Goal: Task Accomplishment & Management: Use online tool/utility

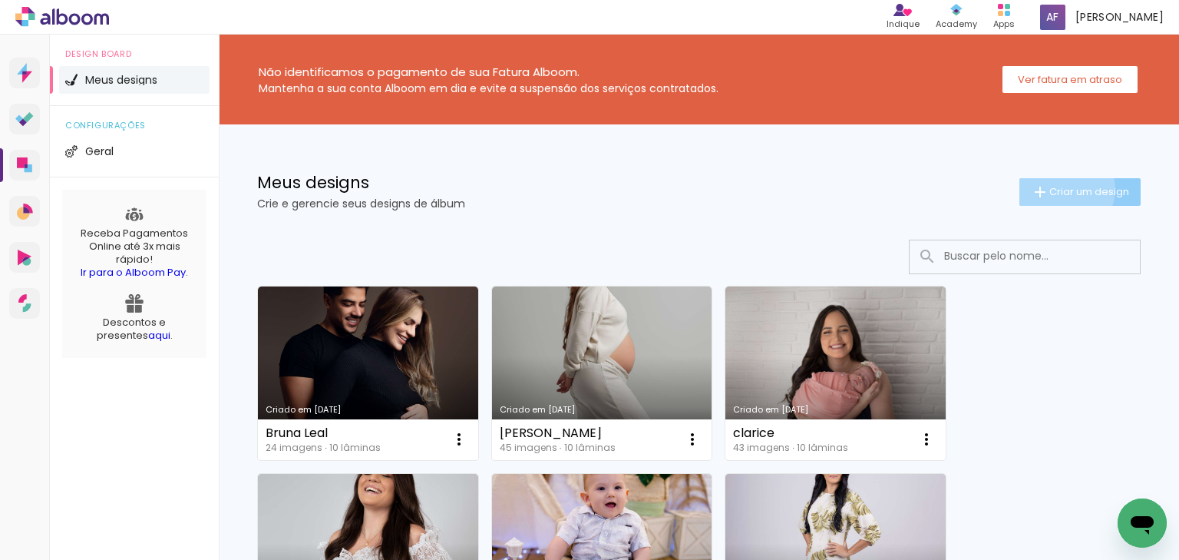
click at [1053, 189] on span "Criar um design" at bounding box center [1089, 192] width 80 height 10
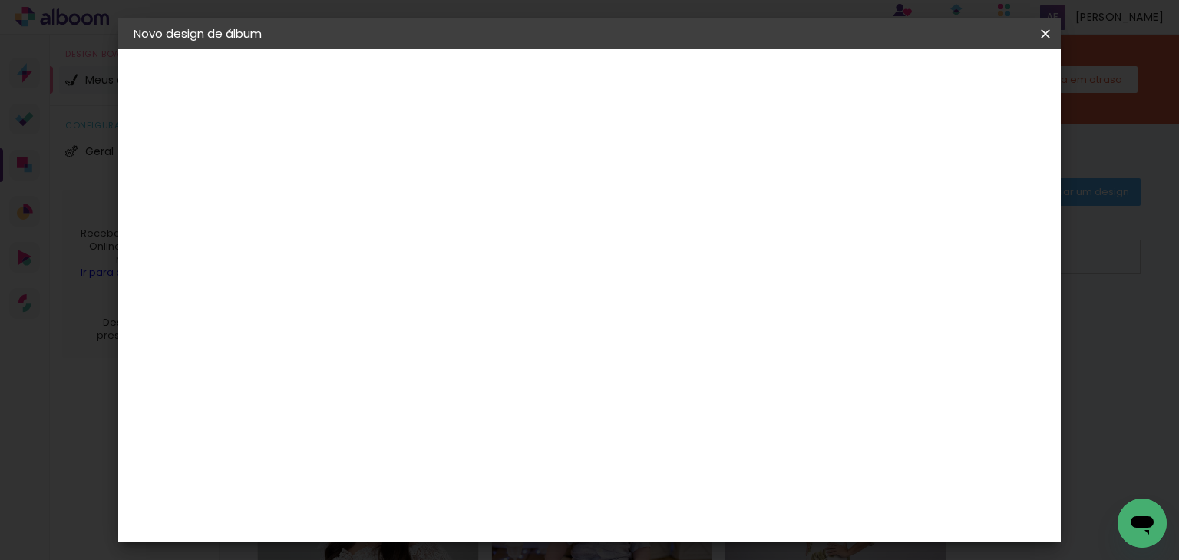
click at [385, 210] on input at bounding box center [385, 206] width 0 height 24
type input "m"
type input "Mirelle"
type paper-input "Mirelle"
click at [542, 92] on paper-button "Avançar" at bounding box center [504, 81] width 75 height 26
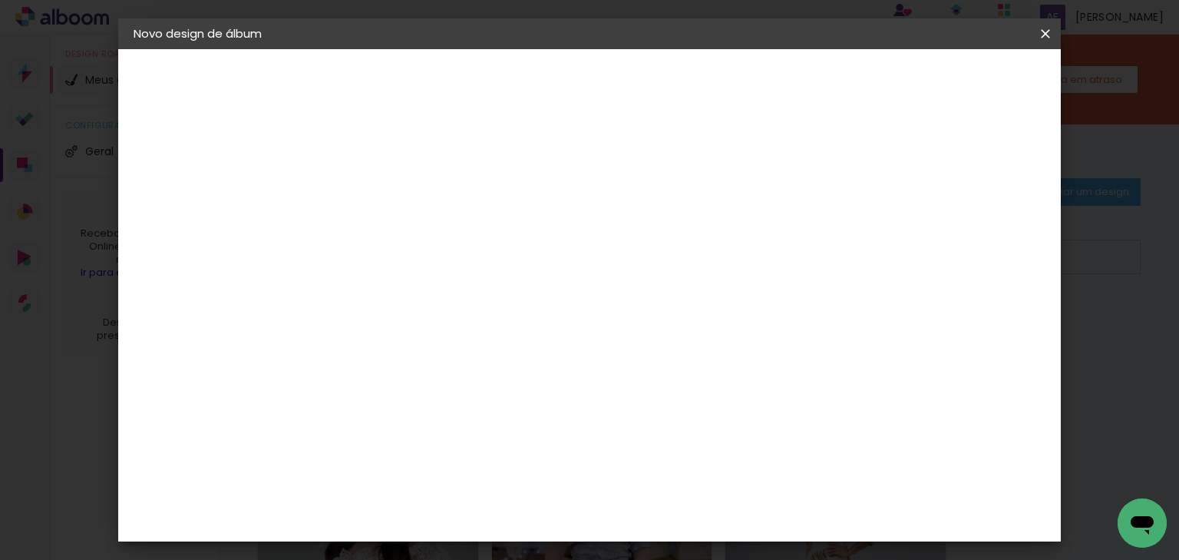
scroll to position [246, 0]
click at [427, 375] on div "ArtCollor" at bounding box center [401, 379] width 55 height 12
drag, startPoint x: 989, startPoint y: 77, endPoint x: 777, endPoint y: 148, distance: 223.6
click at [0, 0] on slot "Avançar" at bounding box center [0, 0] width 0 height 0
drag, startPoint x: 613, startPoint y: 245, endPoint x: 612, endPoint y: 283, distance: 38.4
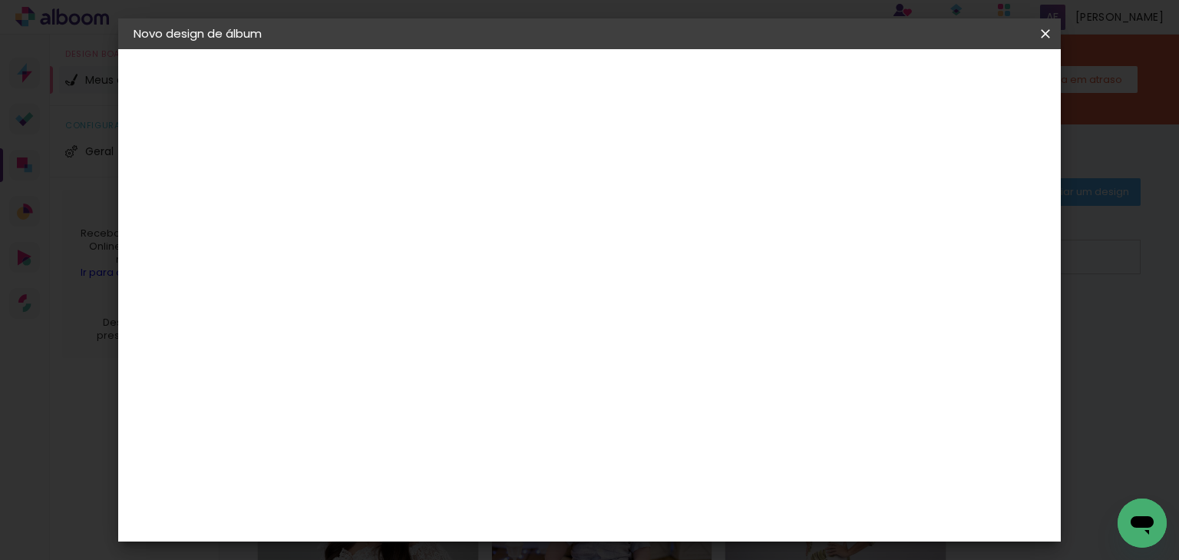
click at [445, 256] on input "text" at bounding box center [415, 268] width 60 height 24
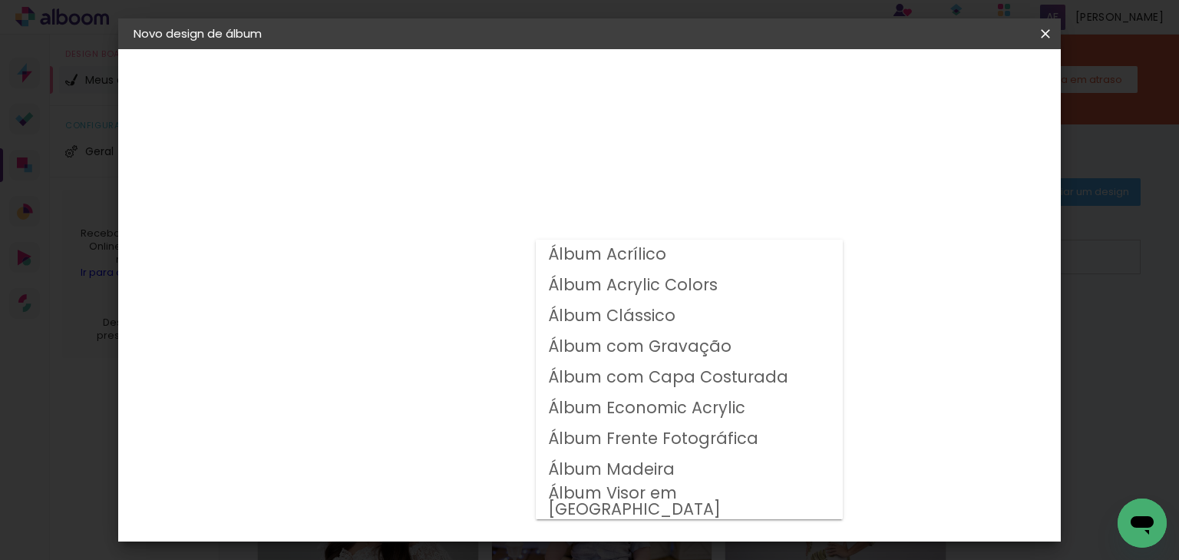
drag, startPoint x: 614, startPoint y: 320, endPoint x: 623, endPoint y: 321, distance: 9.2
click at [0, 0] on slot "Álbum Clássico" at bounding box center [0, 0] width 0 height 0
type input "Álbum Clássico"
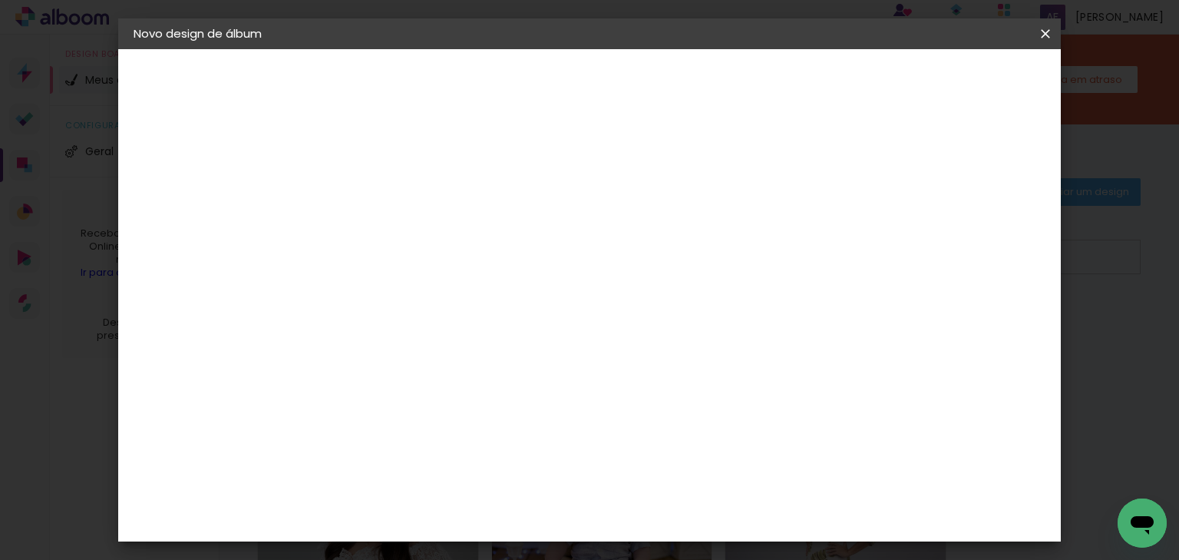
scroll to position [123, 0]
drag, startPoint x: 594, startPoint y: 435, endPoint x: 706, endPoint y: 273, distance: 196.5
click at [488, 480] on span "20 × 20" at bounding box center [452, 495] width 71 height 31
click at [0, 0] on slot "Avançar" at bounding box center [0, 0] width 0 height 0
click at [711, 167] on div at bounding box center [704, 166] width 14 height 14
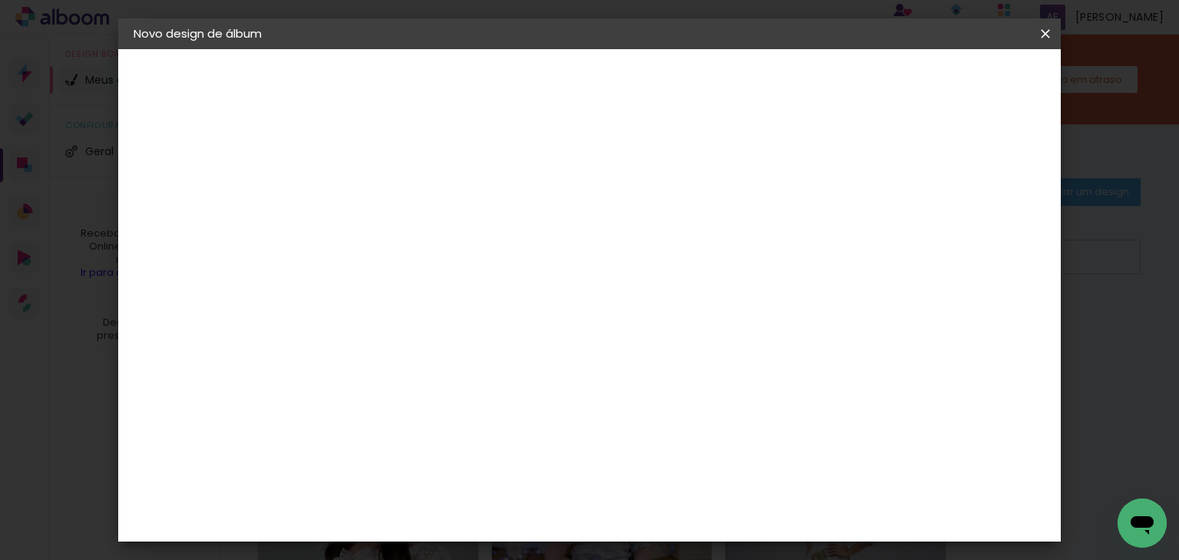
type paper-checkbox "on"
type input "3"
type paper-input "3"
click at [388, 161] on input "3" at bounding box center [372, 165] width 53 height 19
type input "2"
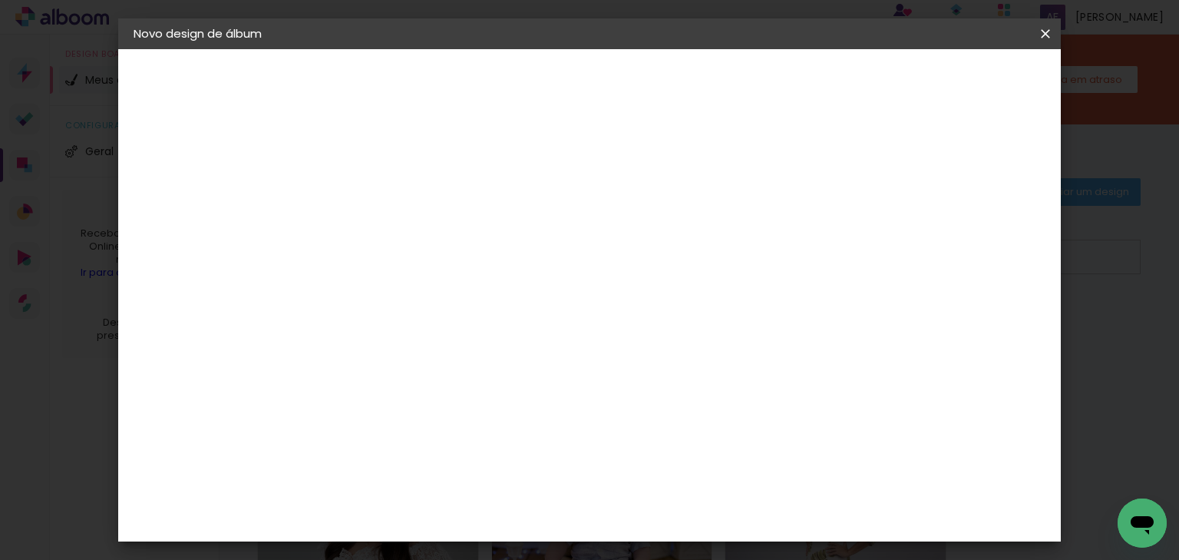
type paper-input "2"
click at [393, 168] on input "2" at bounding box center [372, 165] width 53 height 19
drag, startPoint x: 393, startPoint y: 168, endPoint x: 461, endPoint y: 157, distance: 68.5
type input "1"
type paper-input "1"
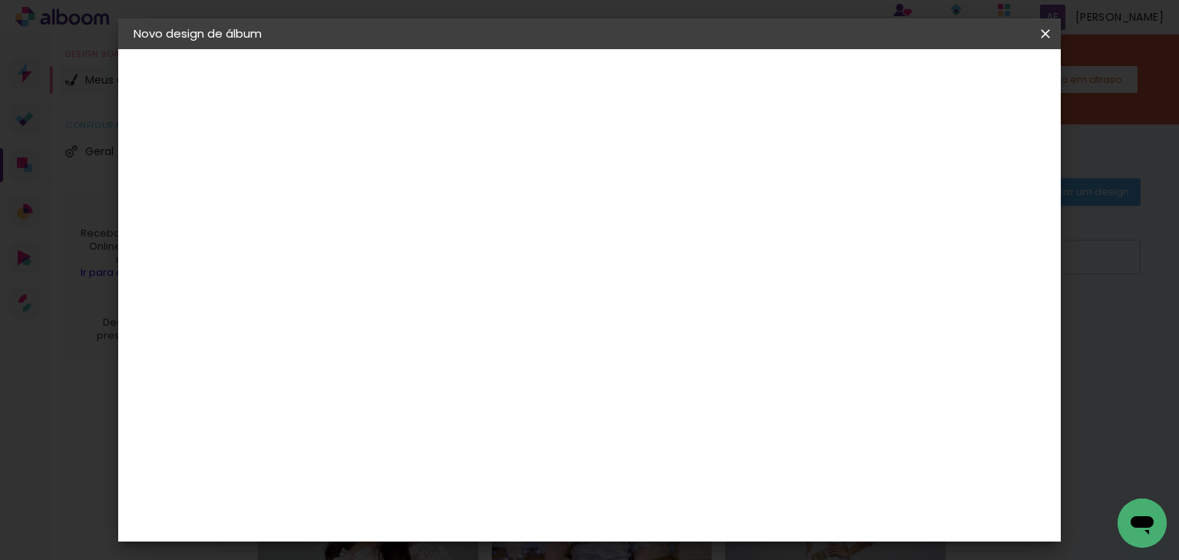
click at [393, 168] on input "1" at bounding box center [372, 165] width 53 height 19
drag, startPoint x: 949, startPoint y: 77, endPoint x: 938, endPoint y: 79, distance: 11.0
click at [813, 78] on paper-button "Iniciar design" at bounding box center [762, 81] width 101 height 26
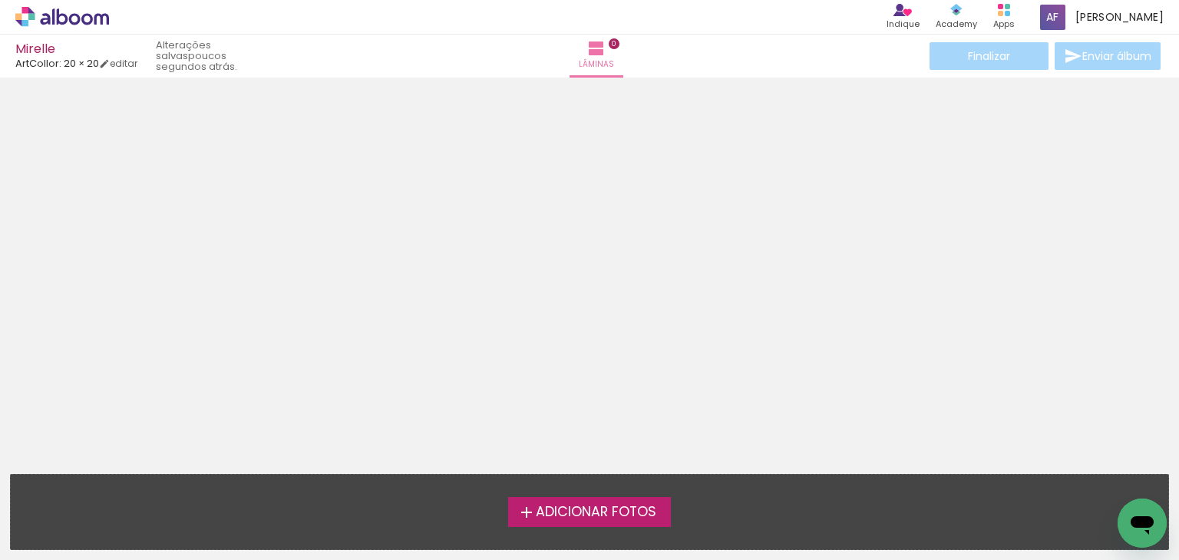
click at [40, 48] on div "Mirelle" at bounding box center [76, 50] width 122 height 15
click at [137, 66] on link "editar" at bounding box center [118, 63] width 38 height 13
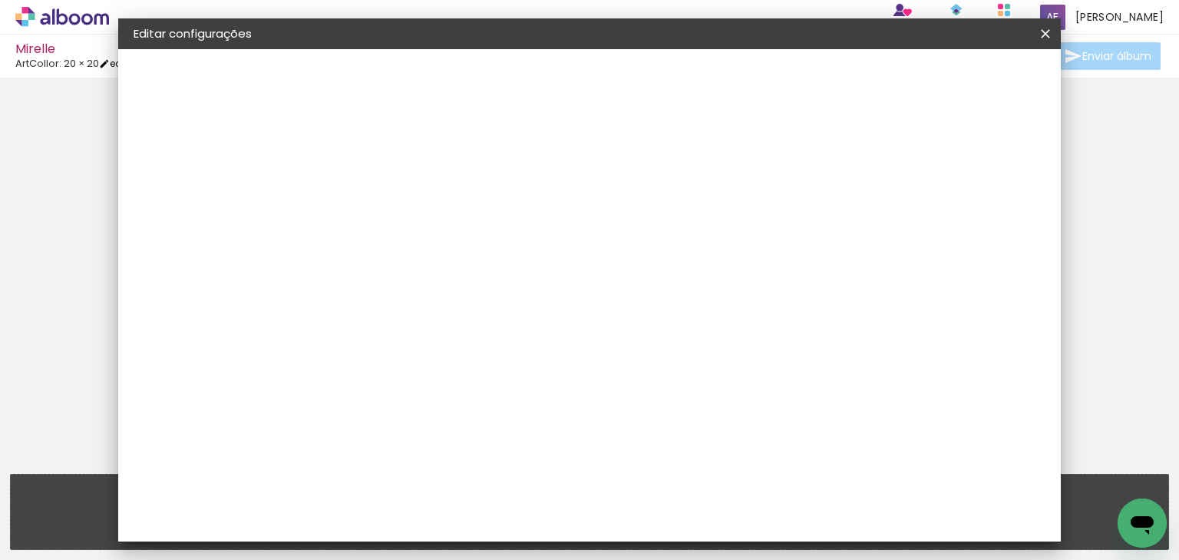
type input "1"
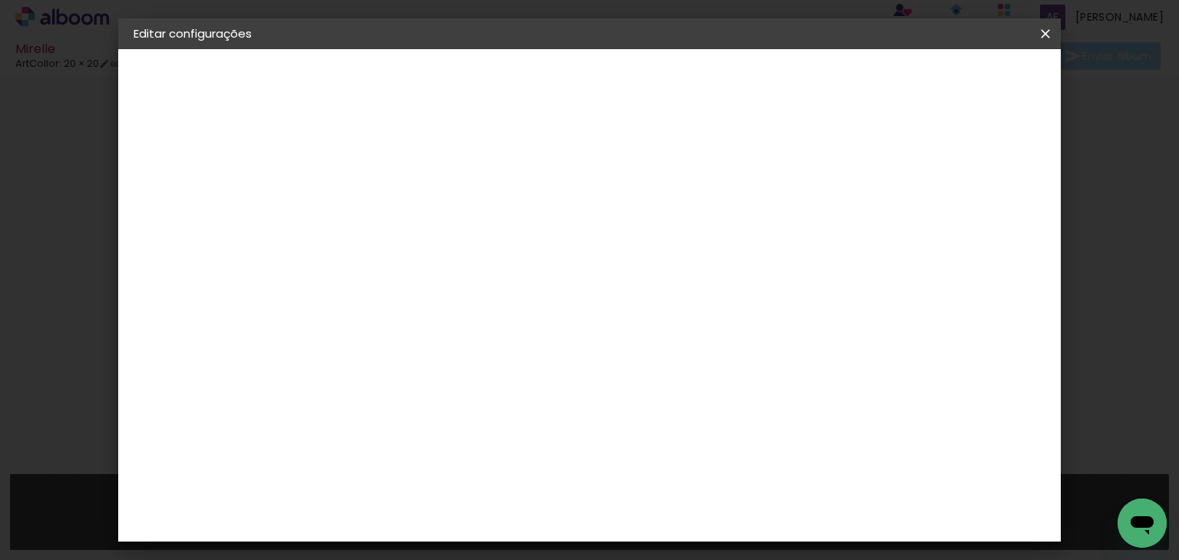
click at [186, 78] on div "1. Informações" at bounding box center [218, 81] width 168 height 18
click at [162, 104] on paper-button "Mirelle" at bounding box center [218, 113] width 168 height 31
click at [385, 207] on input "Mirelle" at bounding box center [385, 206] width 0 height 24
click at [385, 204] on input "Mirelle" at bounding box center [385, 206] width 0 height 24
type input "fernadna Mirelle"
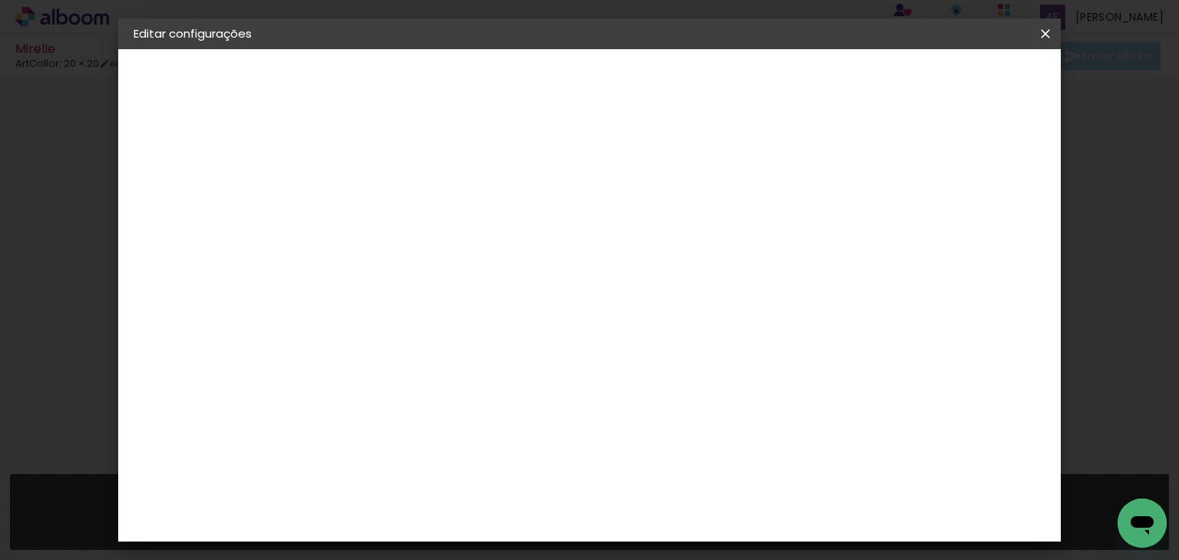
type paper-input "fernadna Mirelle"
click at [542, 77] on paper-button "Avançar" at bounding box center [504, 81] width 75 height 26
click at [415, 317] on div "ArtCollor" at bounding box center [401, 318] width 55 height 12
click at [672, 84] on paper-button "Avançar" at bounding box center [634, 81] width 75 height 26
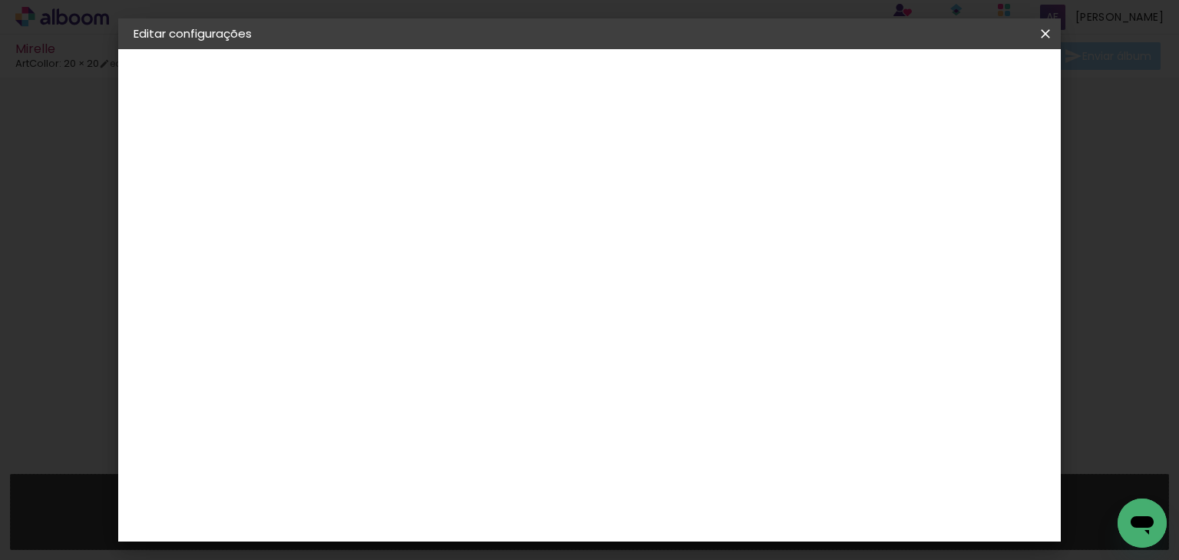
drag, startPoint x: 649, startPoint y: 250, endPoint x: 619, endPoint y: 286, distance: 46.9
click at [445, 256] on input "text" at bounding box center [415, 268] width 60 height 24
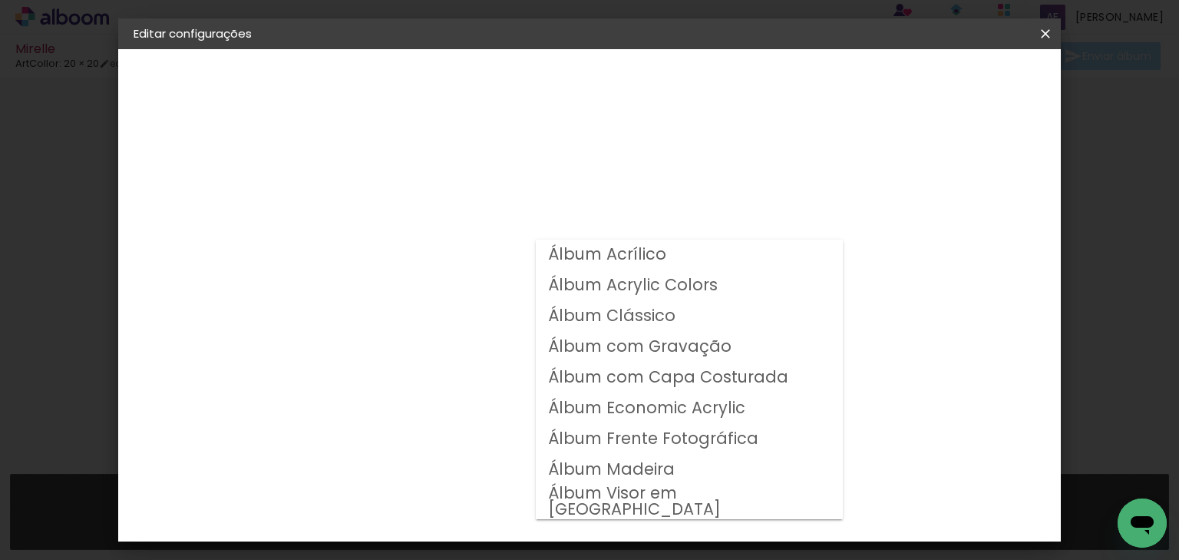
click at [0, 0] on slot "Álbum Clássico" at bounding box center [0, 0] width 0 height 0
type input "Álbum Clássico"
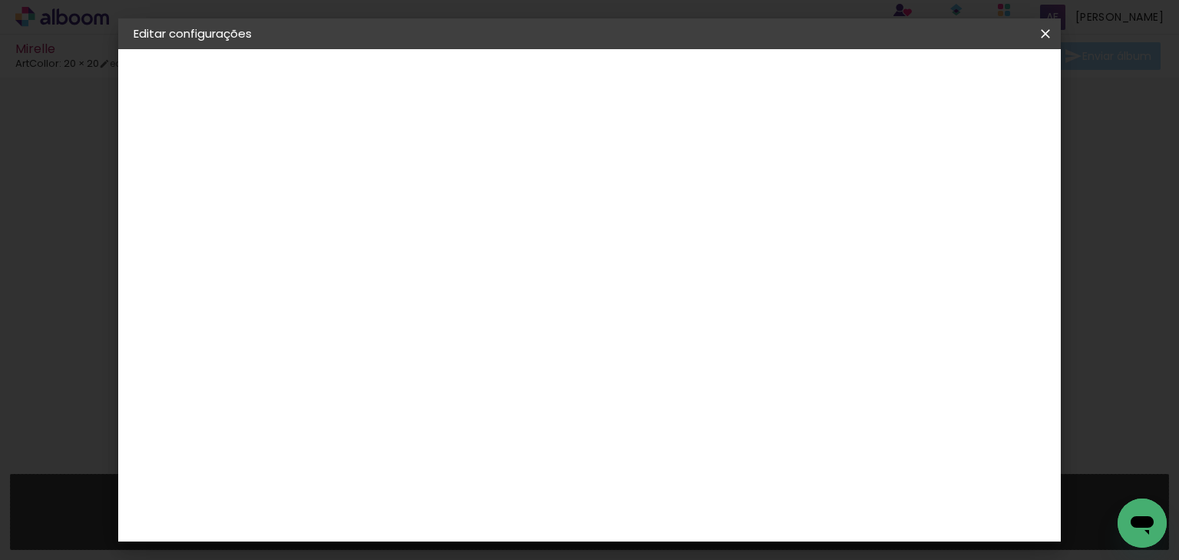
scroll to position [123, 0]
drag, startPoint x: 604, startPoint y: 438, endPoint x: 614, endPoint y: 425, distance: 16.4
click at [488, 480] on span "20 × 20" at bounding box center [452, 495] width 71 height 31
click at [0, 0] on slot "Avançar" at bounding box center [0, 0] width 0 height 0
drag, startPoint x: 927, startPoint y: 159, endPoint x: 937, endPoint y: 119, distance: 41.0
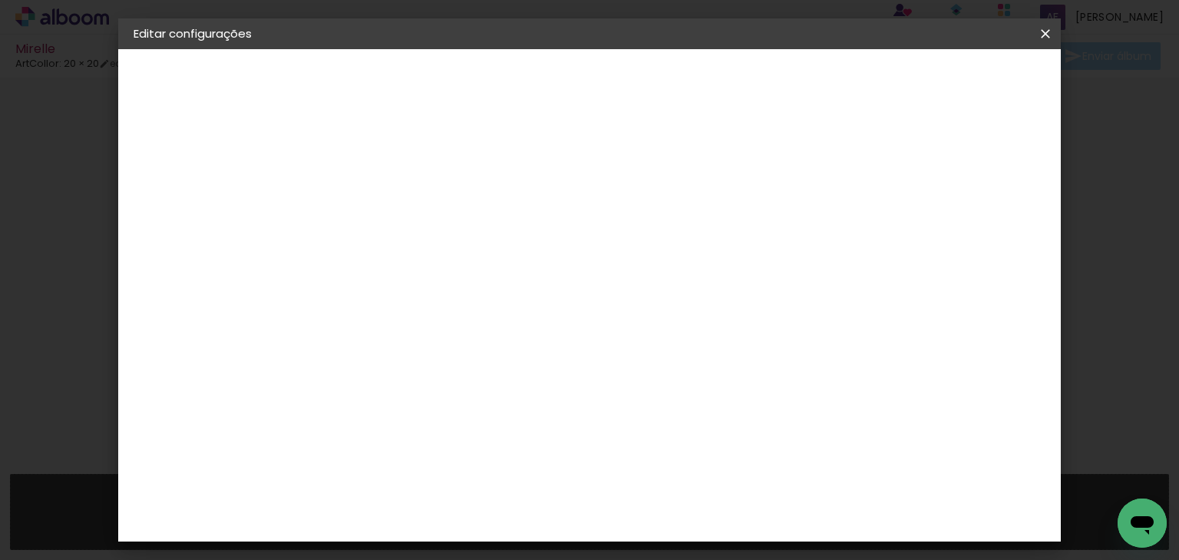
click at [836, 145] on div "mm Mostrar sangria 20 cm Largura da página 20.3 cm Altura 40 cm Largura da lâmi…" at bounding box center [577, 114] width 518 height 131
click at [798, 76] on span "Salvar configurações" at bounding box center [741, 81] width 114 height 11
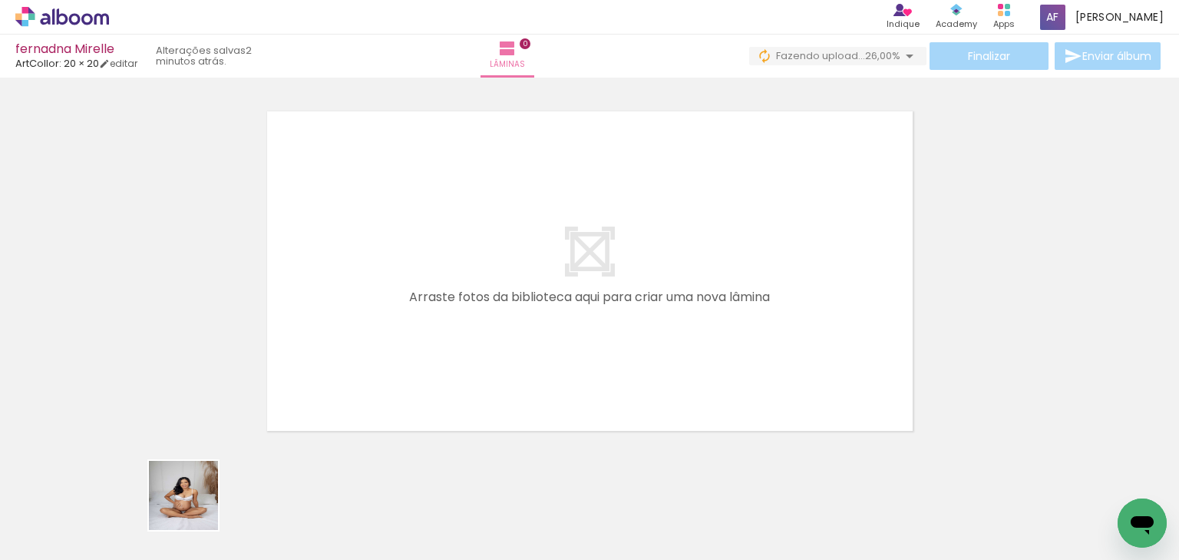
drag, startPoint x: 195, startPoint y: 507, endPoint x: 311, endPoint y: 387, distance: 166.7
click at [312, 368] on quentale-workspace at bounding box center [589, 280] width 1179 height 560
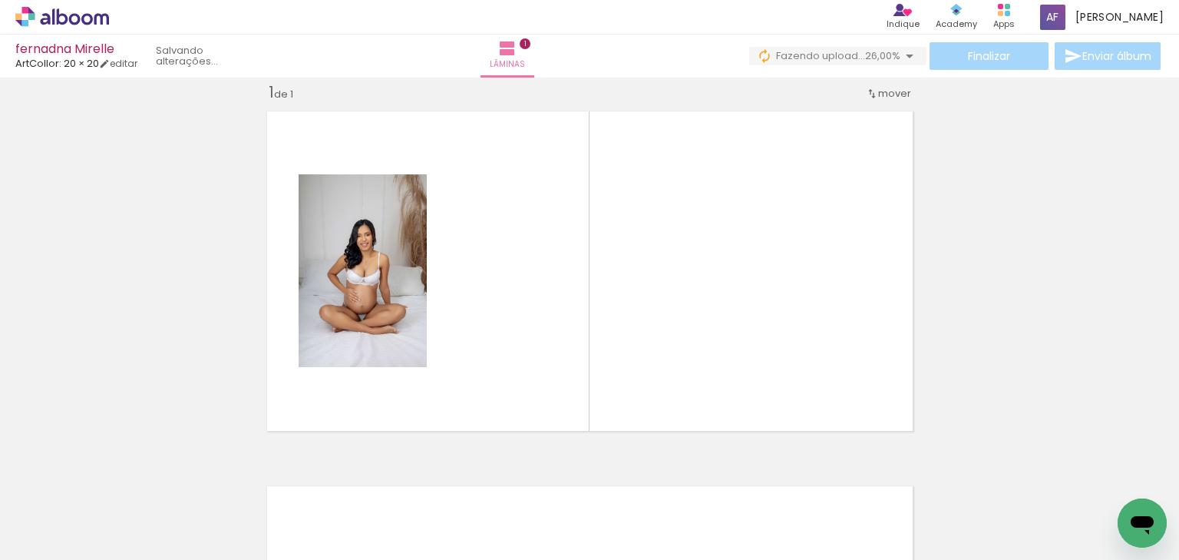
scroll to position [19, 0]
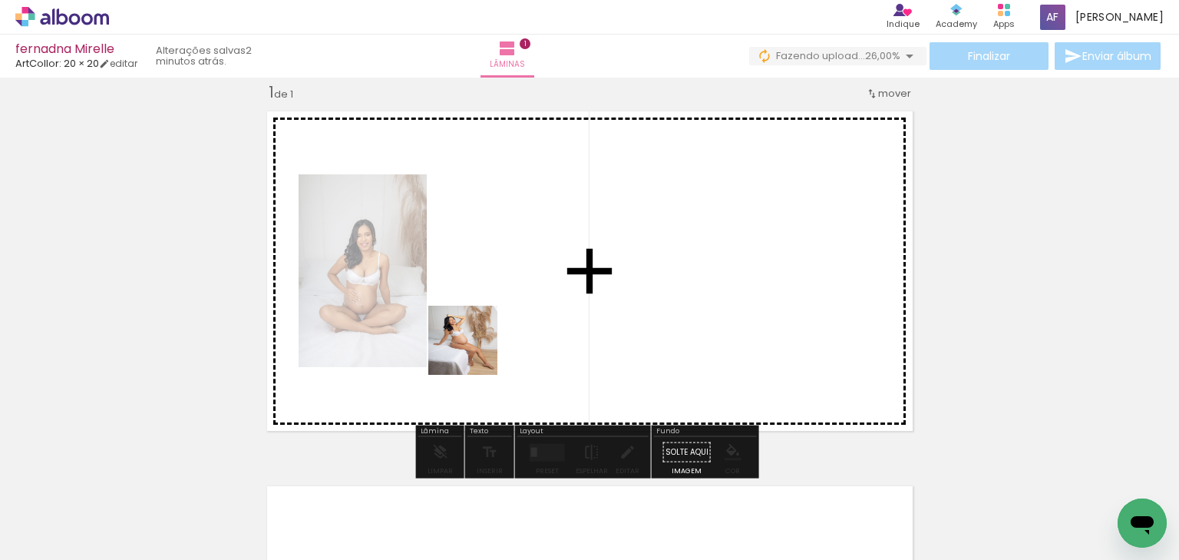
drag, startPoint x: 276, startPoint y: 521, endPoint x: 477, endPoint y: 355, distance: 260.1
click at [477, 355] on quentale-workspace at bounding box center [589, 280] width 1179 height 560
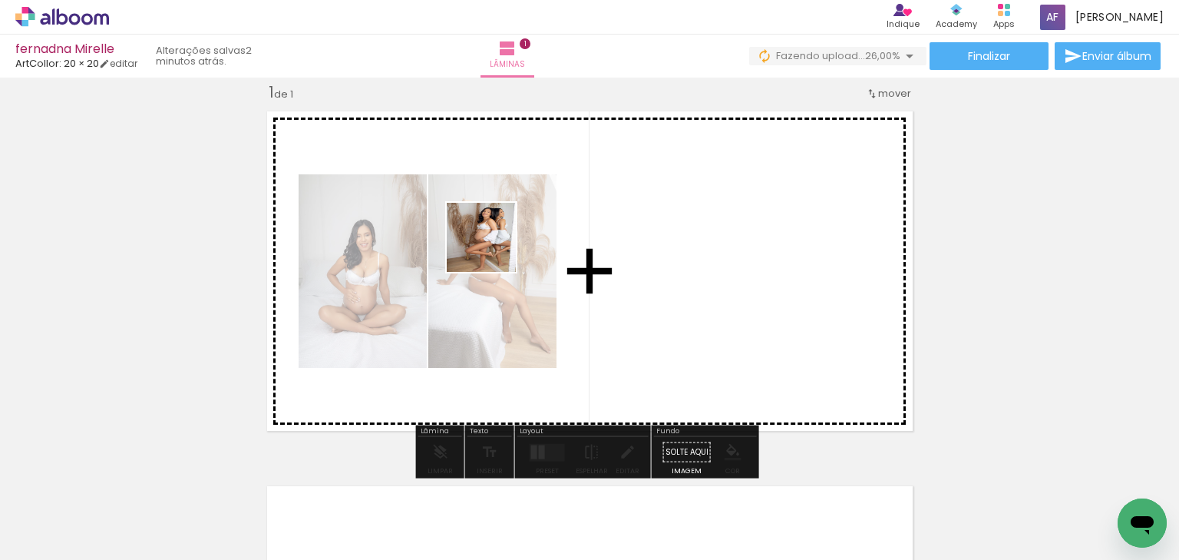
drag, startPoint x: 396, startPoint y: 387, endPoint x: 497, endPoint y: 302, distance: 131.8
click at [494, 247] on quentale-workspace at bounding box center [589, 280] width 1179 height 560
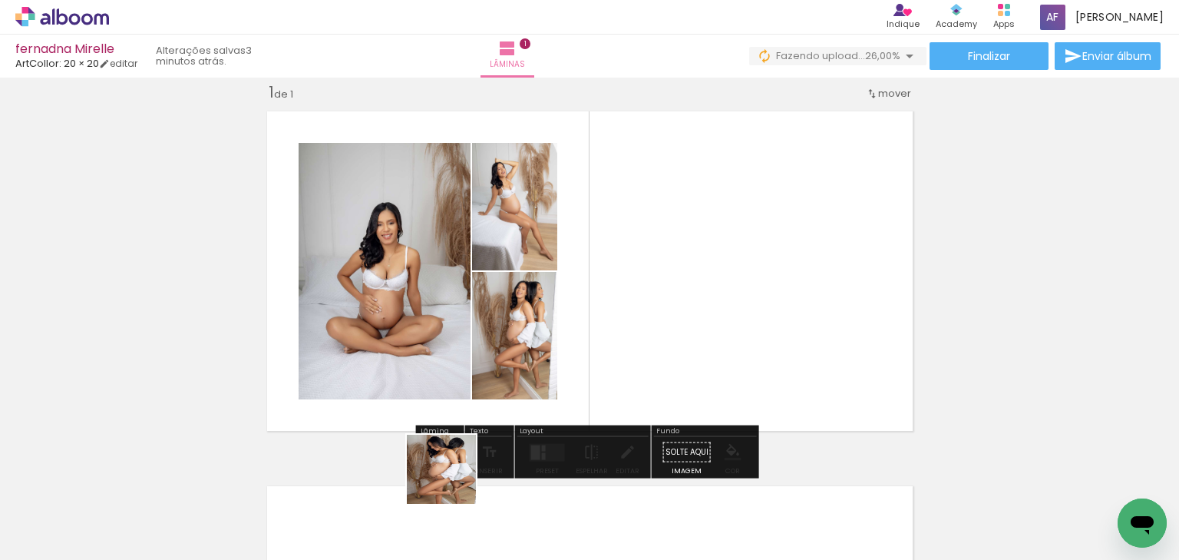
drag, startPoint x: 433, startPoint y: 501, endPoint x: 680, endPoint y: 399, distance: 267.2
click at [677, 256] on quentale-workspace at bounding box center [589, 280] width 1179 height 560
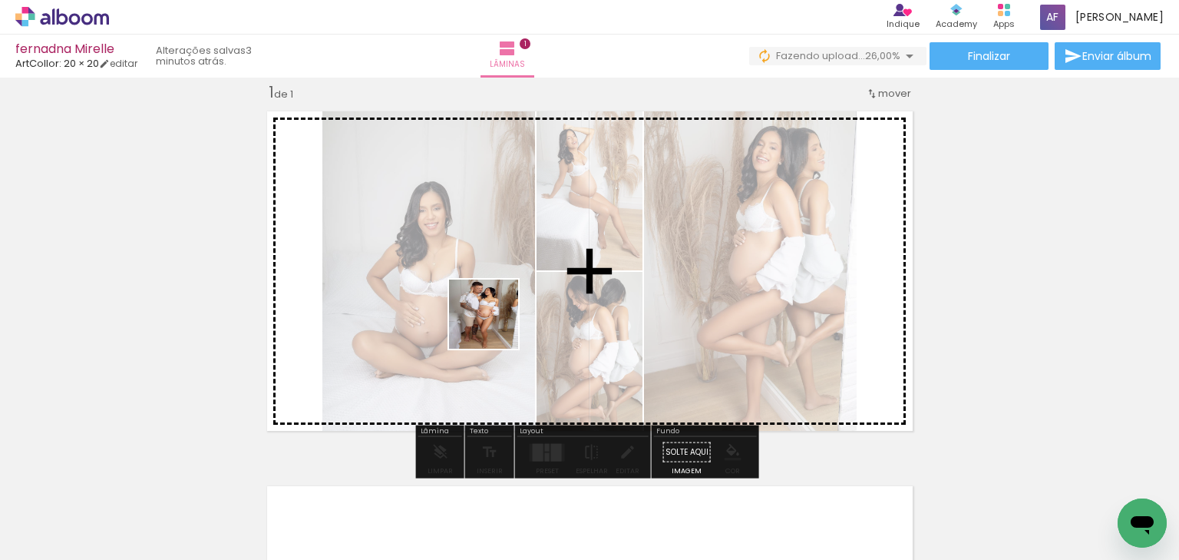
drag, startPoint x: 495, startPoint y: 326, endPoint x: 543, endPoint y: 473, distance: 154.9
click at [495, 319] on quentale-workspace at bounding box center [589, 280] width 1179 height 560
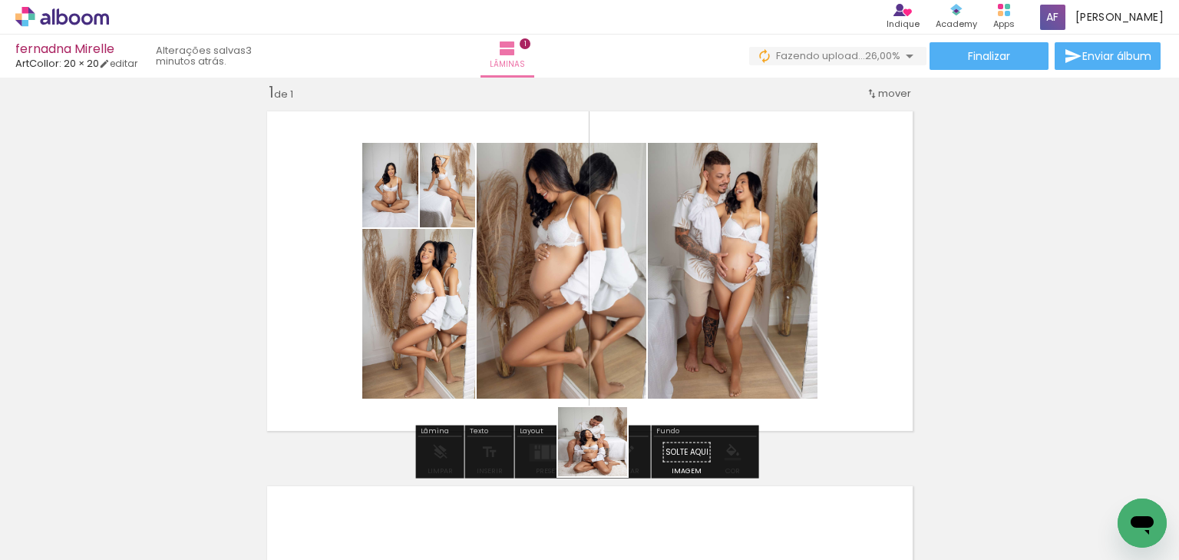
drag, startPoint x: 592, startPoint y: 511, endPoint x: 619, endPoint y: 362, distance: 151.3
click at [620, 365] on quentale-workspace at bounding box center [589, 280] width 1179 height 560
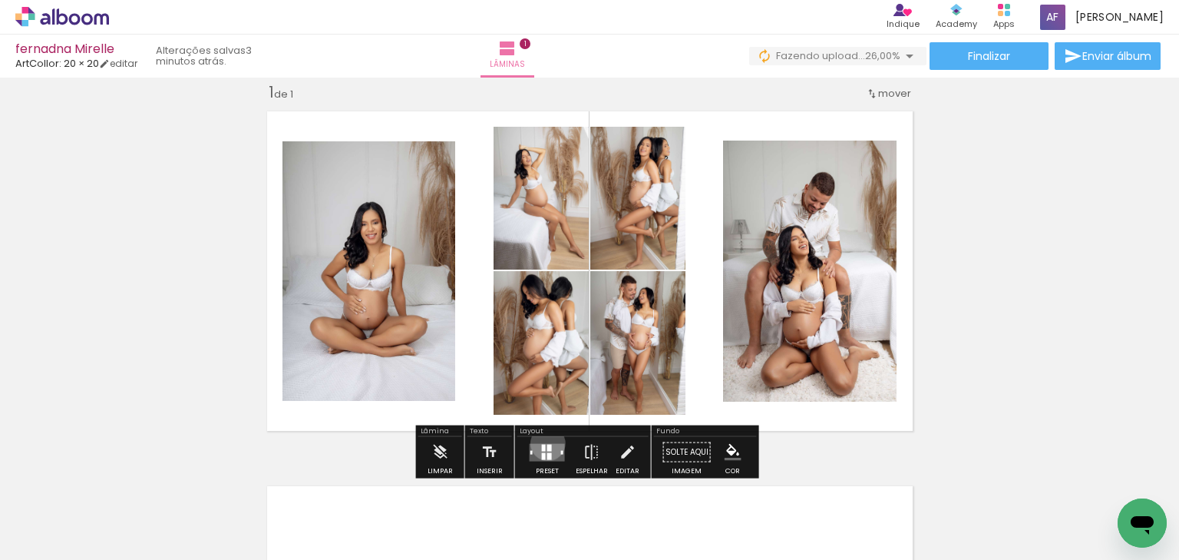
click at [547, 444] on div at bounding box center [549, 447] width 5 height 7
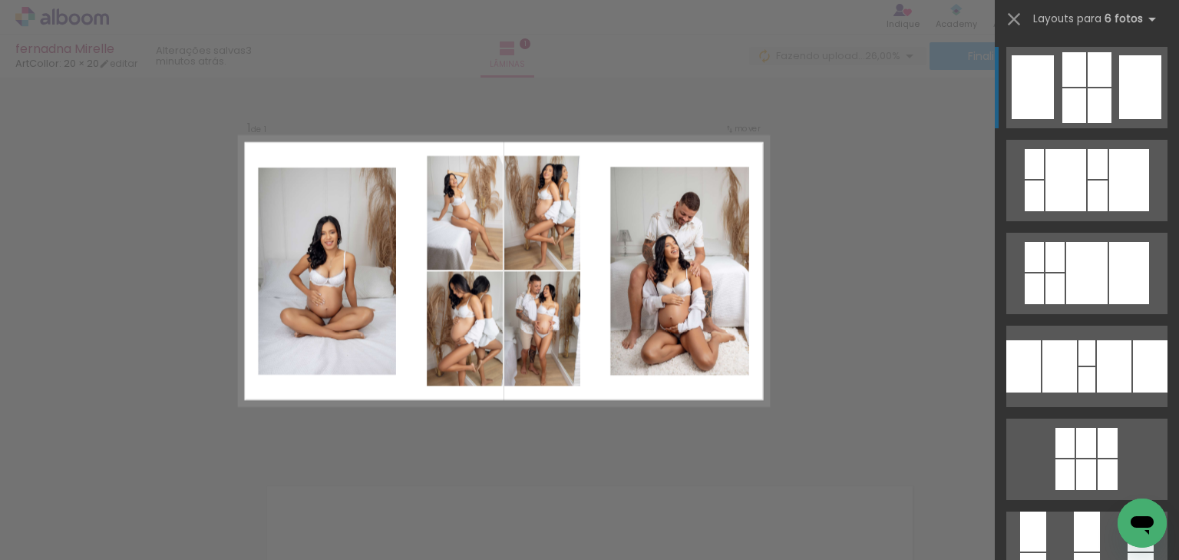
click at [1063, 101] on div at bounding box center [1075, 105] width 24 height 35
click at [1074, 111] on div at bounding box center [1075, 105] width 24 height 35
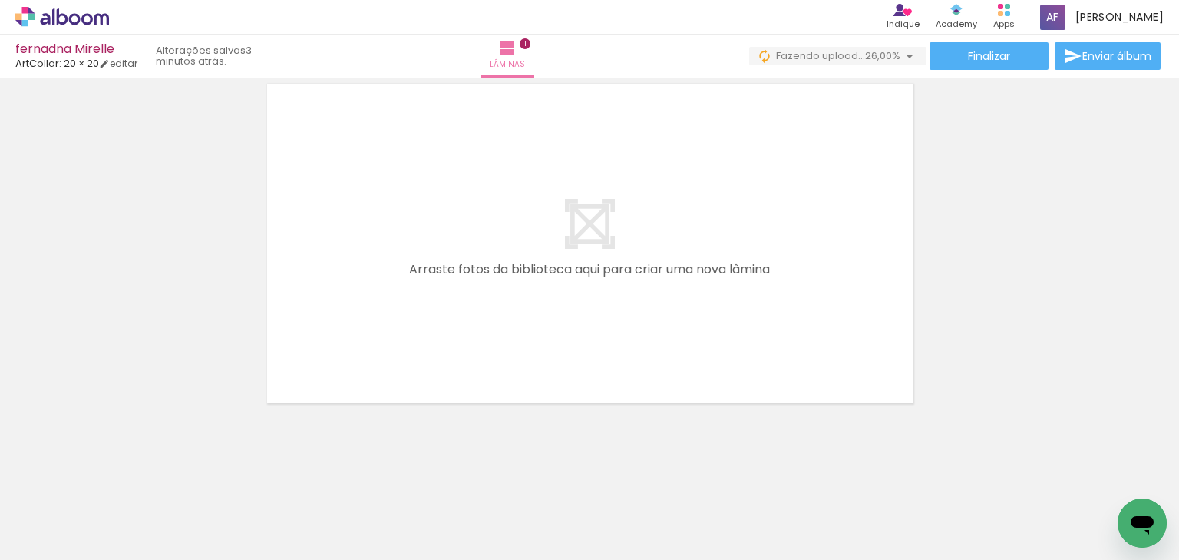
scroll to position [423, 0]
drag, startPoint x: 676, startPoint y: 448, endPoint x: 663, endPoint y: 314, distance: 134.2
click at [653, 295] on quentale-workspace at bounding box center [589, 280] width 1179 height 560
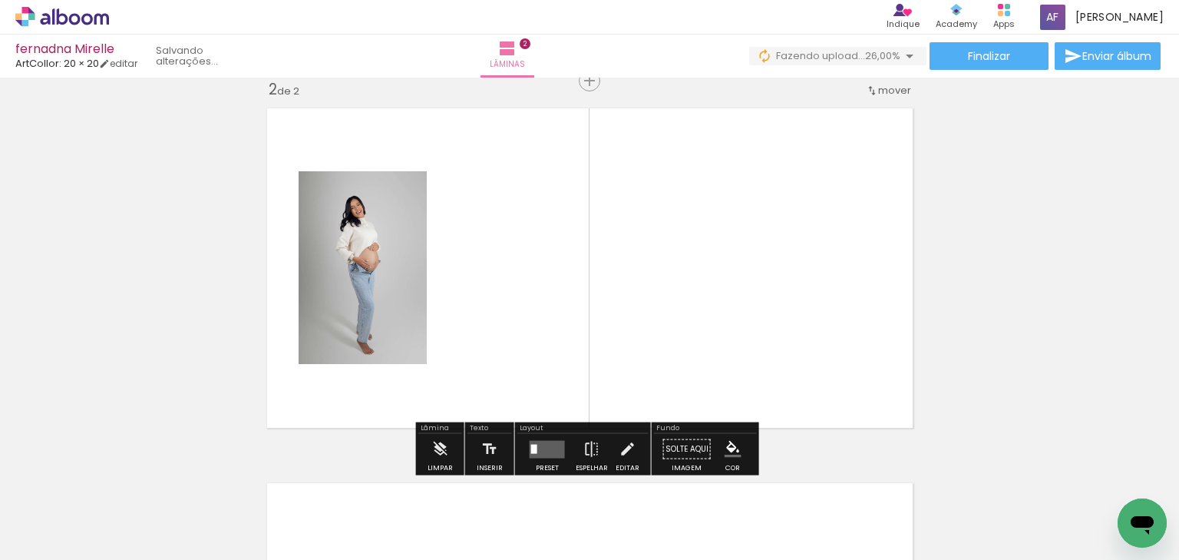
scroll to position [394, 0]
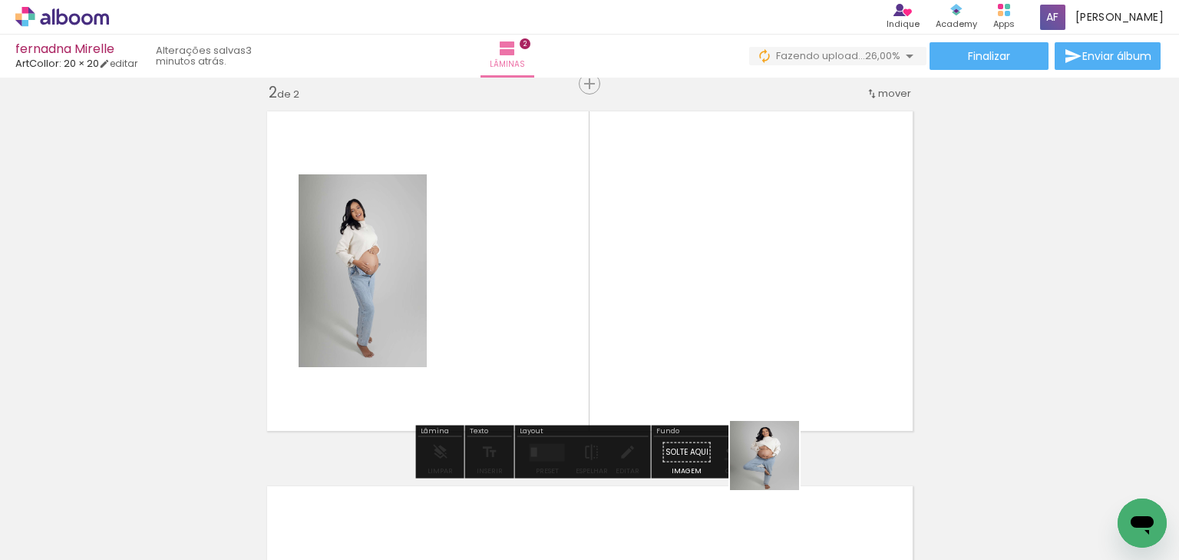
drag, startPoint x: 776, startPoint y: 467, endPoint x: 762, endPoint y: 347, distance: 120.6
click at [762, 346] on quentale-workspace at bounding box center [589, 280] width 1179 height 560
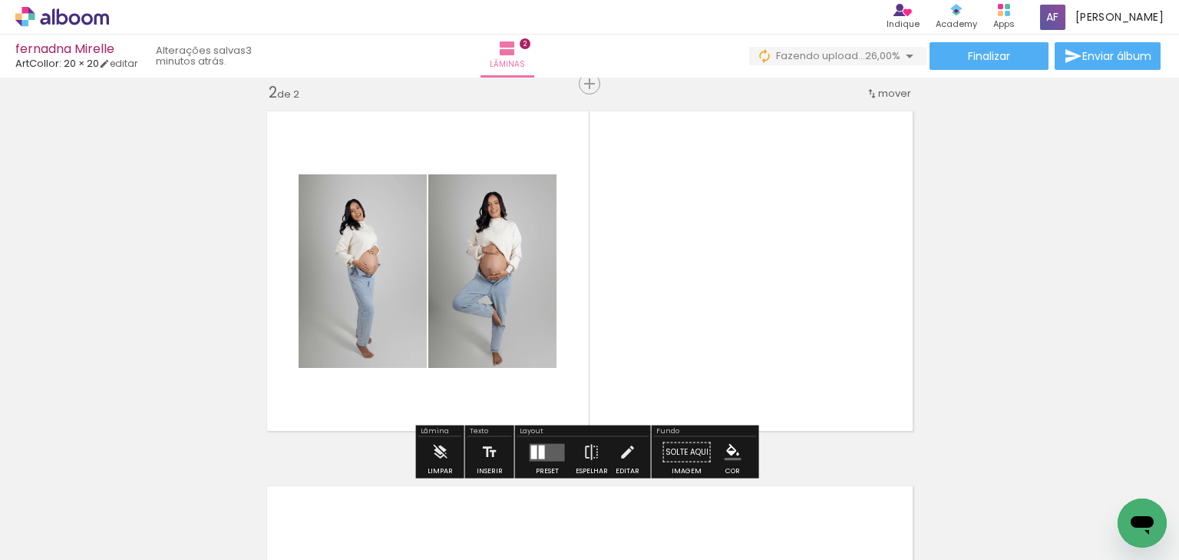
scroll to position [0, 528]
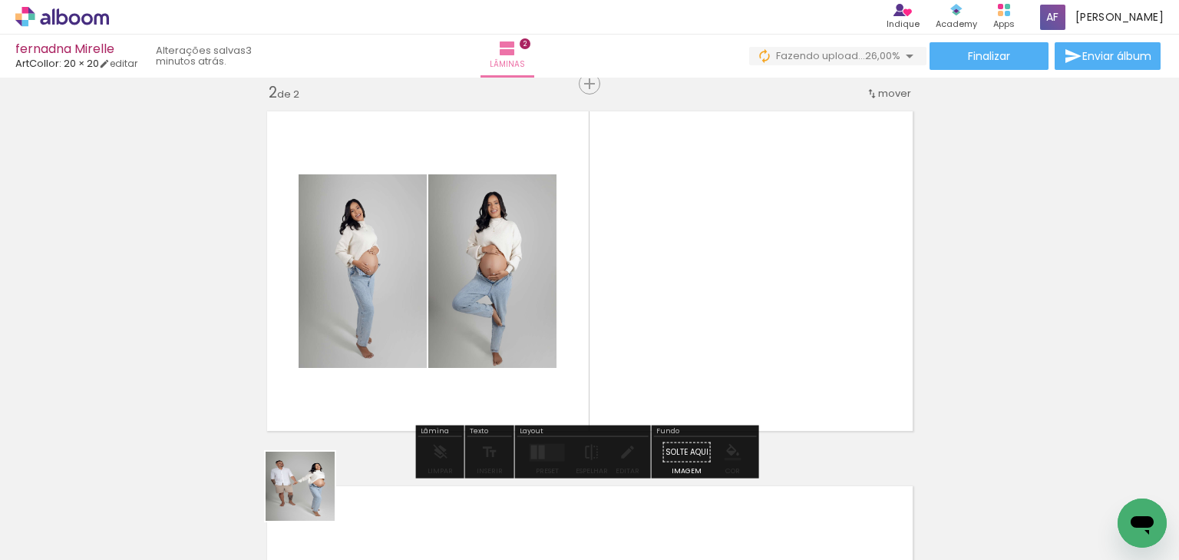
drag, startPoint x: 312, startPoint y: 497, endPoint x: 379, endPoint y: 373, distance: 141.5
click at [369, 329] on quentale-workspace at bounding box center [589, 280] width 1179 height 560
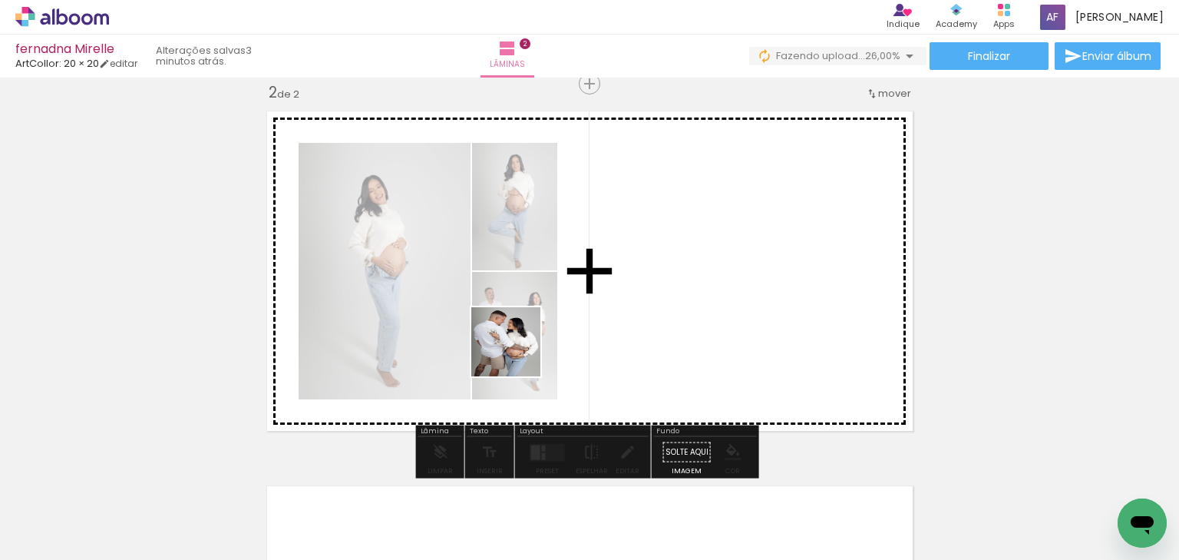
drag, startPoint x: 445, startPoint y: 484, endPoint x: 530, endPoint y: 361, distance: 149.1
click at [521, 351] on quentale-workspace at bounding box center [589, 280] width 1179 height 560
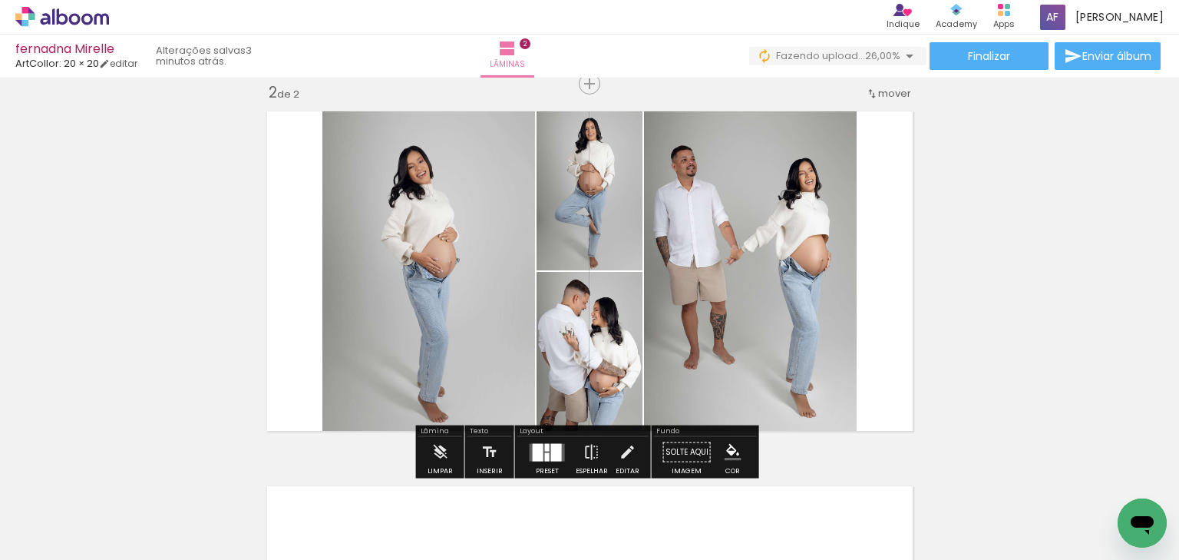
click at [553, 451] on div at bounding box center [556, 452] width 11 height 18
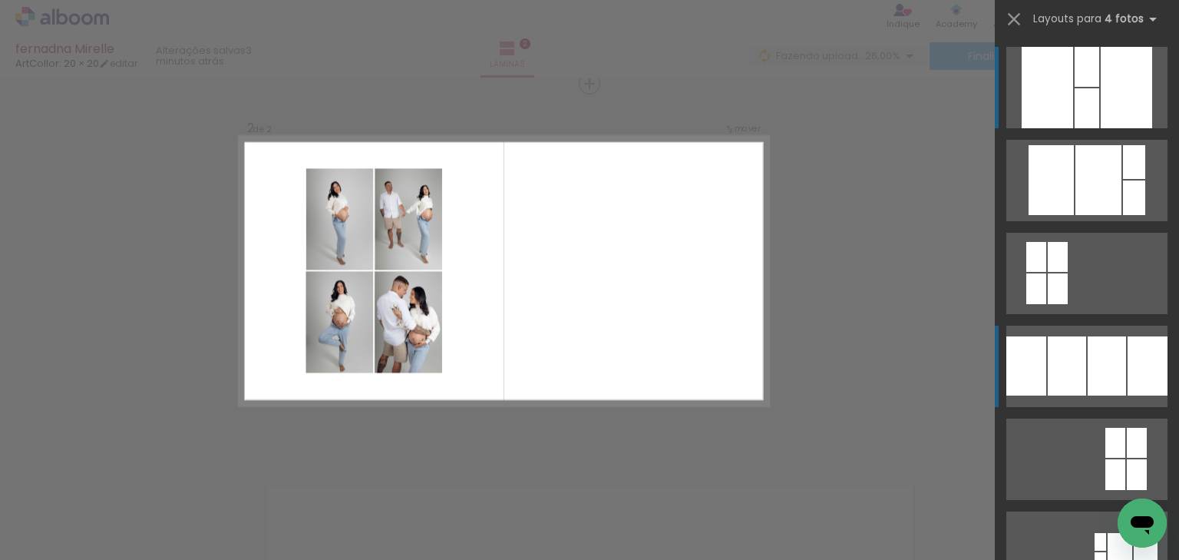
scroll to position [61, 0]
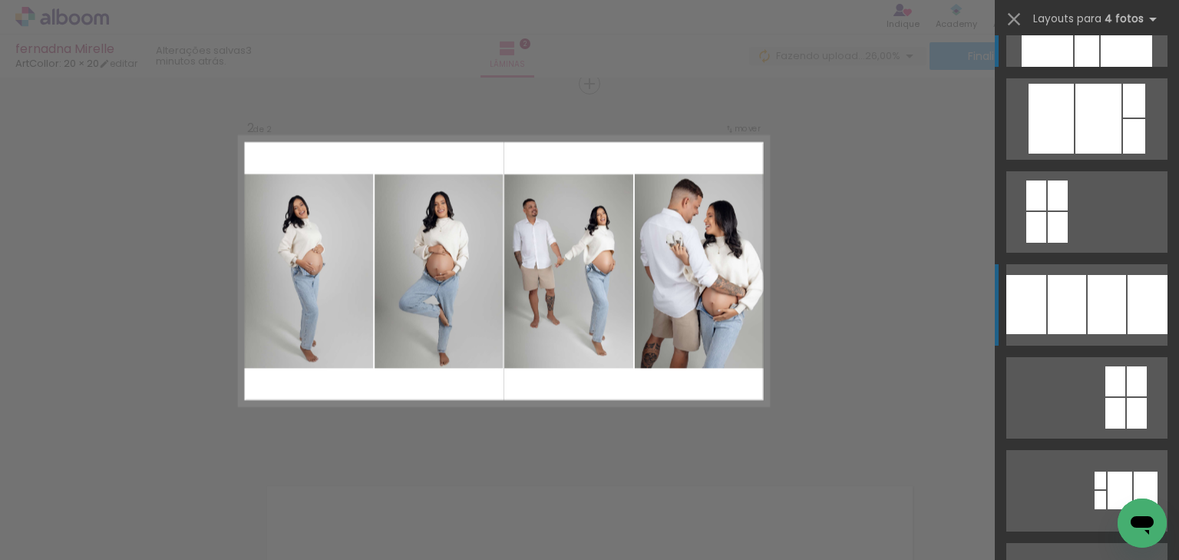
click at [1109, 67] on div at bounding box center [1126, 25] width 51 height 81
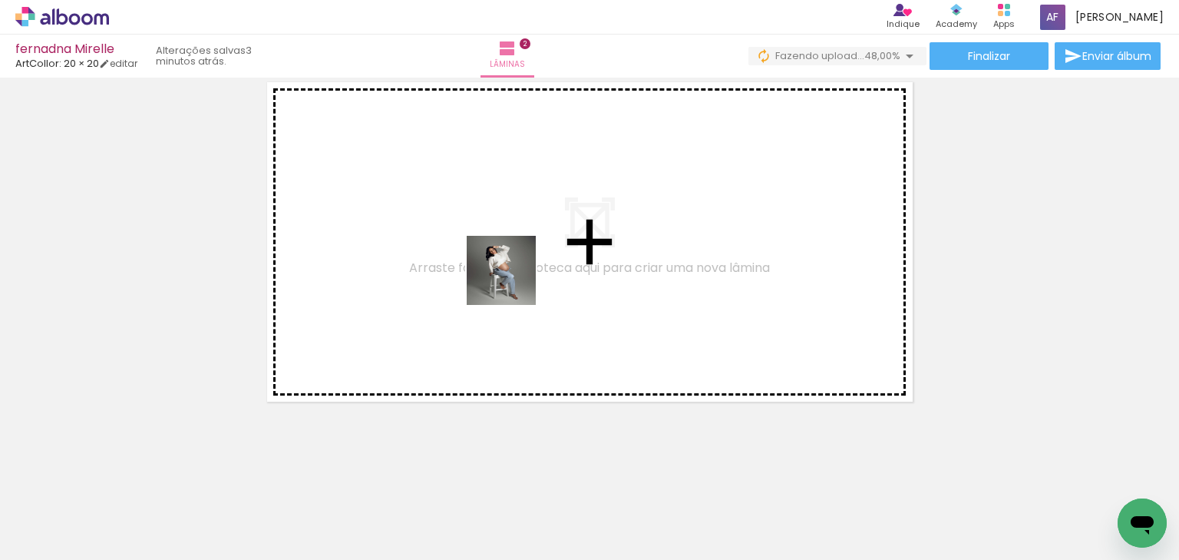
drag, startPoint x: 501, startPoint y: 513, endPoint x: 577, endPoint y: 404, distance: 132.9
click at [514, 282] on quentale-workspace at bounding box center [589, 280] width 1179 height 560
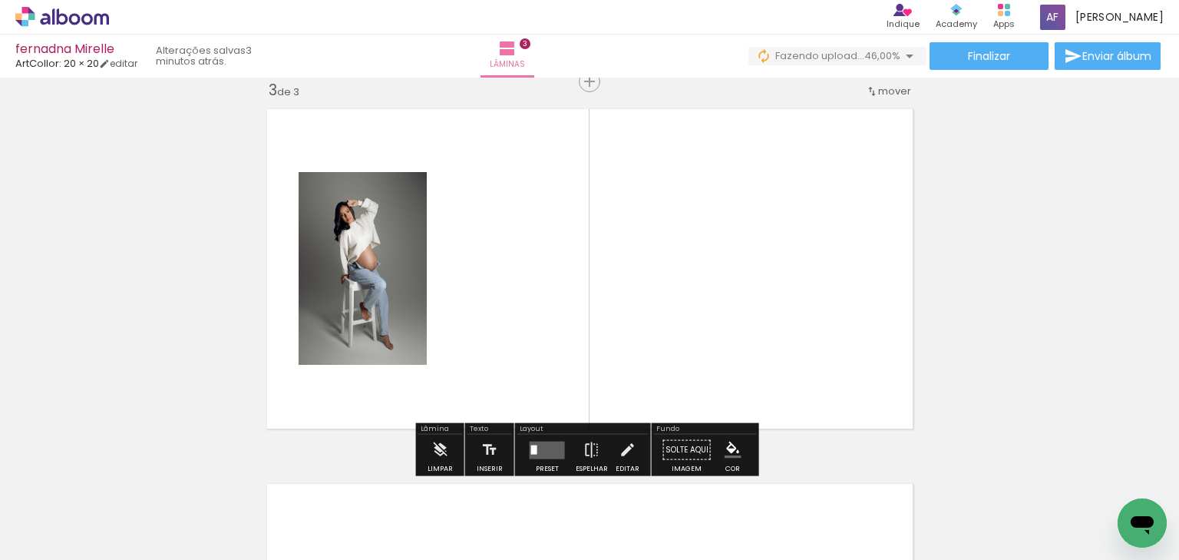
scroll to position [768, 0]
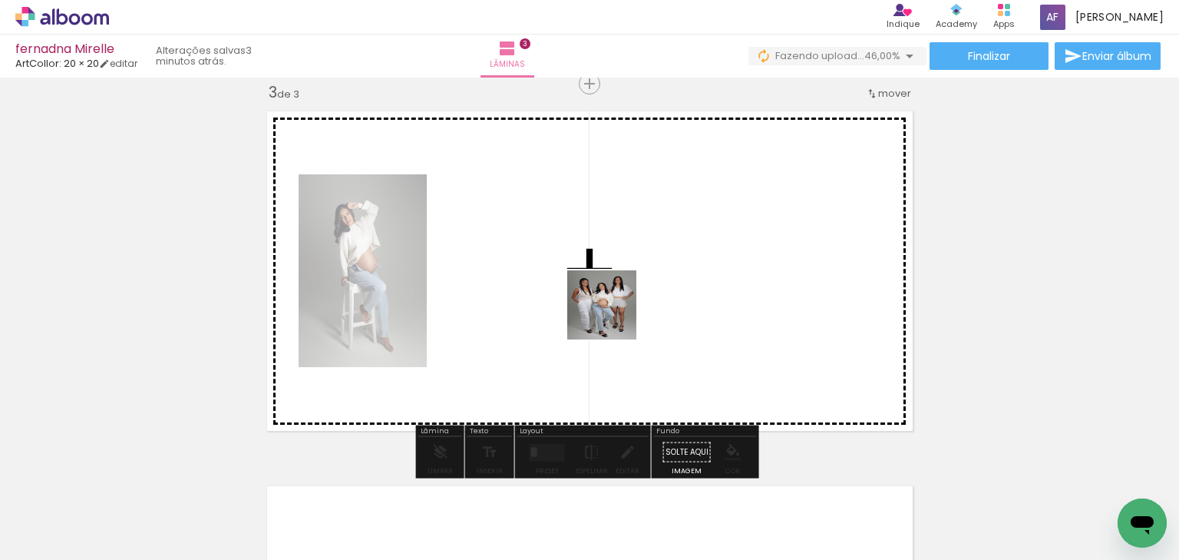
drag, startPoint x: 606, startPoint y: 381, endPoint x: 613, endPoint y: 316, distance: 64.9
click at [613, 316] on quentale-workspace at bounding box center [589, 280] width 1179 height 560
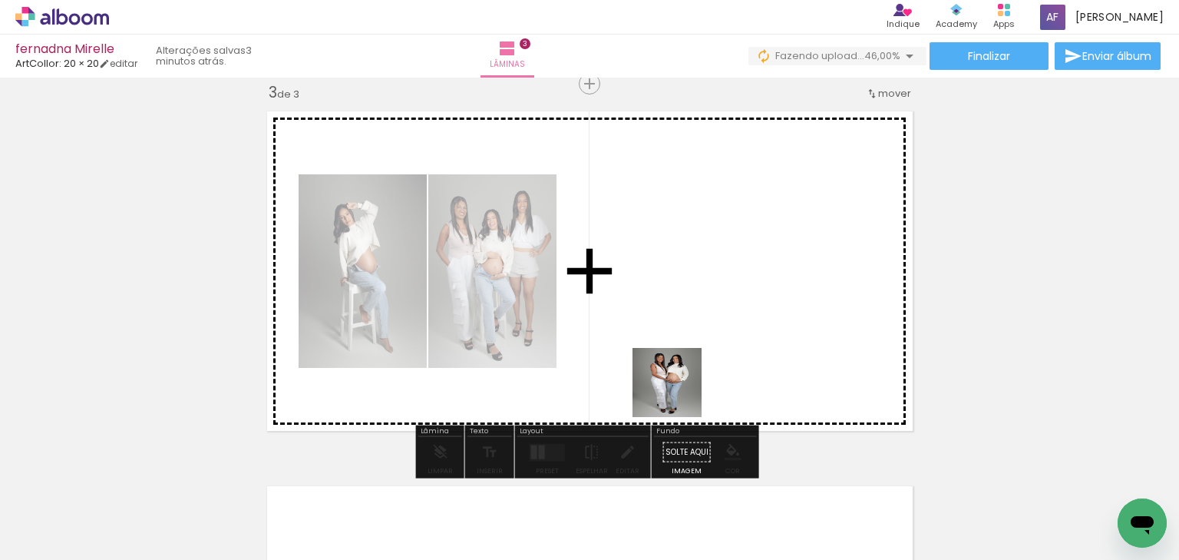
drag, startPoint x: 679, startPoint y: 394, endPoint x: 749, endPoint y: 473, distance: 106.0
click at [685, 363] on quentale-workspace at bounding box center [589, 280] width 1179 height 560
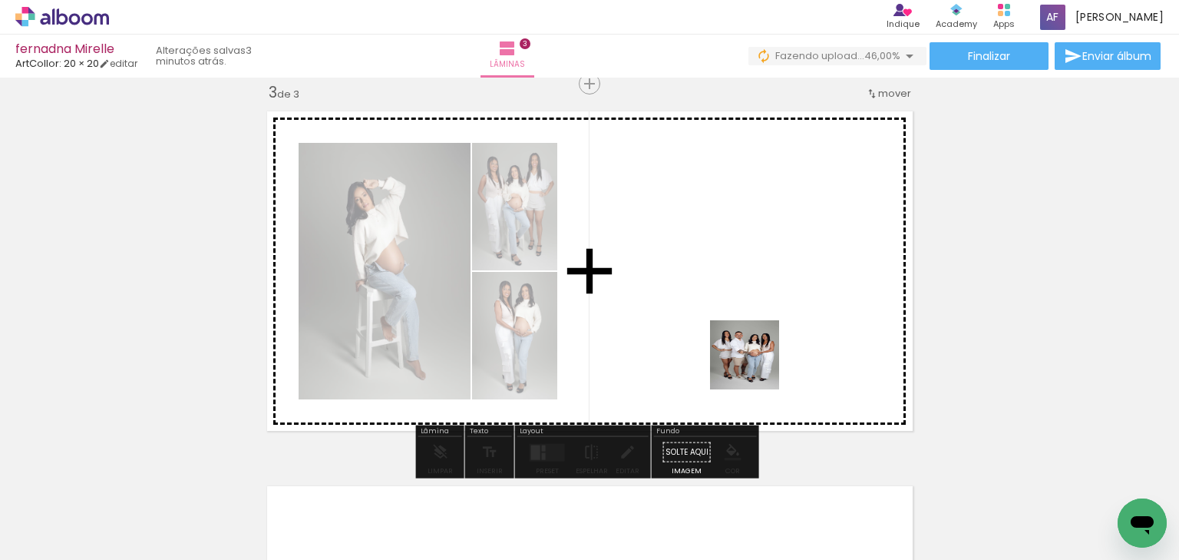
drag, startPoint x: 757, startPoint y: 492, endPoint x: 749, endPoint y: 316, distance: 176.0
click at [749, 316] on quentale-workspace at bounding box center [589, 280] width 1179 height 560
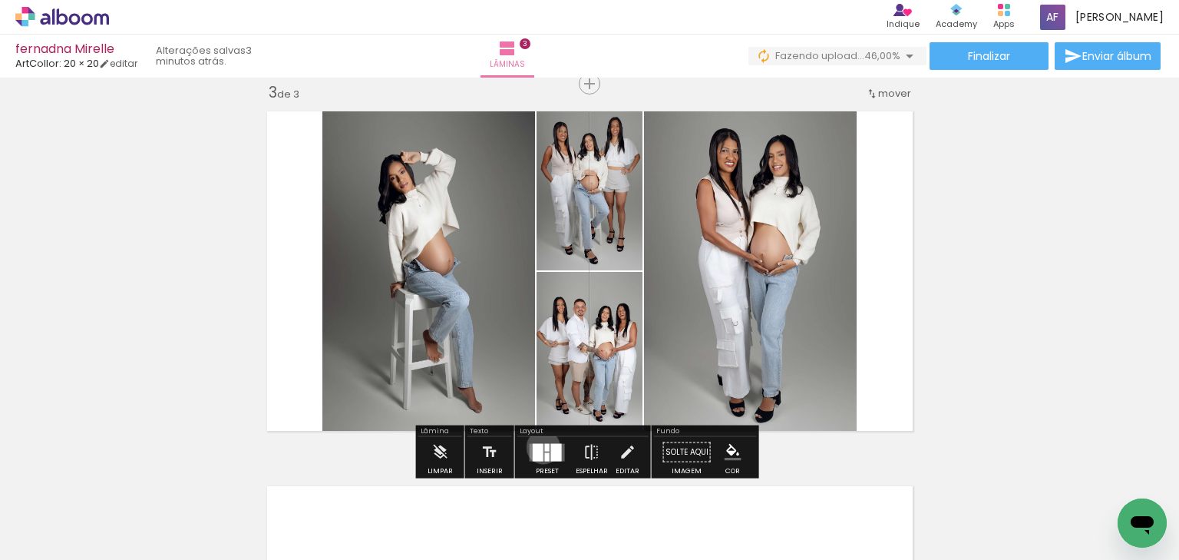
click at [540, 446] on quentale-layouter at bounding box center [547, 452] width 35 height 18
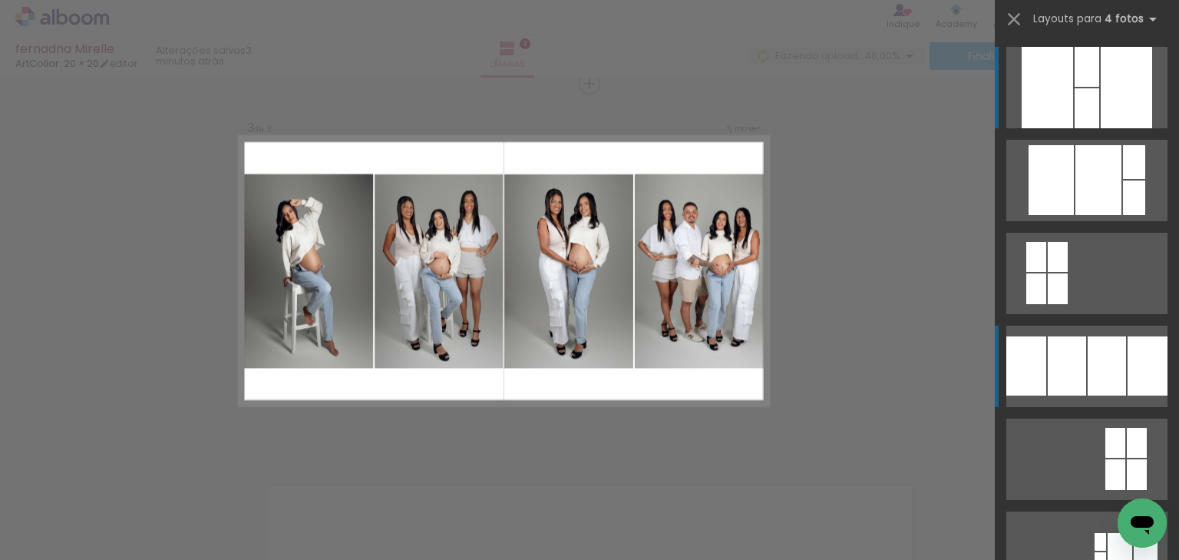
click at [1077, 87] on div at bounding box center [1087, 67] width 25 height 40
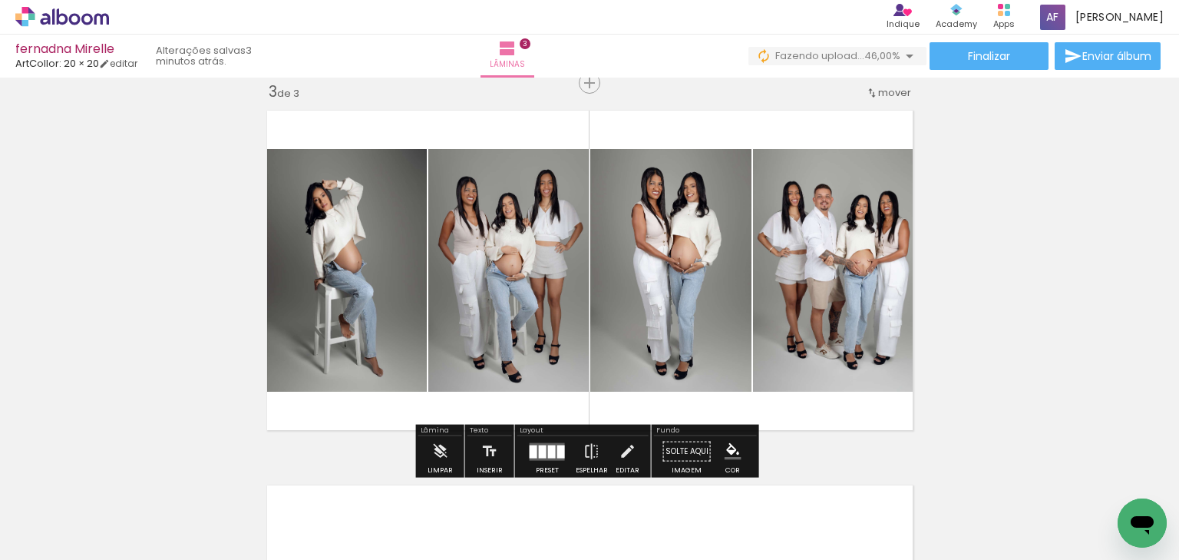
scroll to position [768, 0]
click at [436, 451] on iron-icon at bounding box center [439, 452] width 17 height 31
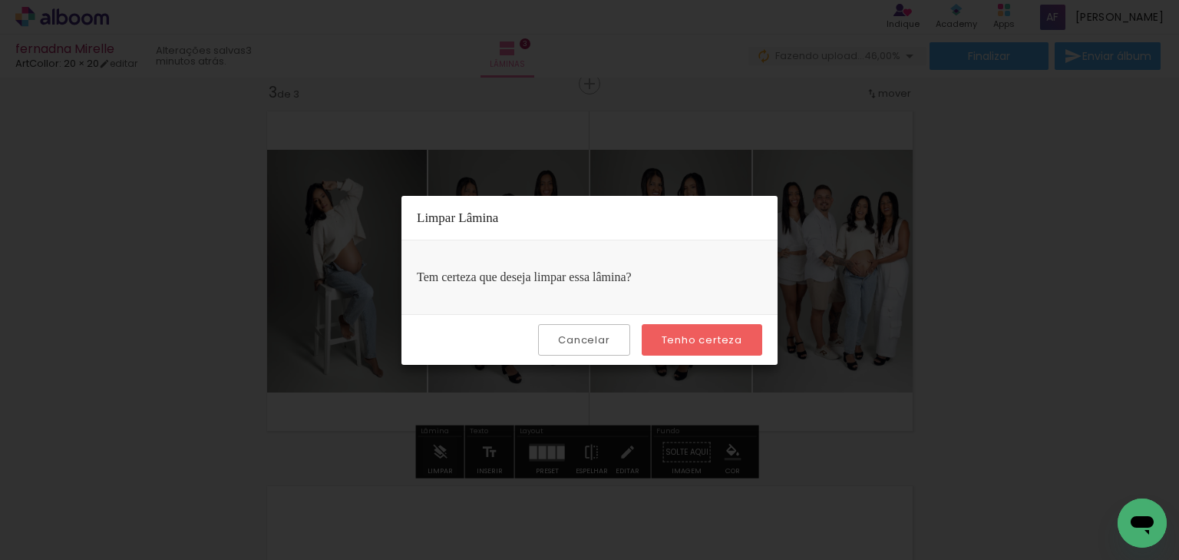
click at [0, 0] on slot "Tenho certeza" at bounding box center [0, 0] width 0 height 0
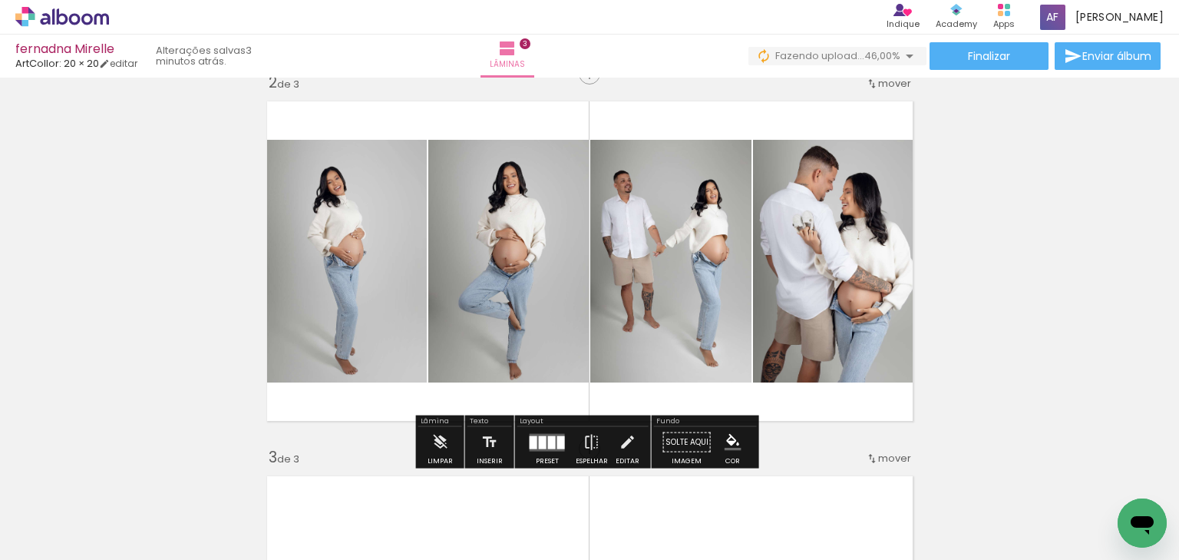
scroll to position [400, 0]
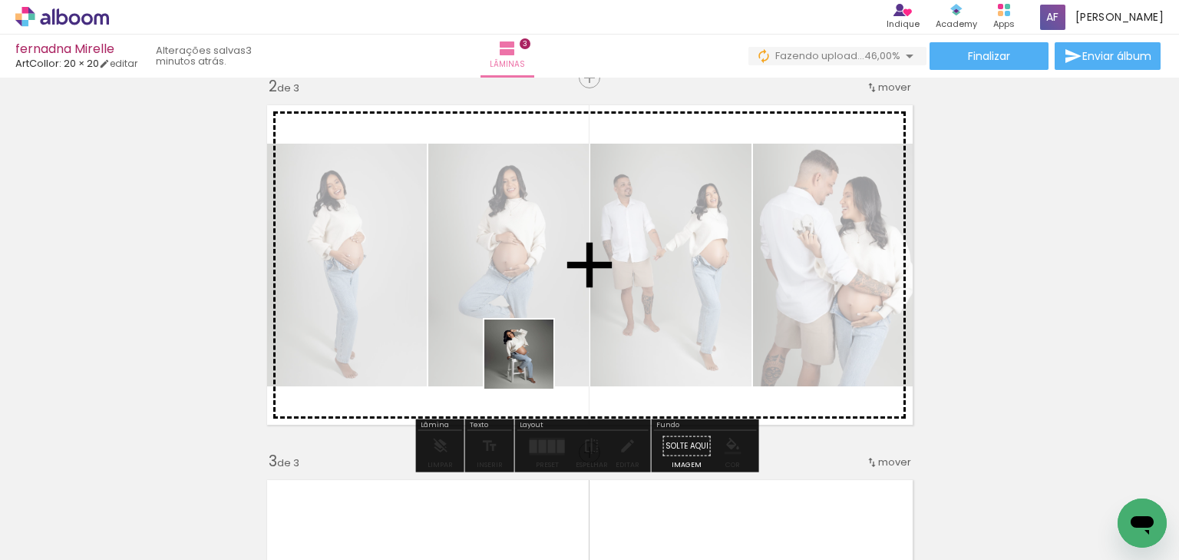
drag, startPoint x: 508, startPoint y: 505, endPoint x: 532, endPoint y: 355, distance: 152.3
click at [532, 355] on quentale-workspace at bounding box center [589, 280] width 1179 height 560
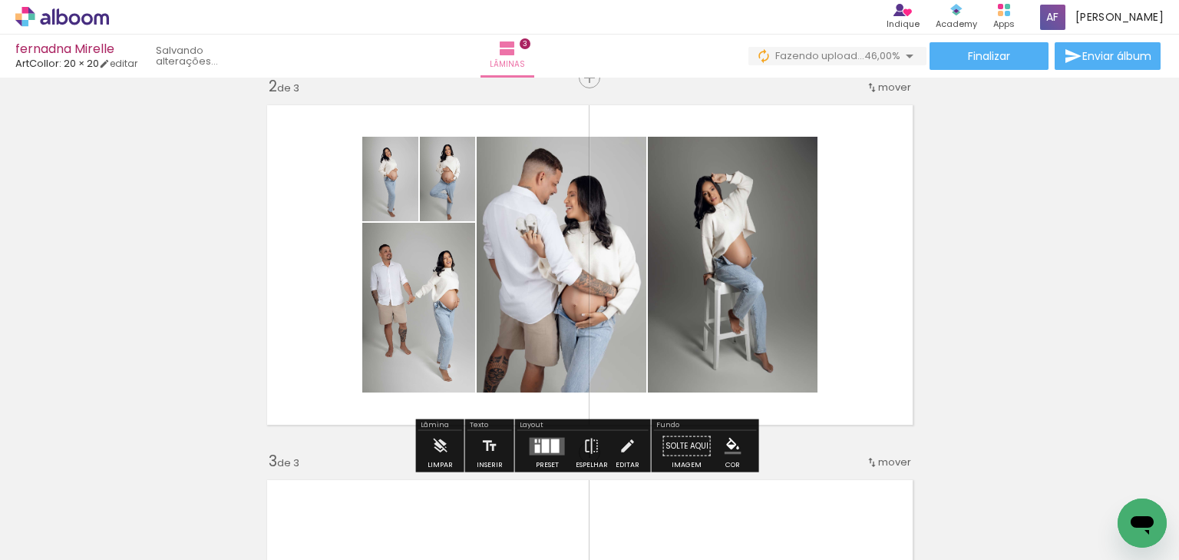
click at [557, 442] on quentale-layouter at bounding box center [547, 446] width 35 height 18
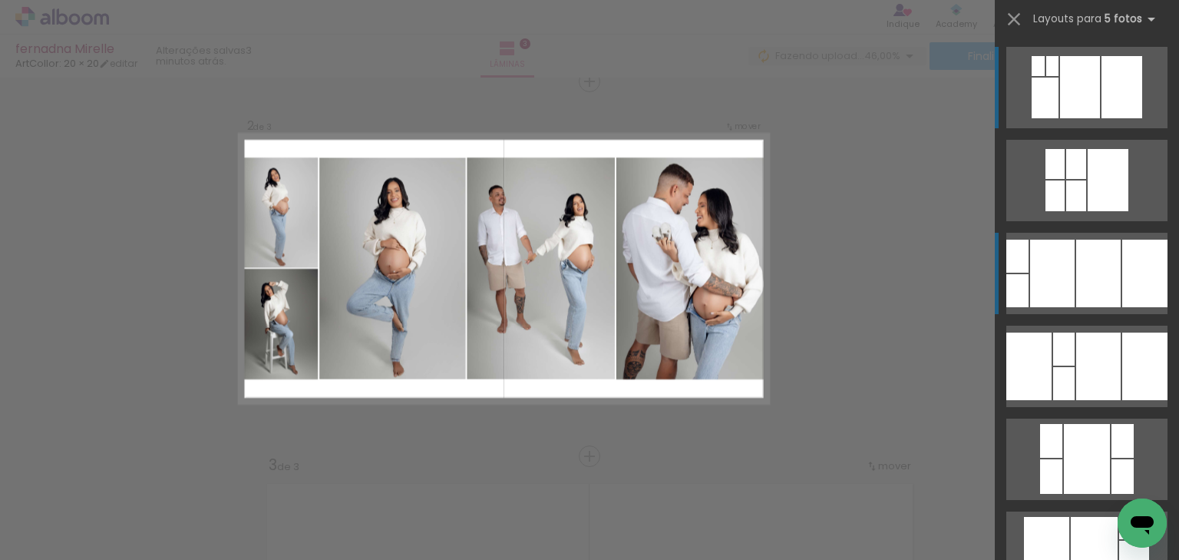
scroll to position [394, 0]
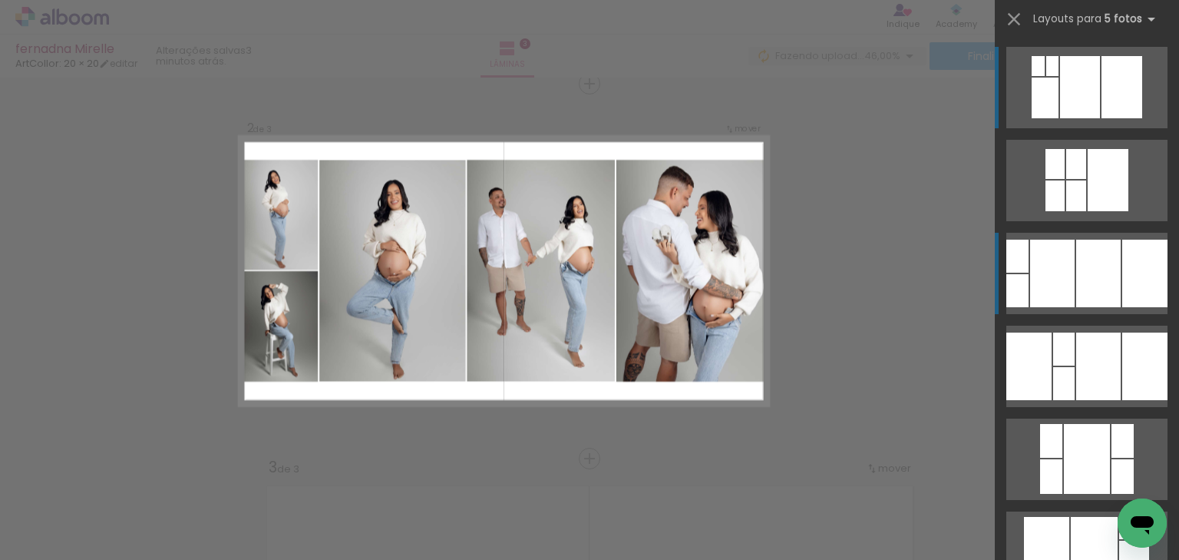
click at [1084, 295] on div at bounding box center [1098, 274] width 45 height 68
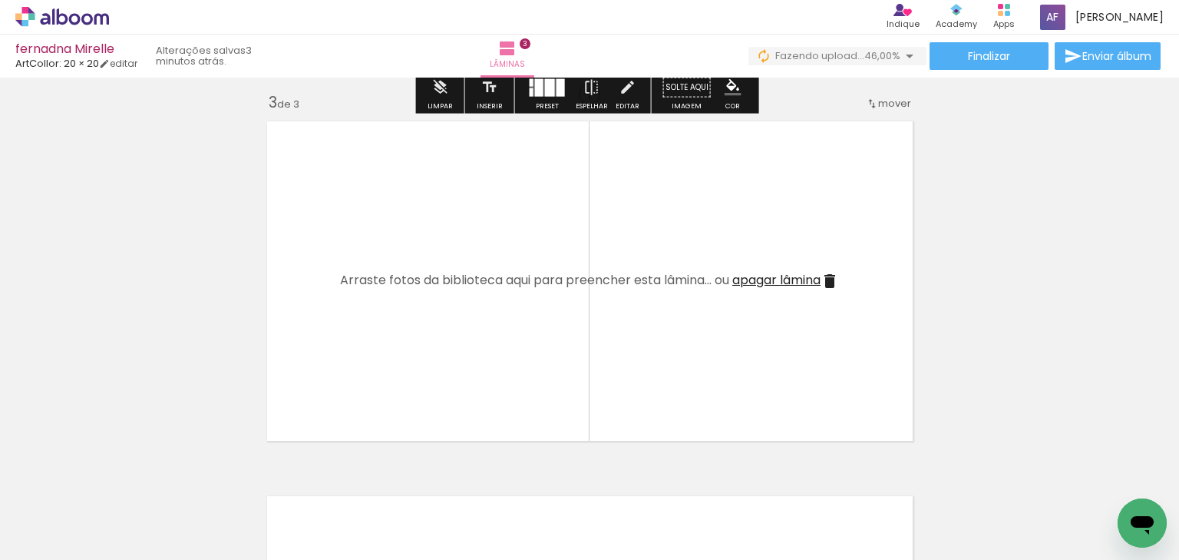
scroll to position [762, 0]
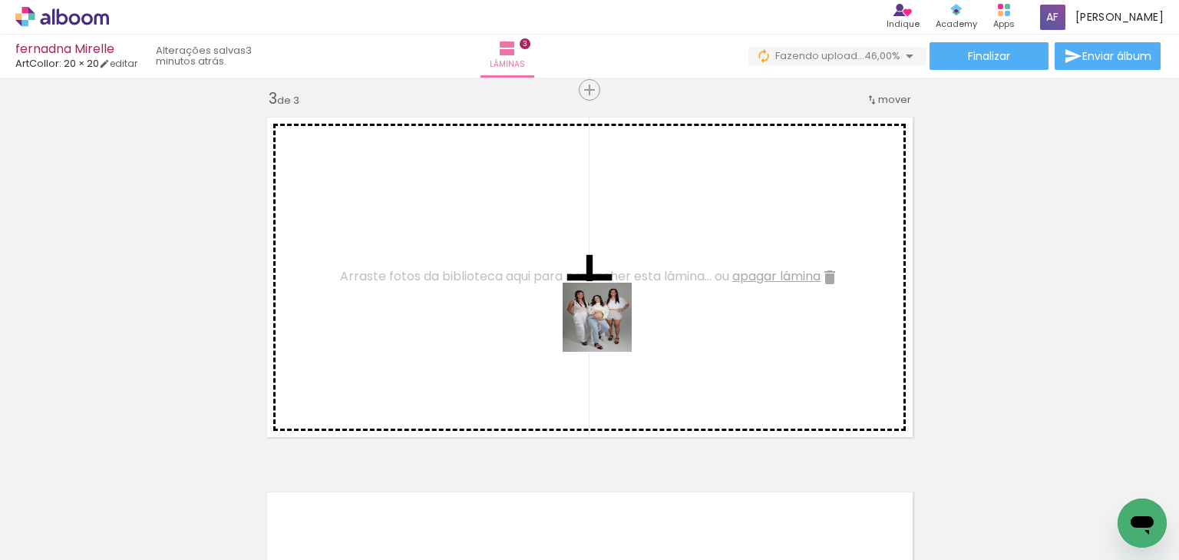
drag, startPoint x: 600, startPoint y: 490, endPoint x: 674, endPoint y: 470, distance: 77.1
click at [610, 329] on quentale-workspace at bounding box center [589, 280] width 1179 height 560
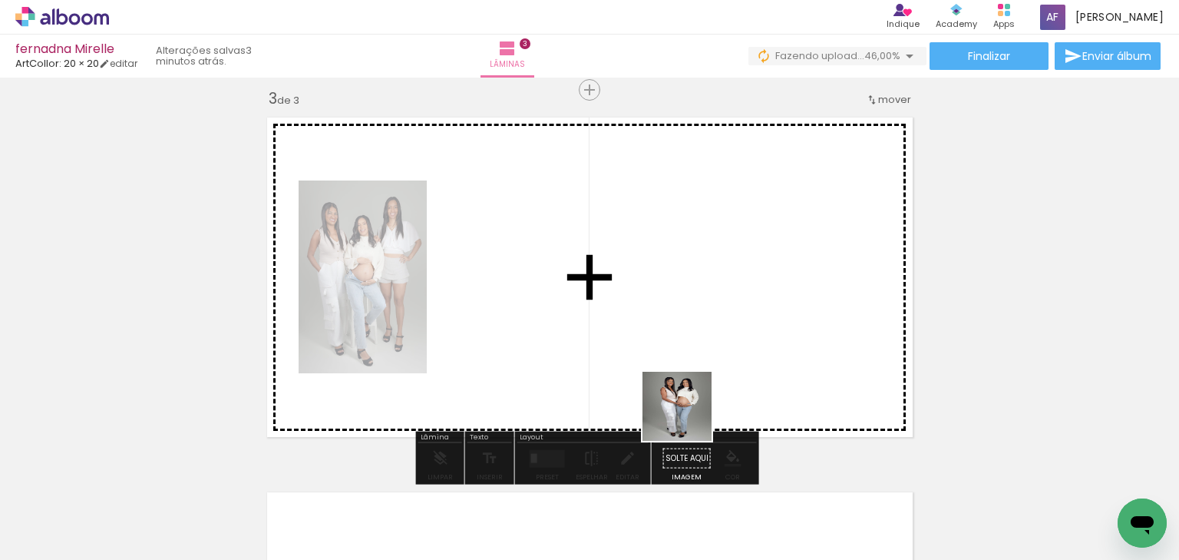
drag, startPoint x: 686, startPoint y: 457, endPoint x: 721, endPoint y: 430, distance: 43.8
click at [688, 365] on quentale-workspace at bounding box center [589, 280] width 1179 height 560
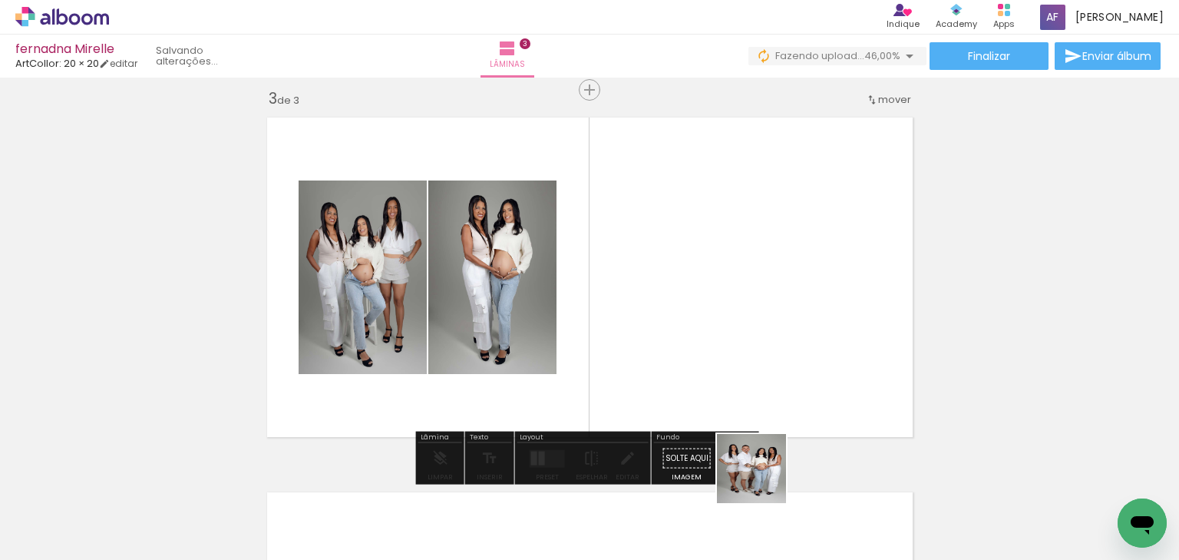
drag, startPoint x: 763, startPoint y: 503, endPoint x: 732, endPoint y: 305, distance: 200.6
click at [732, 305] on quentale-workspace at bounding box center [589, 280] width 1179 height 560
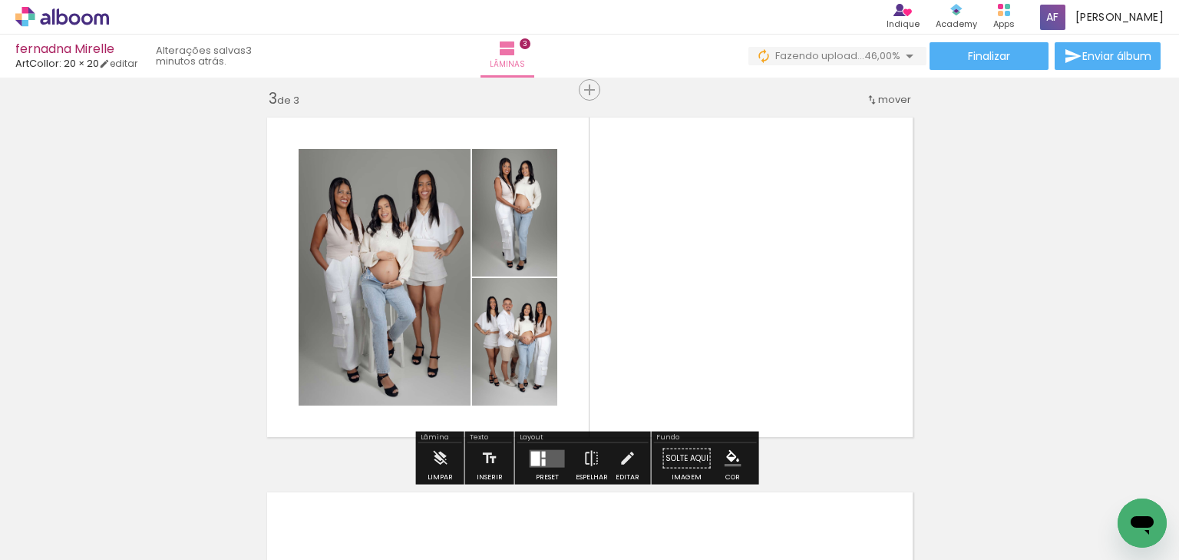
scroll to position [0, 953]
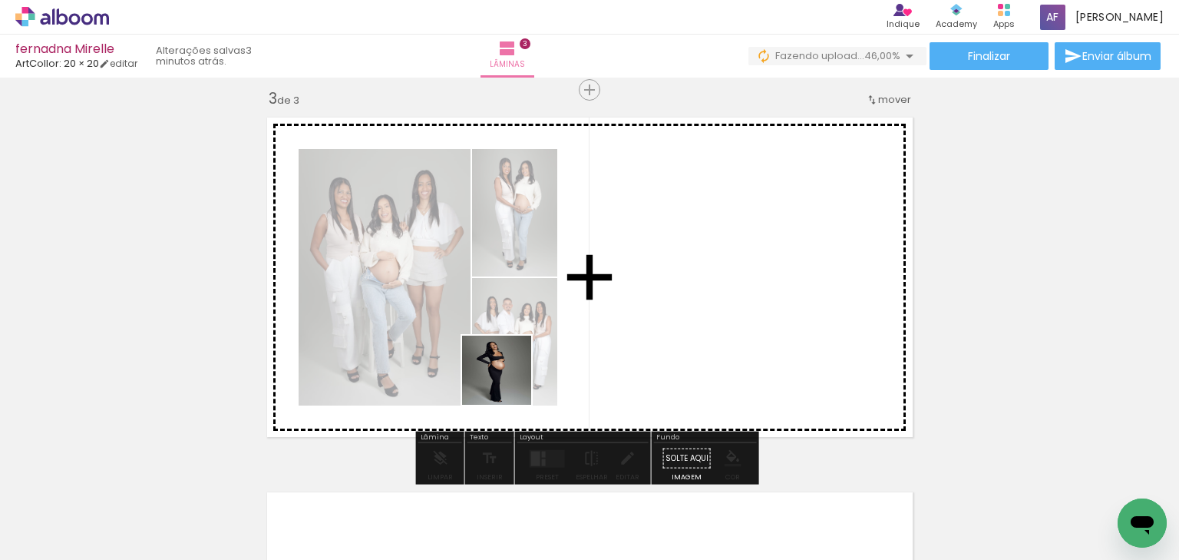
drag, startPoint x: 418, startPoint y: 510, endPoint x: 533, endPoint y: 473, distance: 120.2
click at [517, 369] on quentale-workspace at bounding box center [589, 280] width 1179 height 560
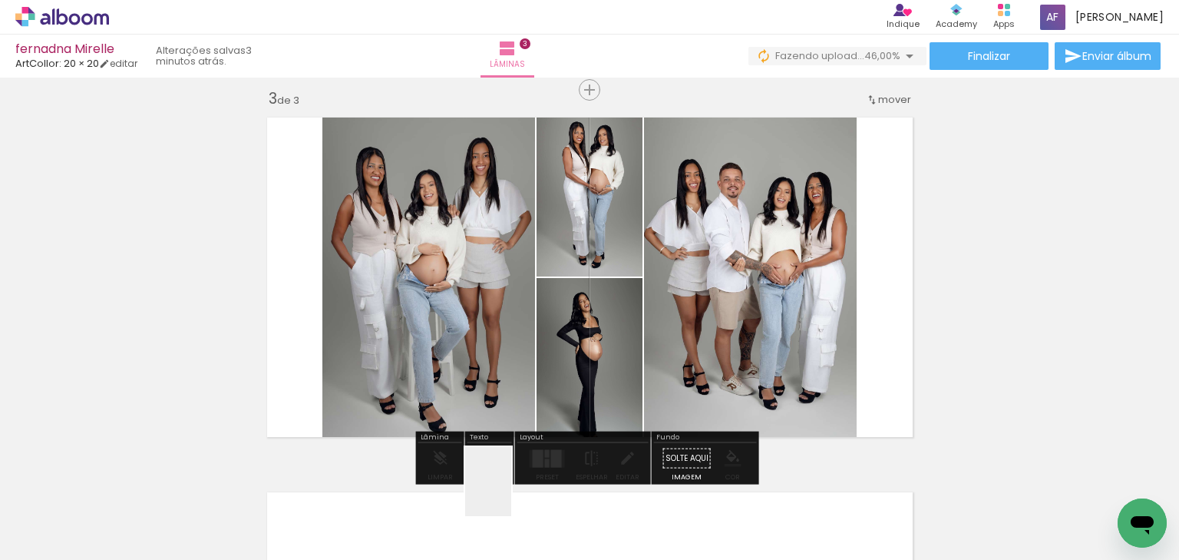
drag, startPoint x: 511, startPoint y: 493, endPoint x: 550, endPoint y: 371, distance: 128.2
click at [545, 350] on quentale-workspace at bounding box center [589, 280] width 1179 height 560
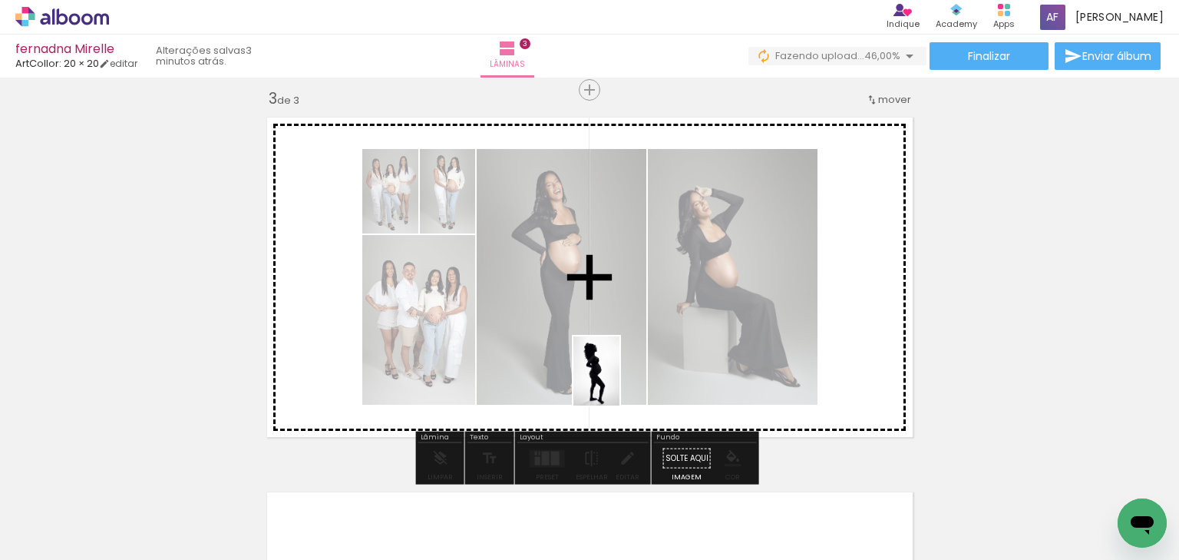
drag, startPoint x: 592, startPoint y: 507, endPoint x: 620, endPoint y: 382, distance: 128.2
click at [620, 382] on quentale-workspace at bounding box center [589, 280] width 1179 height 560
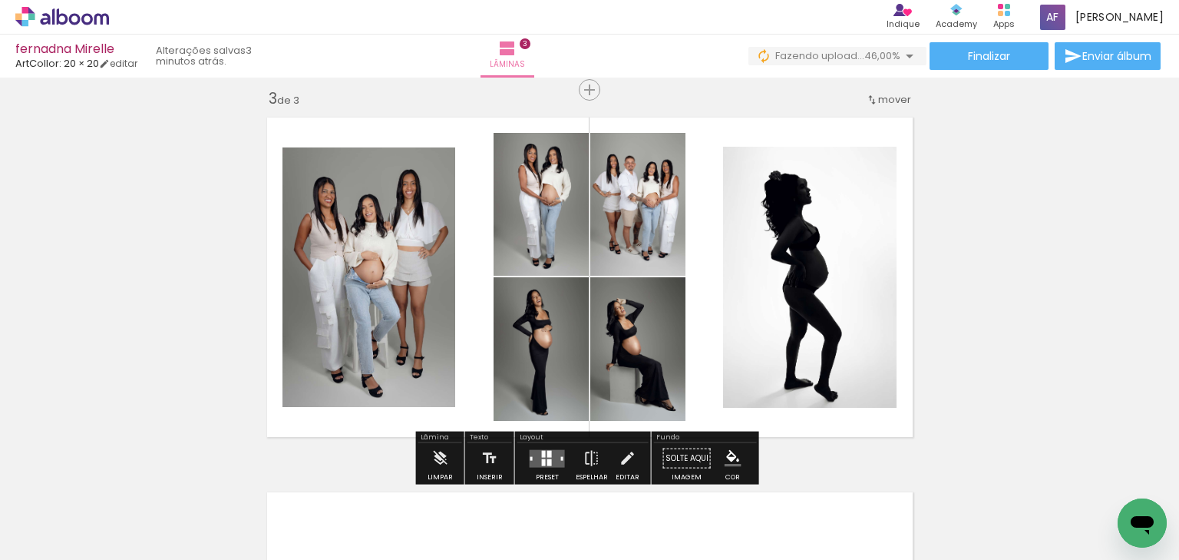
click at [553, 451] on quentale-layouter at bounding box center [547, 458] width 35 height 18
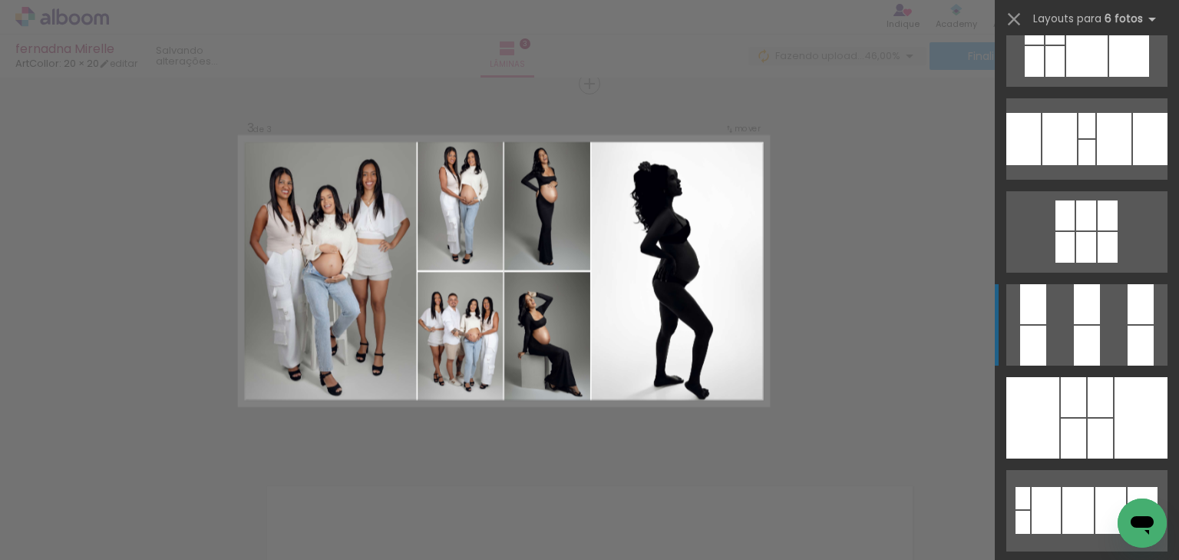
scroll to position [369, 0]
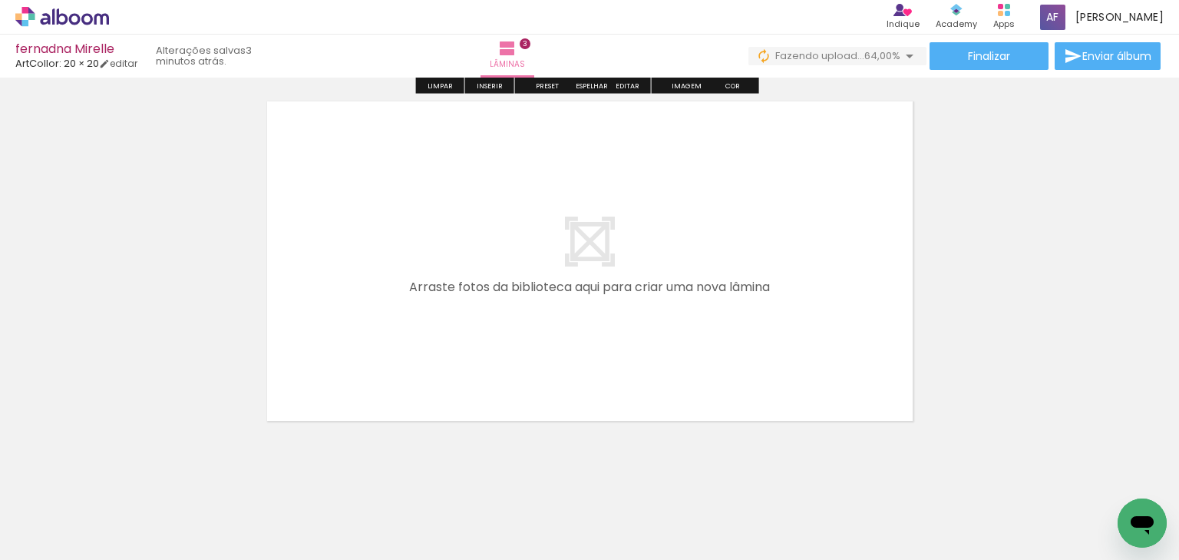
scroll to position [1172, 0]
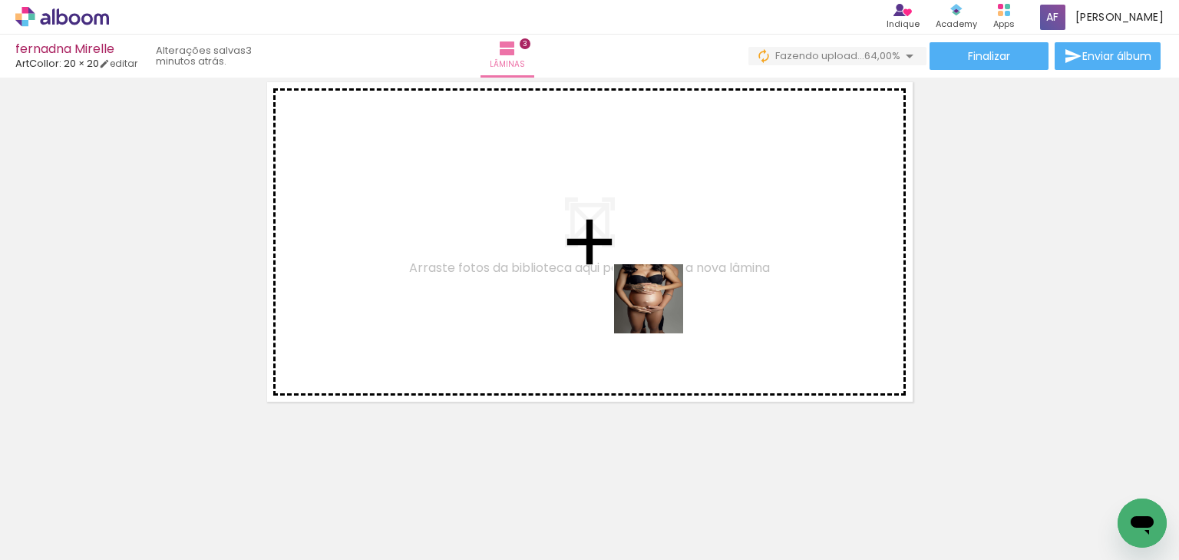
drag, startPoint x: 646, startPoint y: 502, endPoint x: 668, endPoint y: 283, distance: 219.9
click at [668, 283] on quentale-workspace at bounding box center [589, 280] width 1179 height 560
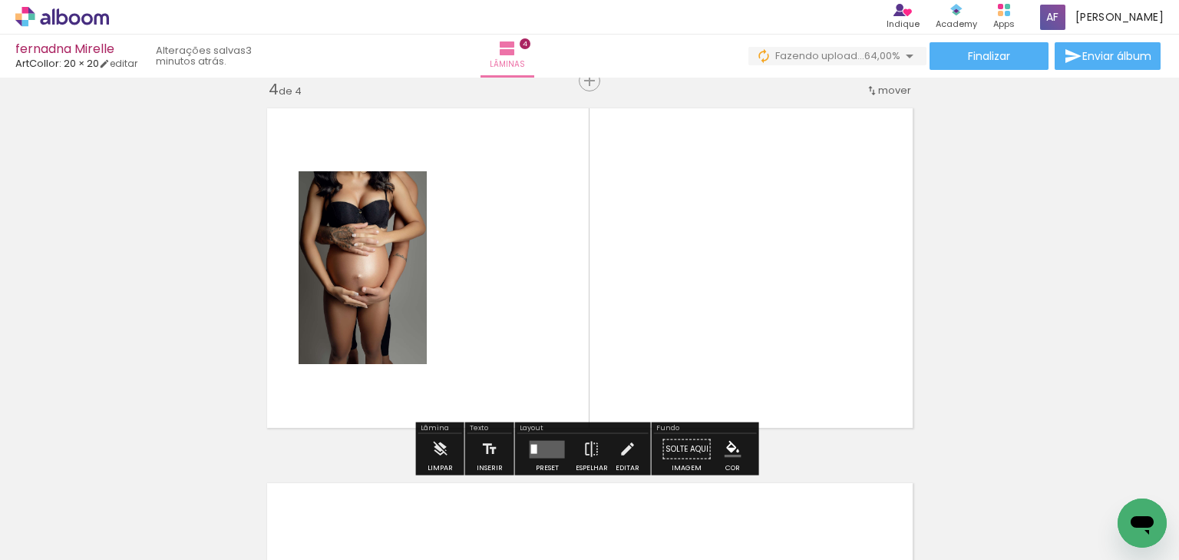
scroll to position [1143, 0]
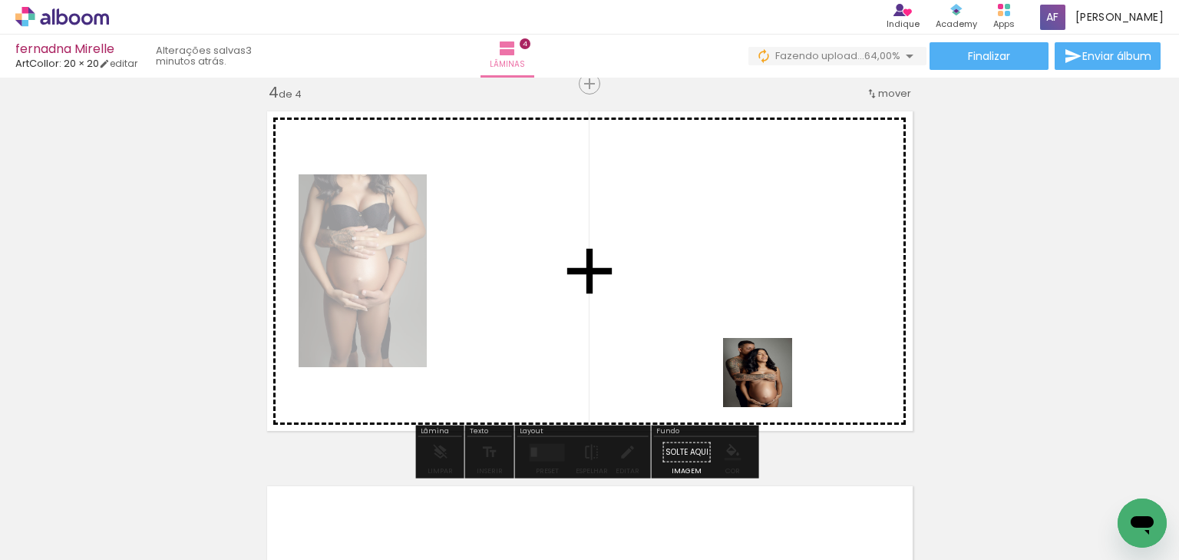
drag, startPoint x: 772, startPoint y: 497, endPoint x: 803, endPoint y: 436, distance: 69.0
click at [771, 382] on quentale-workspace at bounding box center [589, 280] width 1179 height 560
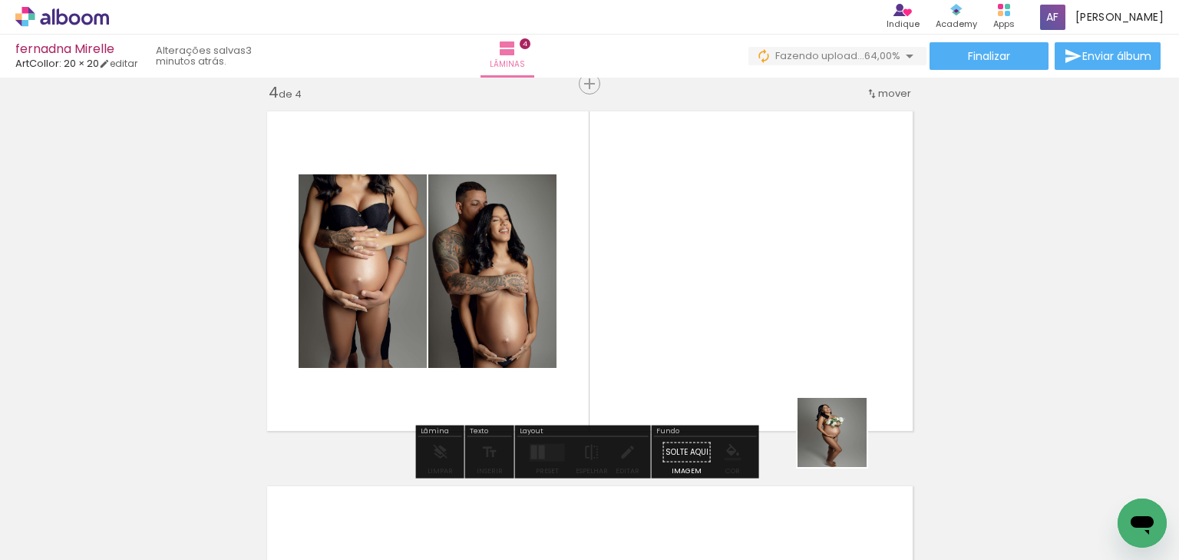
drag, startPoint x: 844, startPoint y: 444, endPoint x: 918, endPoint y: 517, distance: 104.8
click at [838, 353] on quentale-workspace at bounding box center [589, 280] width 1179 height 560
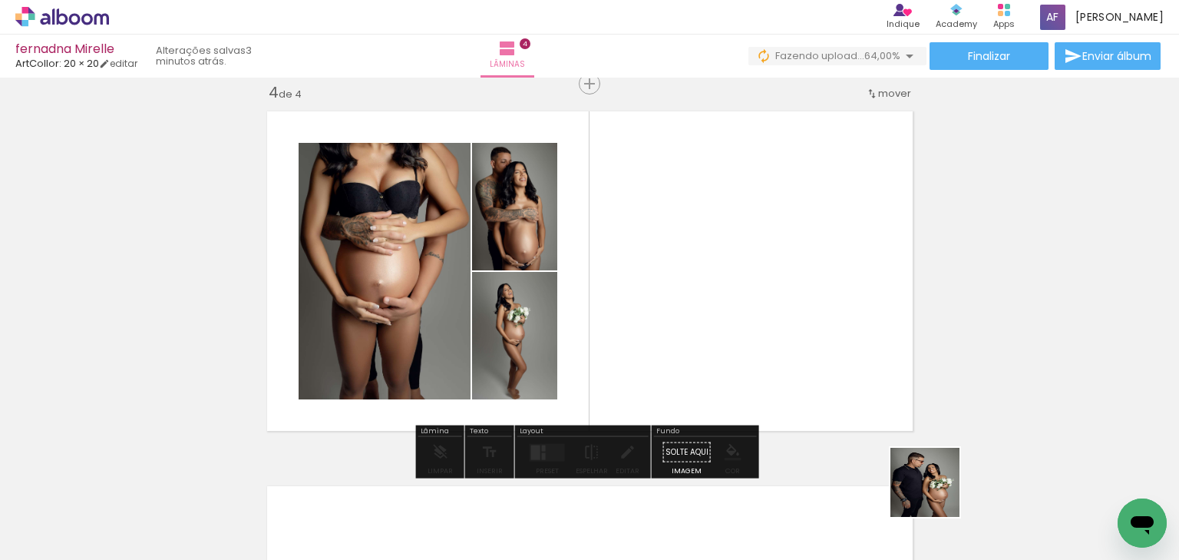
drag, startPoint x: 937, startPoint y: 494, endPoint x: 860, endPoint y: 368, distance: 147.5
click at [883, 366] on quentale-workspace at bounding box center [589, 280] width 1179 height 560
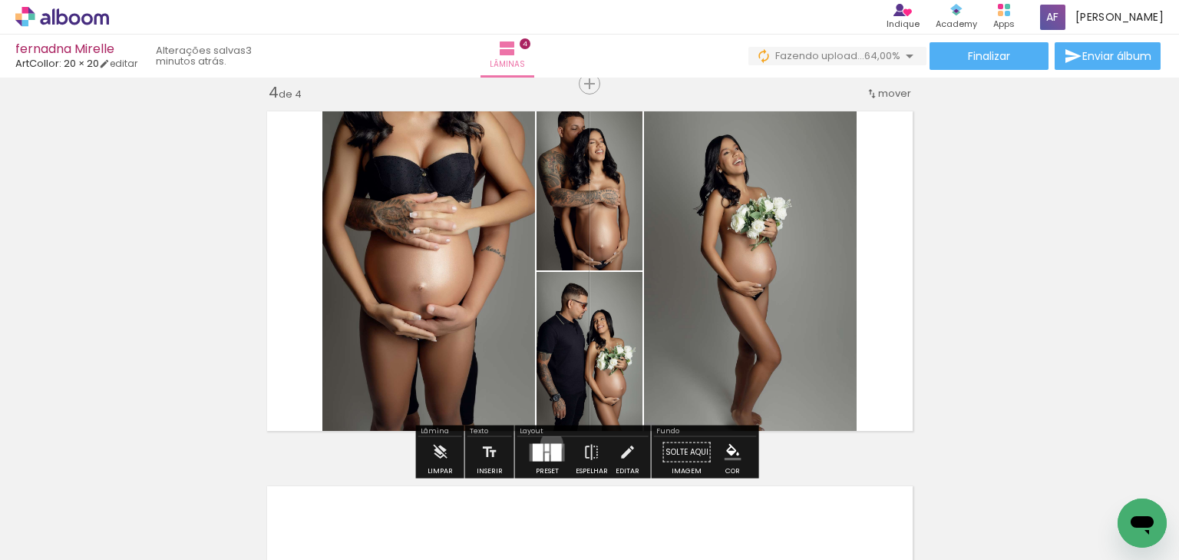
click at [551, 443] on div at bounding box center [556, 452] width 11 height 18
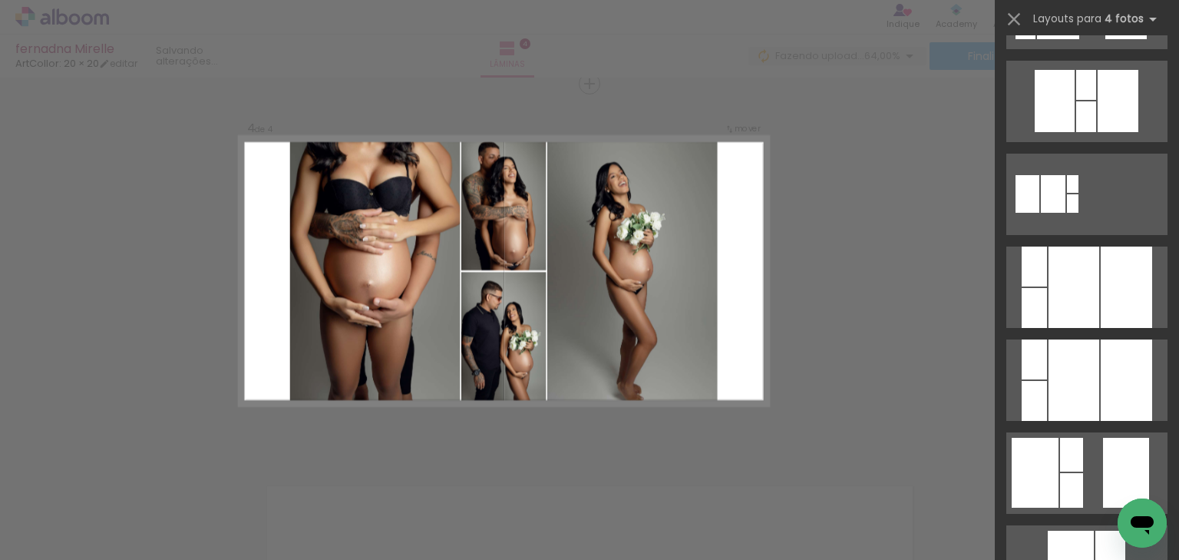
scroll to position [1720, 0]
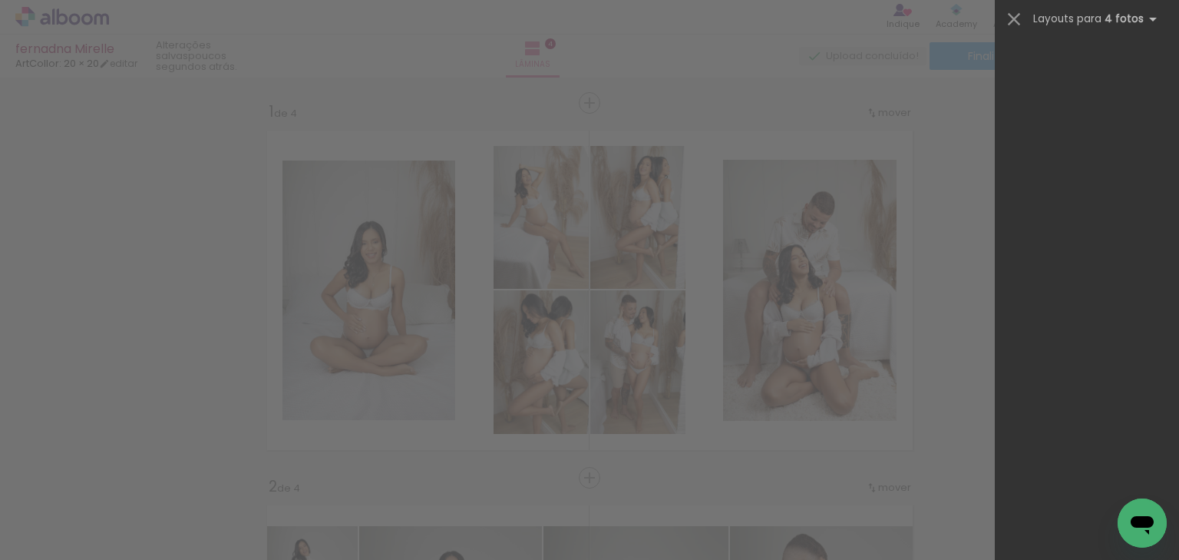
scroll to position [0, 953]
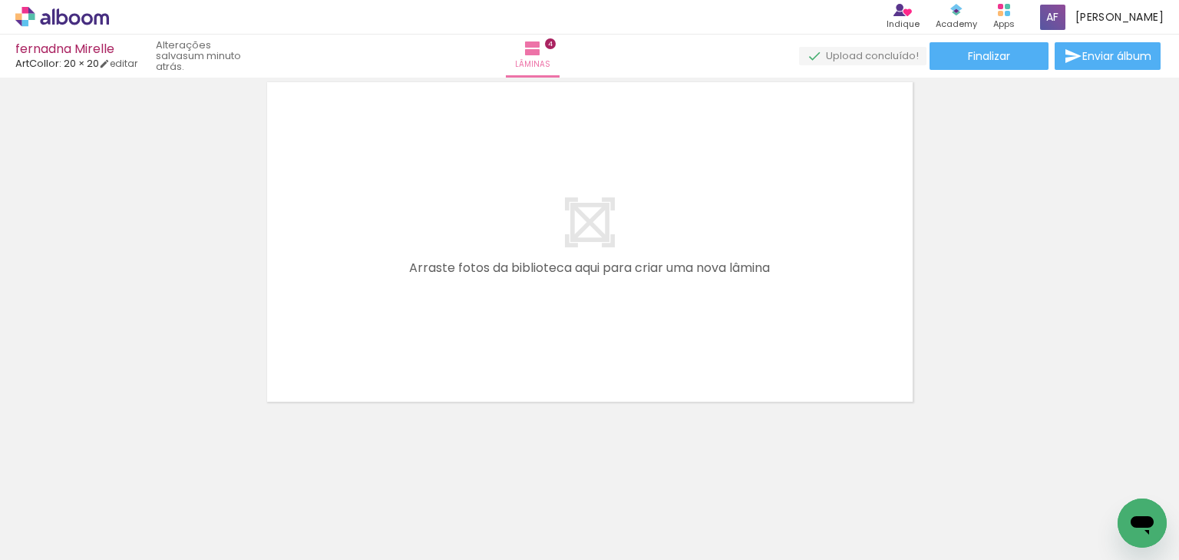
scroll to position [0, 1578]
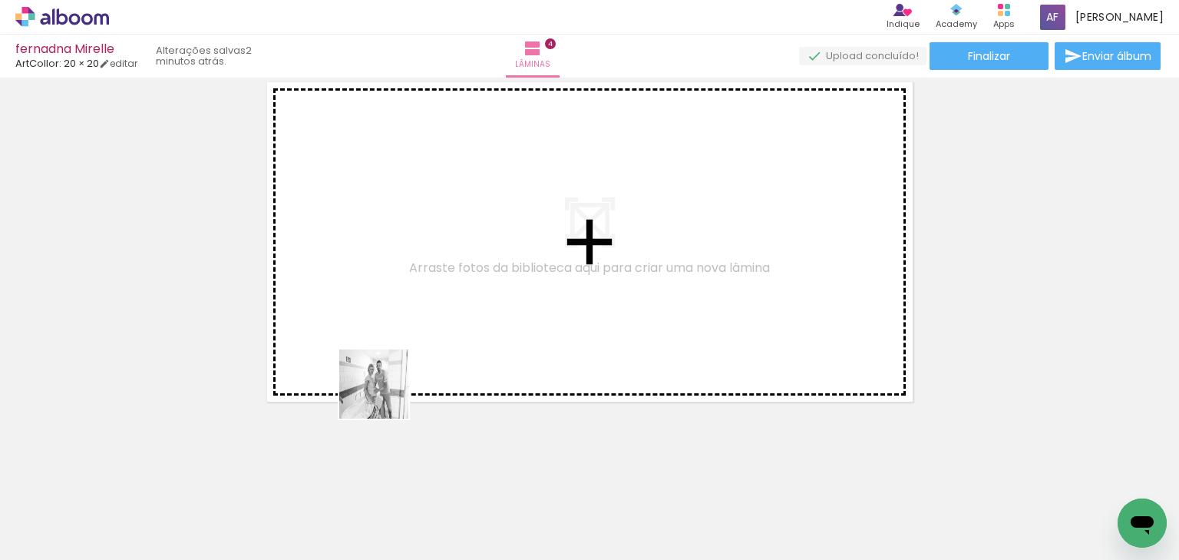
drag, startPoint x: 391, startPoint y: 509, endPoint x: 443, endPoint y: 455, distance: 74.9
click at [394, 356] on quentale-workspace at bounding box center [589, 280] width 1179 height 560
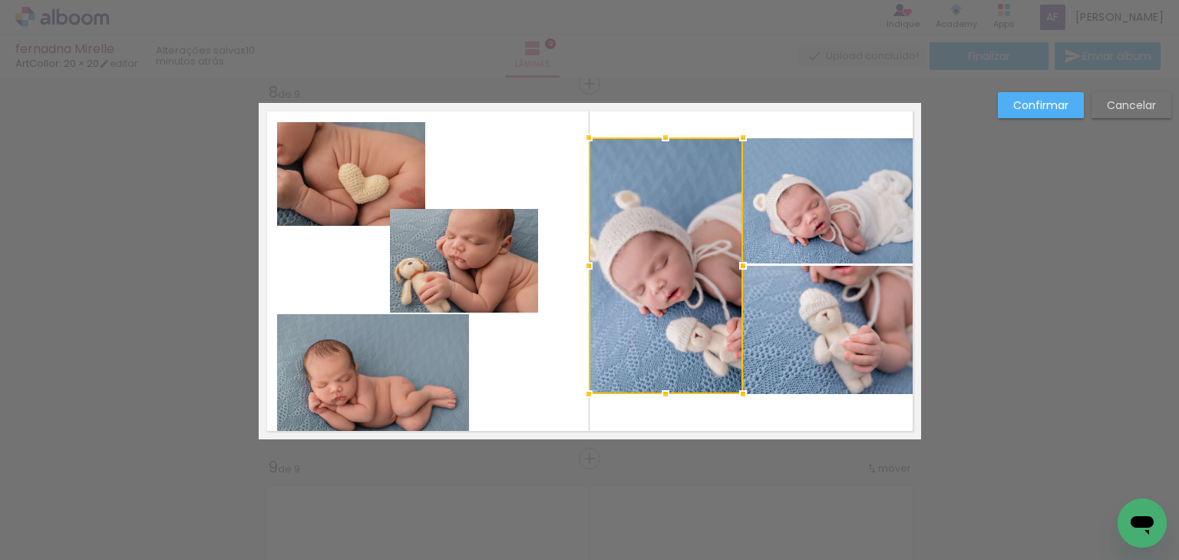
scroll to position [0, 3250]
click at [659, 394] on div at bounding box center [665, 393] width 31 height 31
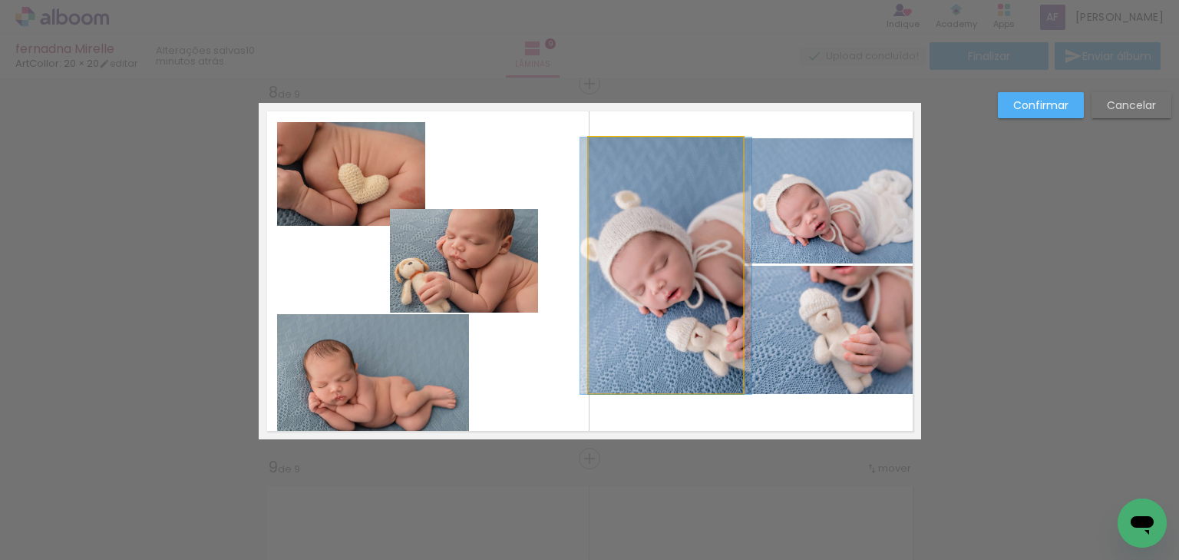
click at [734, 279] on quentale-photo at bounding box center [666, 265] width 154 height 256
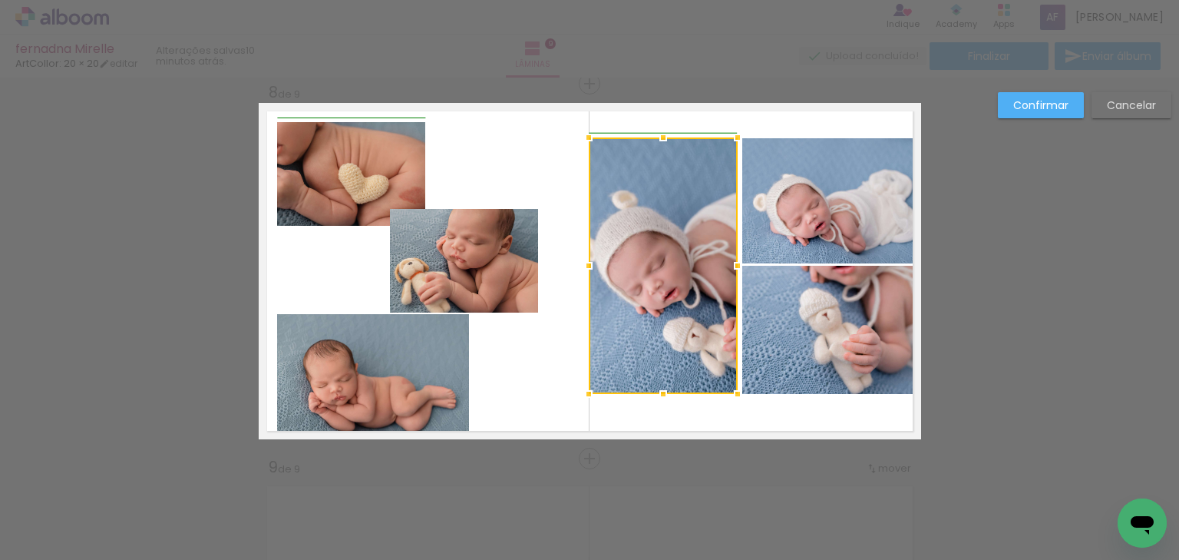
click at [740, 266] on div at bounding box center [737, 265] width 31 height 31
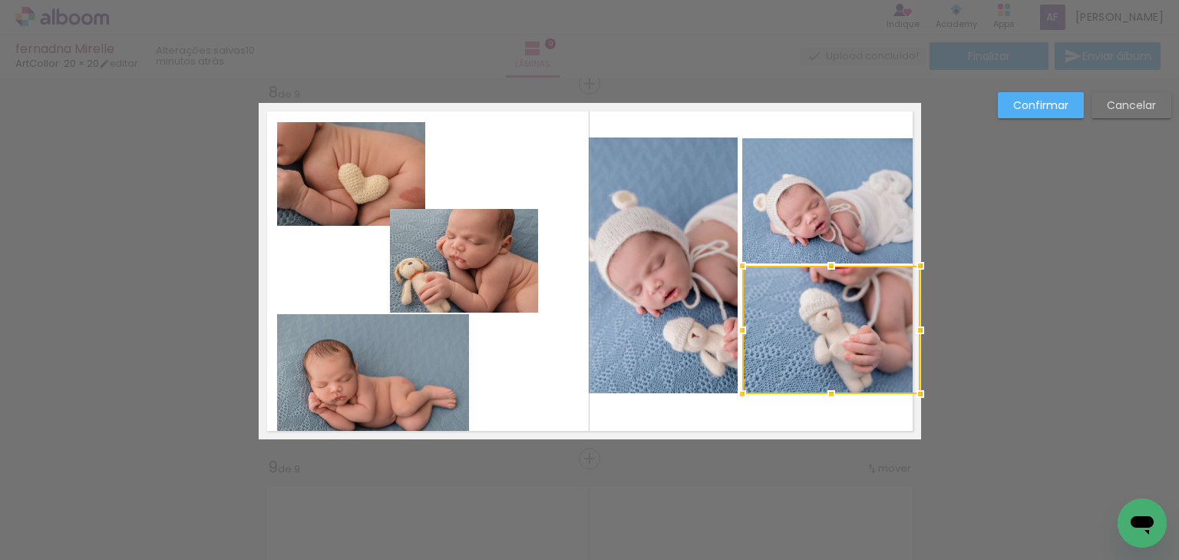
click at [786, 316] on div at bounding box center [831, 330] width 178 height 128
click at [833, 267] on div at bounding box center [831, 268] width 31 height 31
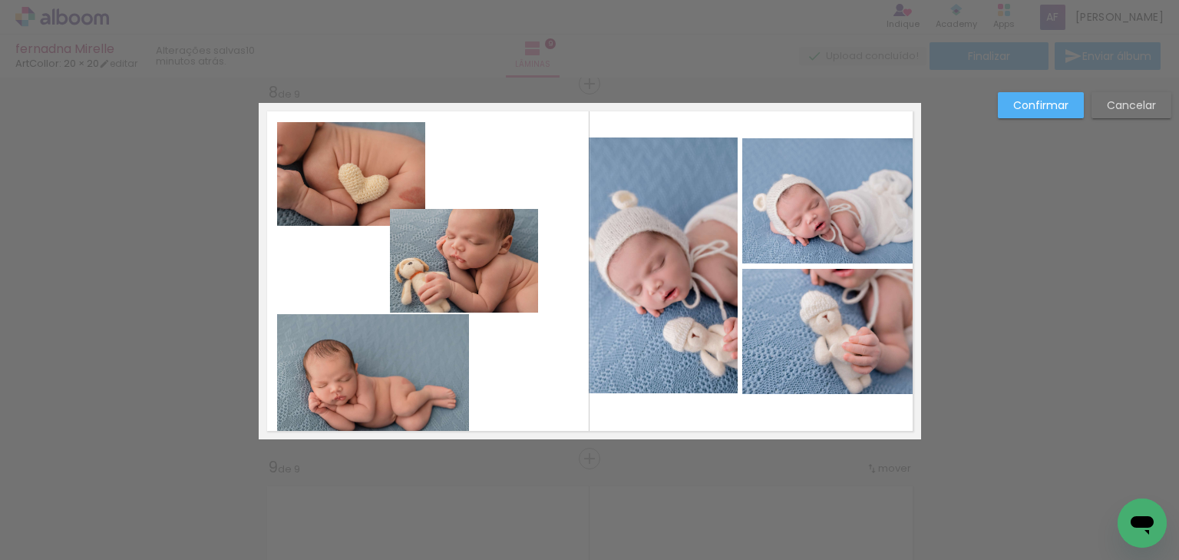
click at [434, 256] on quentale-photo at bounding box center [464, 261] width 148 height 104
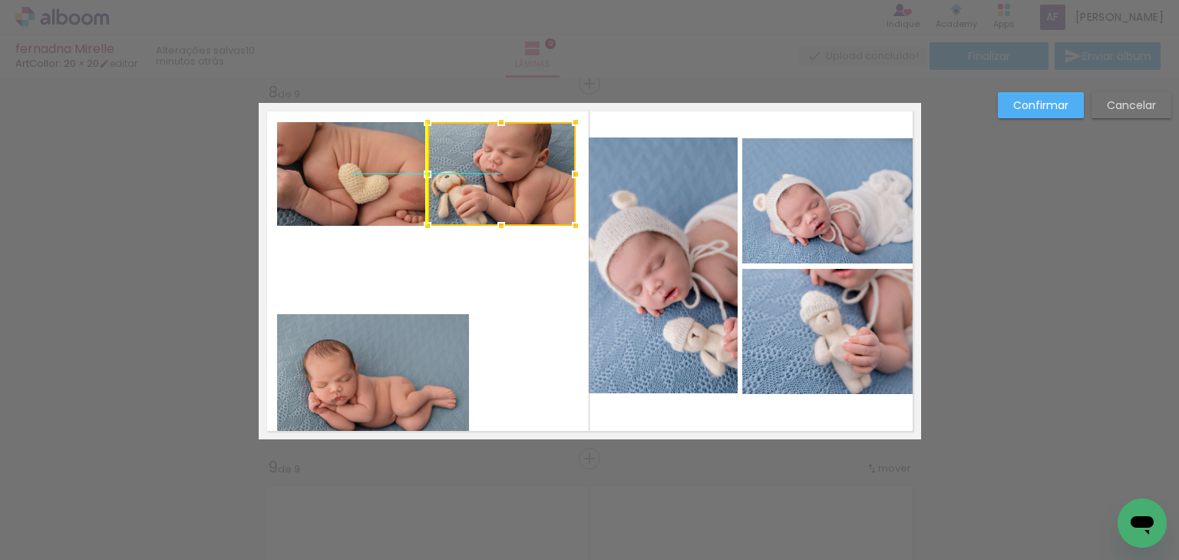
drag, startPoint x: 460, startPoint y: 260, endPoint x: 504, endPoint y: 177, distance: 93.8
click at [504, 177] on div at bounding box center [502, 174] width 148 height 104
click at [410, 345] on quentale-photo at bounding box center [373, 376] width 192 height 125
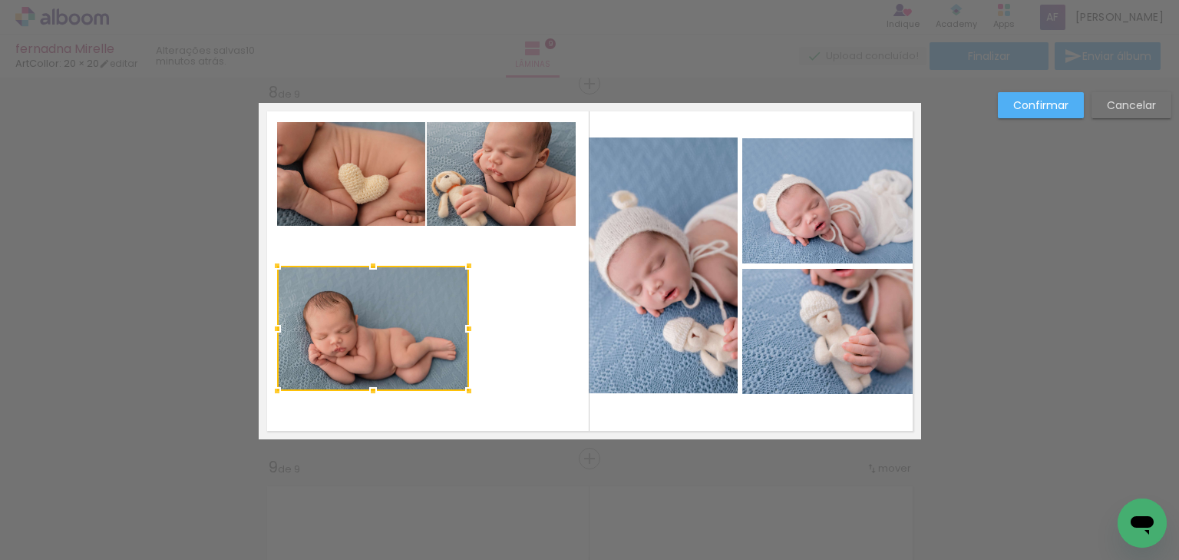
drag, startPoint x: 413, startPoint y: 333, endPoint x: 399, endPoint y: 298, distance: 37.9
click at [399, 298] on div at bounding box center [373, 328] width 192 height 125
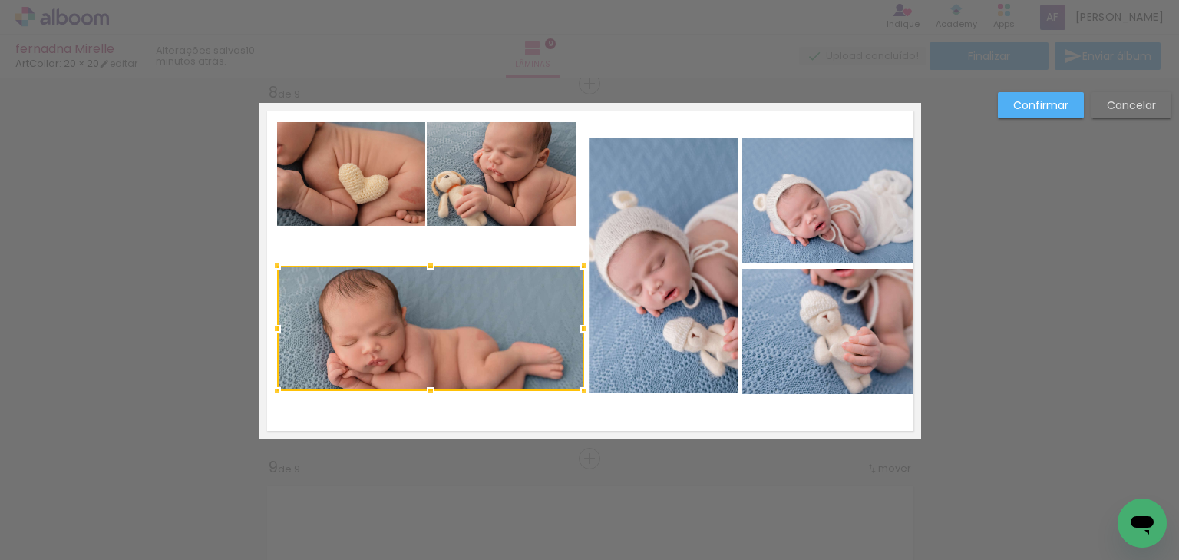
drag, startPoint x: 466, startPoint y: 332, endPoint x: 580, endPoint y: 338, distance: 114.6
click at [580, 338] on div at bounding box center [584, 328] width 31 height 31
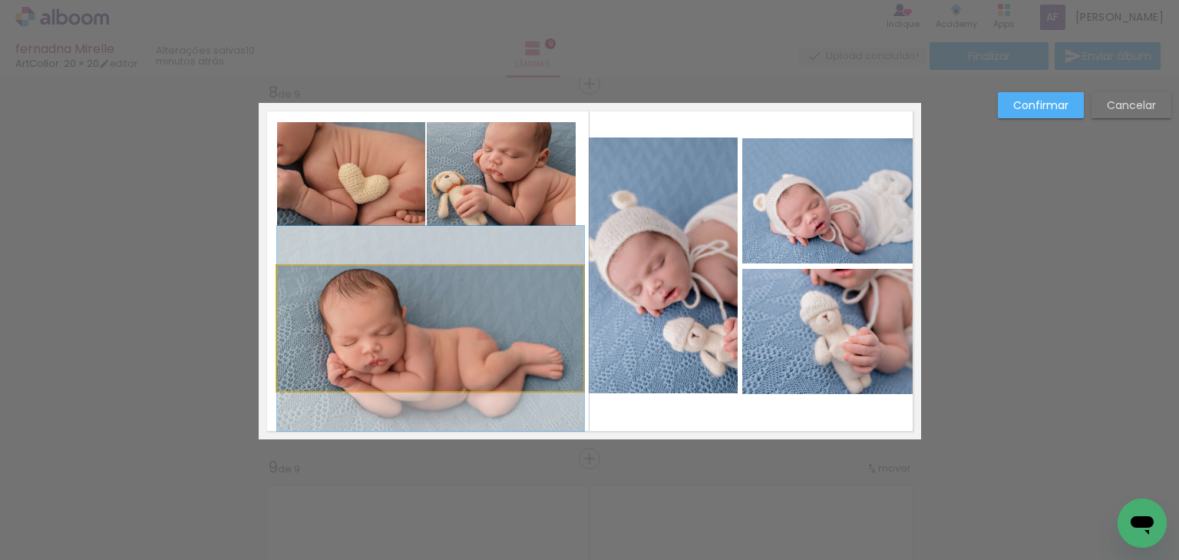
click at [422, 388] on quentale-photo at bounding box center [430, 328] width 307 height 125
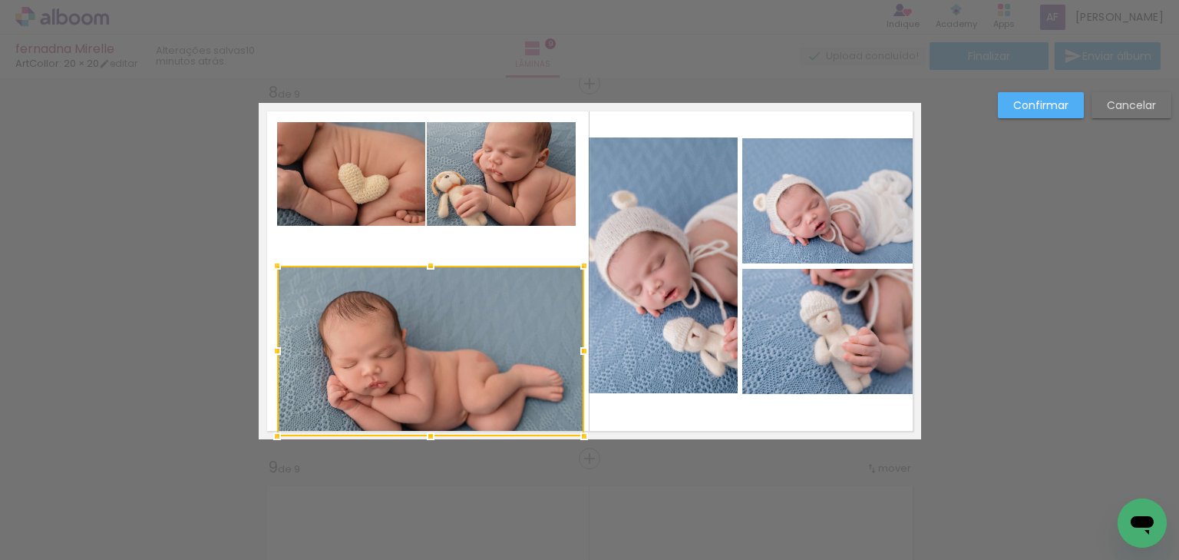
drag, startPoint x: 422, startPoint y: 393, endPoint x: 421, endPoint y: 438, distance: 44.5
click at [421, 438] on div at bounding box center [430, 436] width 31 height 31
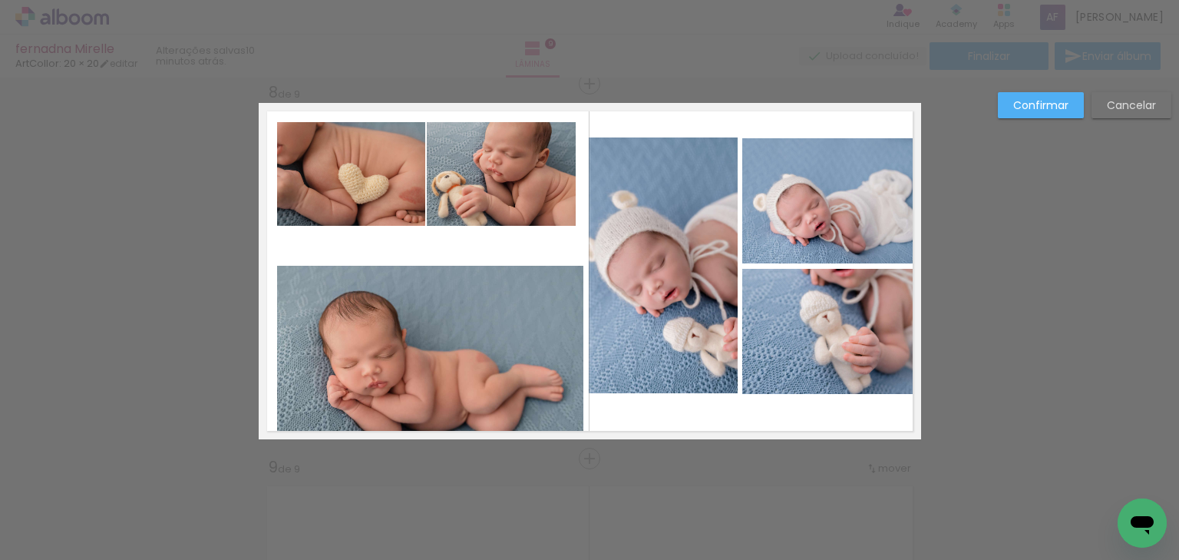
click at [402, 274] on quentale-photo at bounding box center [430, 351] width 307 height 170
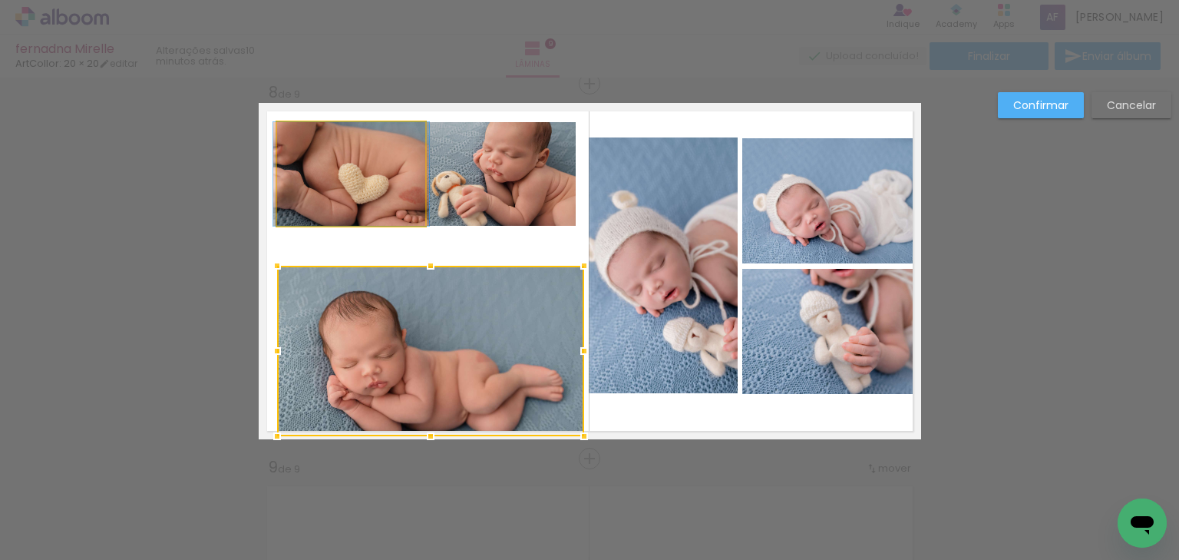
click at [367, 198] on quentale-photo at bounding box center [351, 174] width 148 height 104
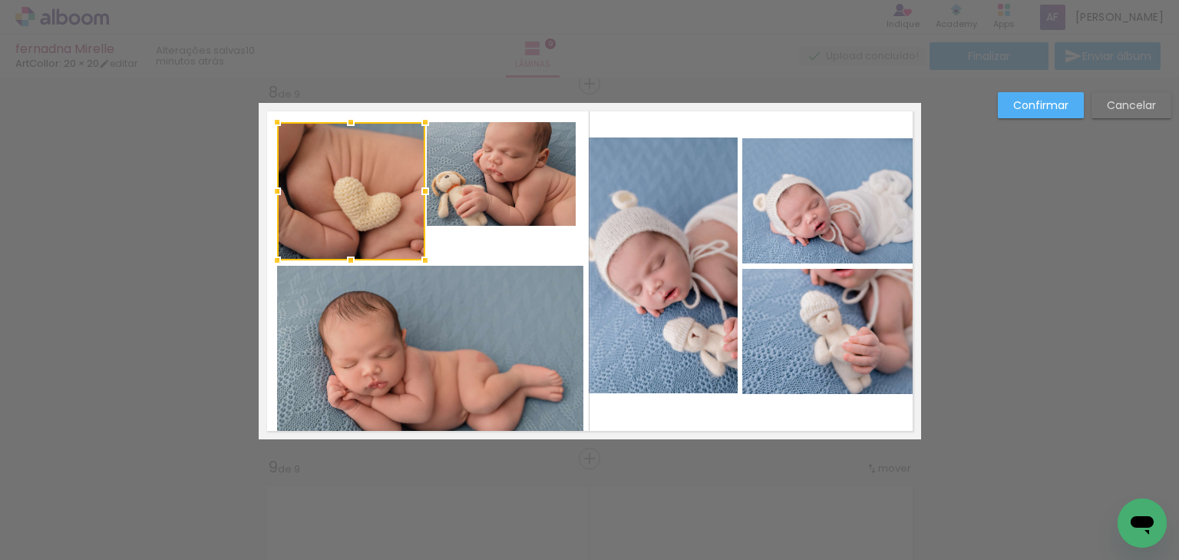
drag, startPoint x: 350, startPoint y: 221, endPoint x: 352, endPoint y: 256, distance: 35.3
click at [352, 256] on div at bounding box center [350, 260] width 31 height 31
click at [455, 189] on quentale-photo at bounding box center [501, 174] width 148 height 104
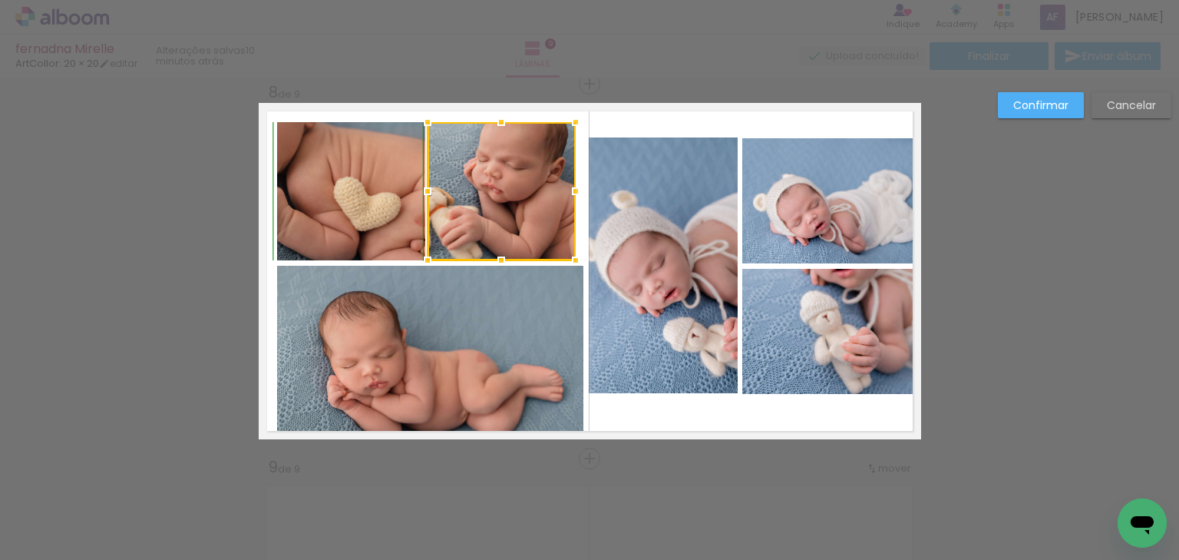
drag, startPoint x: 495, startPoint y: 224, endPoint x: 492, endPoint y: 255, distance: 30.9
click at [492, 255] on div at bounding box center [501, 260] width 31 height 31
click at [465, 70] on div at bounding box center [589, 39] width 1179 height 78
click at [516, 201] on div at bounding box center [502, 191] width 148 height 138
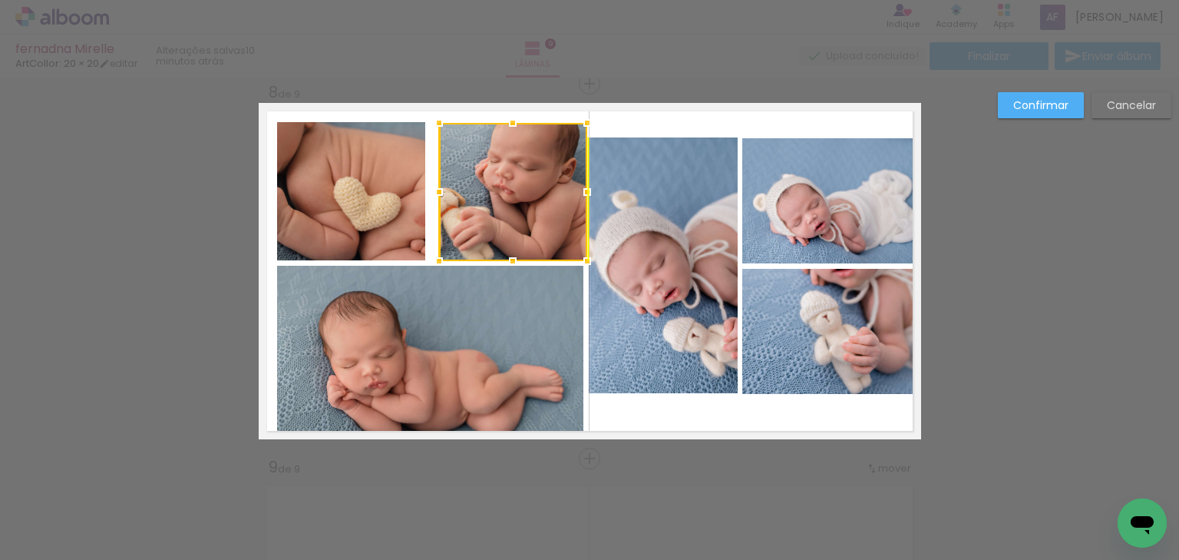
drag, startPoint x: 527, startPoint y: 194, endPoint x: 534, endPoint y: 193, distance: 7.7
click at [534, 193] on div at bounding box center [513, 192] width 148 height 138
click at [436, 192] on div at bounding box center [439, 192] width 31 height 31
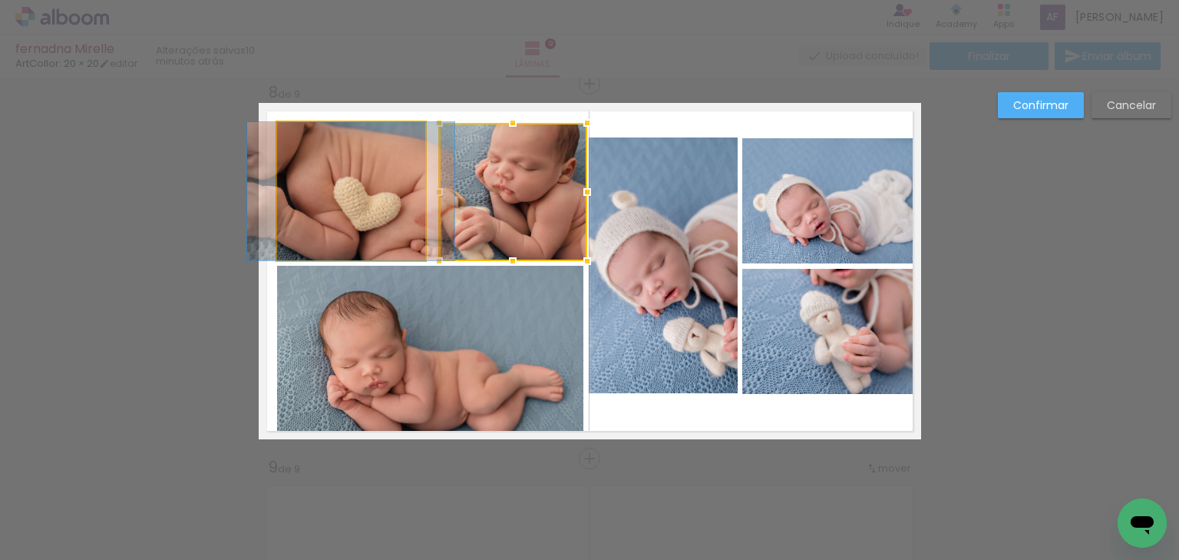
click at [390, 180] on quentale-photo at bounding box center [351, 191] width 148 height 138
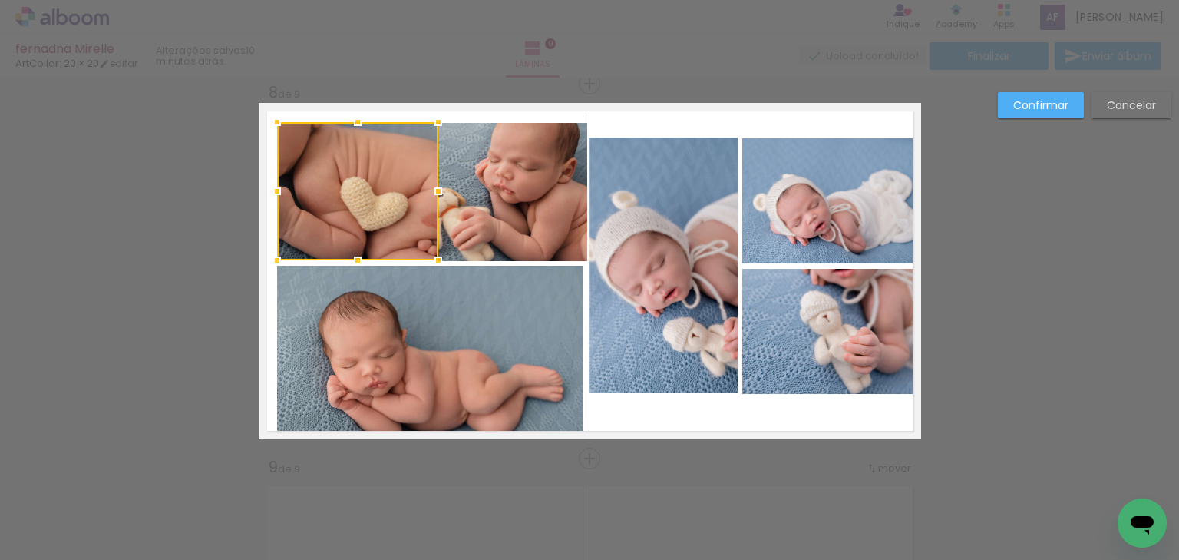
drag, startPoint x: 421, startPoint y: 185, endPoint x: 400, endPoint y: 184, distance: 20.7
click at [432, 186] on div at bounding box center [438, 191] width 31 height 31
click at [347, 173] on div at bounding box center [358, 190] width 160 height 138
click at [342, 173] on div at bounding box center [357, 193] width 160 height 138
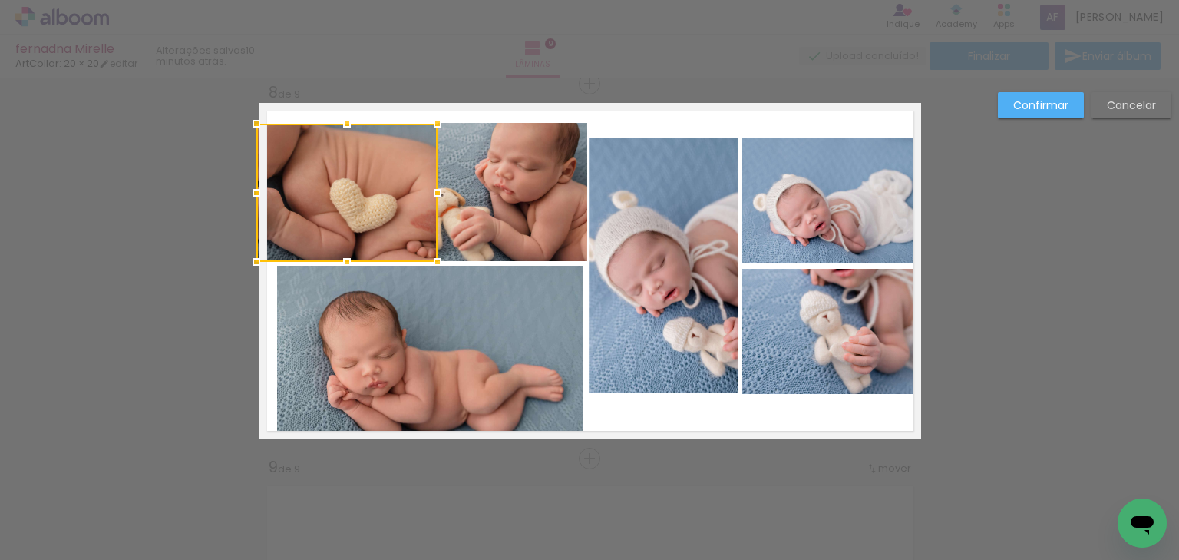
drag, startPoint x: 271, startPoint y: 187, endPoint x: 242, endPoint y: 181, distance: 29.8
click at [242, 181] on div at bounding box center [256, 192] width 31 height 31
click at [358, 218] on quentale-photo at bounding box center [349, 193] width 181 height 138
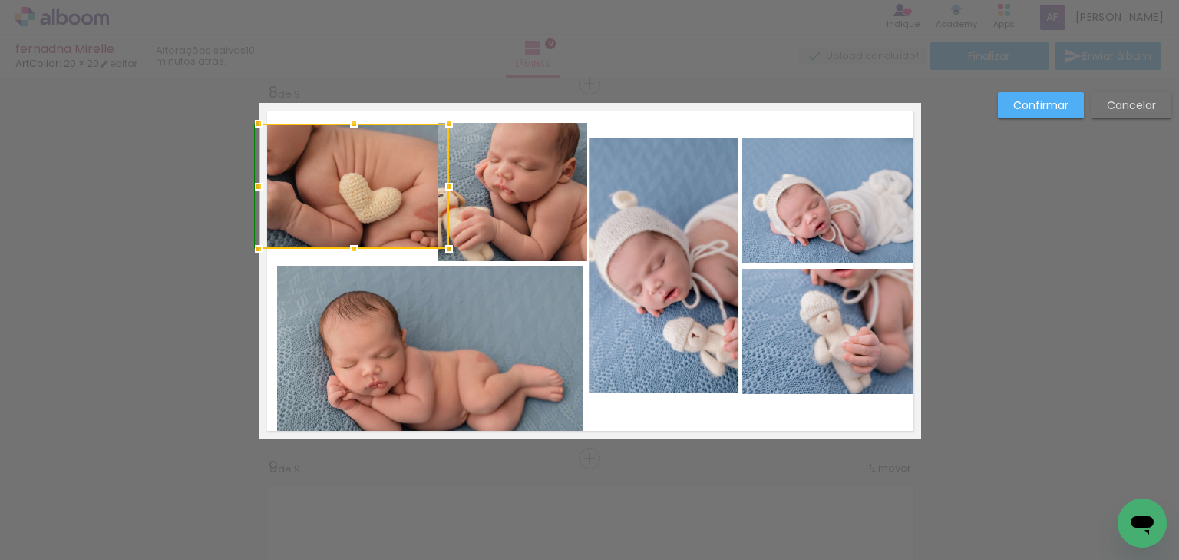
drag, startPoint x: 344, startPoint y: 259, endPoint x: 343, endPoint y: 238, distance: 20.7
click at [343, 238] on div at bounding box center [354, 248] width 31 height 31
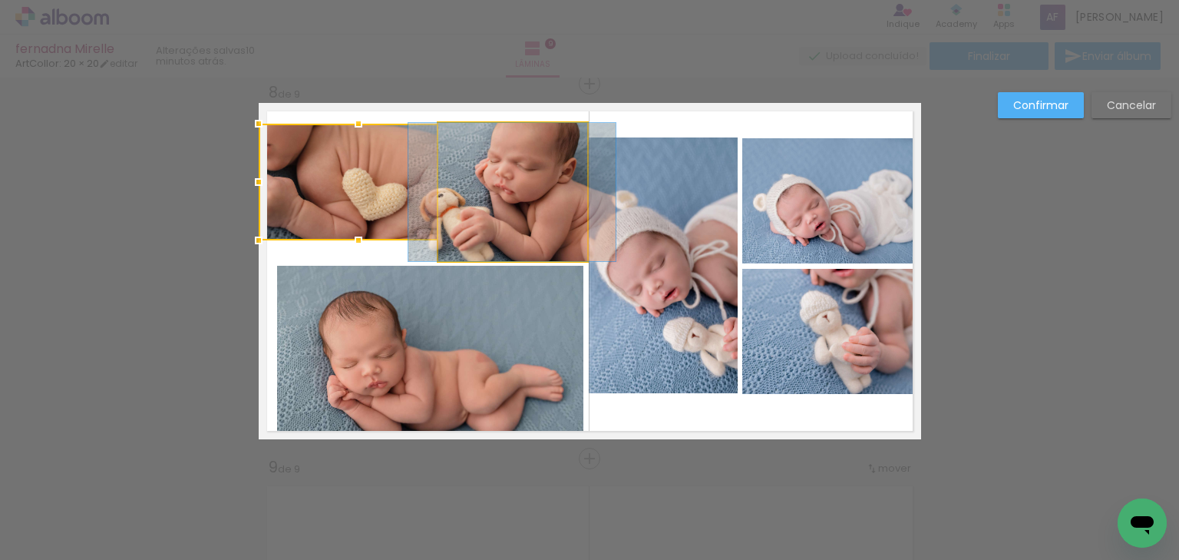
click at [473, 223] on quentale-photo at bounding box center [512, 192] width 148 height 138
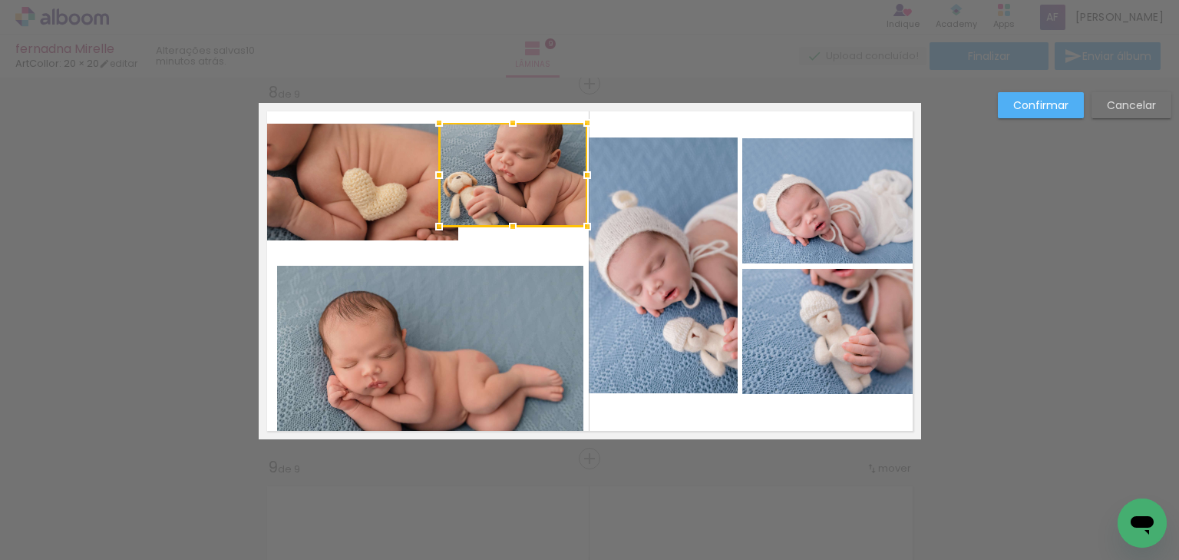
drag, startPoint x: 507, startPoint y: 264, endPoint x: 501, endPoint y: 230, distance: 35.2
click at [501, 230] on div at bounding box center [512, 226] width 31 height 31
click at [493, 181] on quentale-photo at bounding box center [512, 175] width 148 height 104
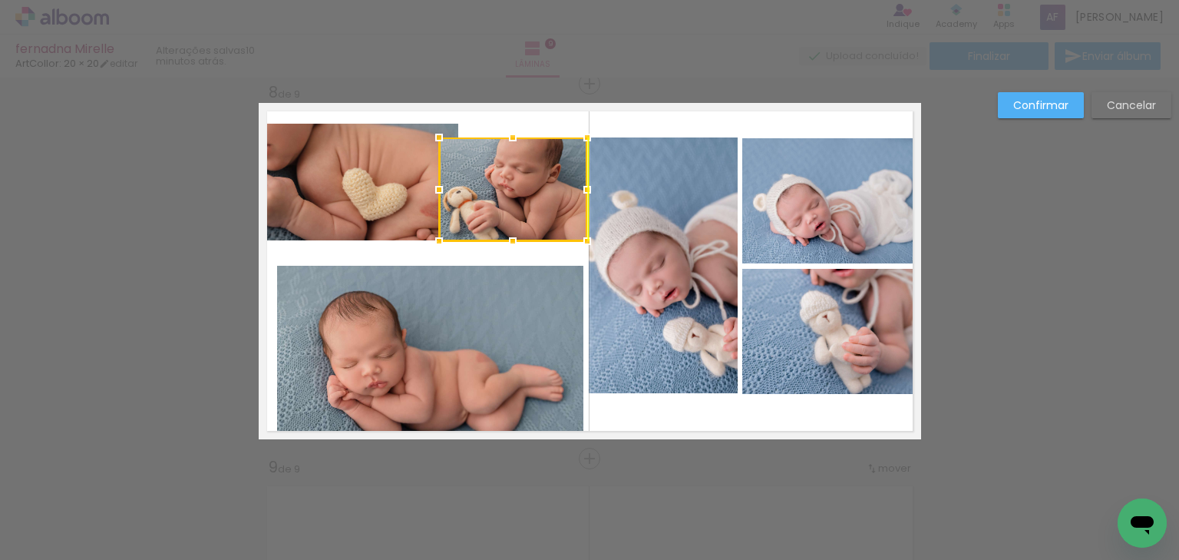
drag, startPoint x: 516, startPoint y: 169, endPoint x: 513, endPoint y: 183, distance: 14.9
click at [513, 183] on div at bounding box center [513, 189] width 148 height 104
click at [345, 160] on quentale-photo at bounding box center [359, 182] width 200 height 117
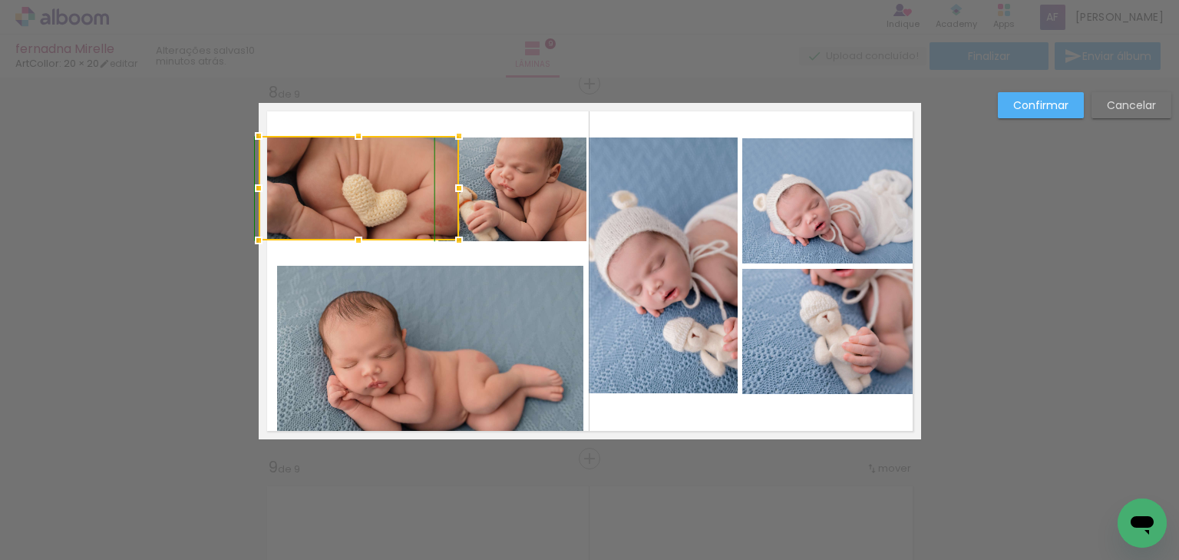
drag, startPoint x: 347, startPoint y: 123, endPoint x: 346, endPoint y: 143, distance: 20.0
click at [349, 135] on div at bounding box center [358, 136] width 31 height 31
click at [399, 210] on quentale-photo at bounding box center [359, 188] width 200 height 104
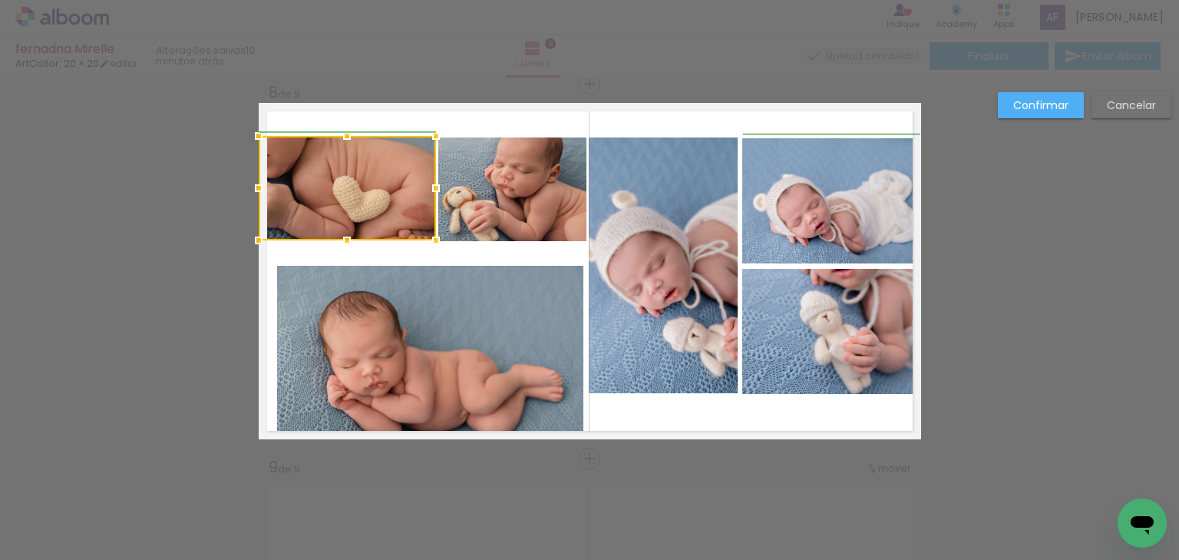
drag, startPoint x: 451, startPoint y: 187, endPoint x: 432, endPoint y: 187, distance: 19.2
click at [432, 187] on div at bounding box center [436, 188] width 31 height 31
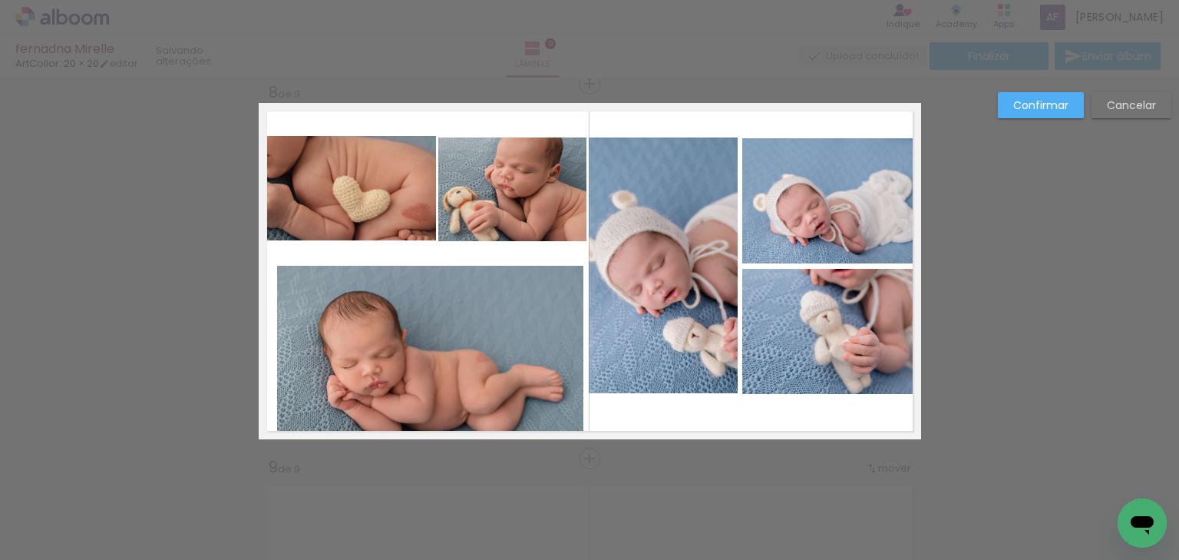
click at [319, 183] on quentale-photo at bounding box center [347, 188] width 177 height 104
drag, startPoint x: 253, startPoint y: 188, endPoint x: 261, endPoint y: 190, distance: 8.6
click at [261, 190] on div at bounding box center [262, 188] width 31 height 31
click at [441, 190] on div at bounding box center [436, 188] width 31 height 31
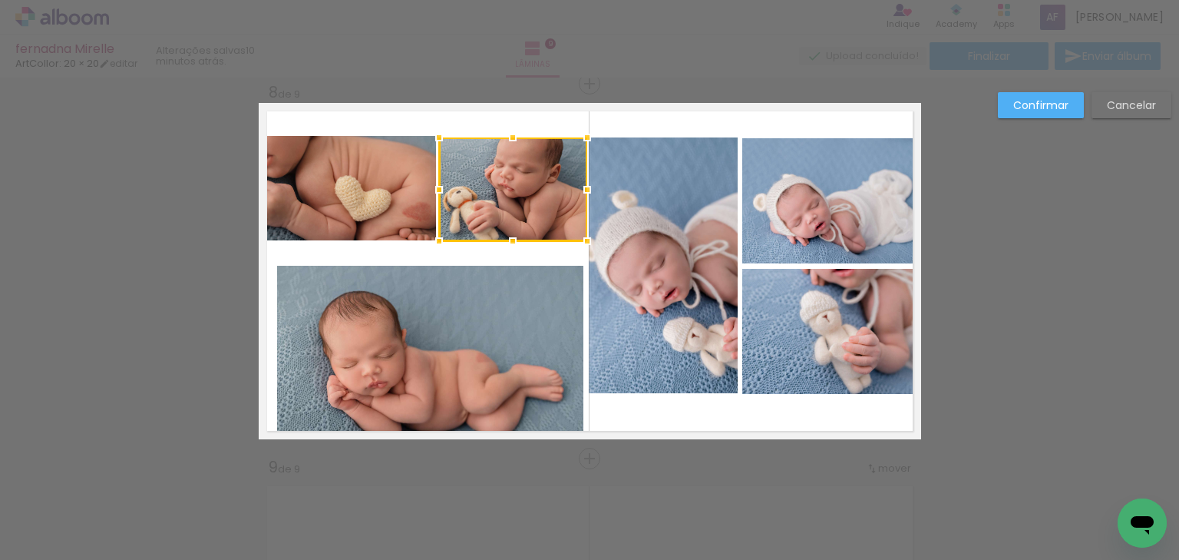
click at [449, 72] on div at bounding box center [589, 39] width 1179 height 78
click at [464, 184] on div at bounding box center [513, 189] width 148 height 104
click at [484, 49] on div at bounding box center [589, 39] width 1179 height 78
click at [353, 297] on quentale-photo at bounding box center [430, 351] width 307 height 170
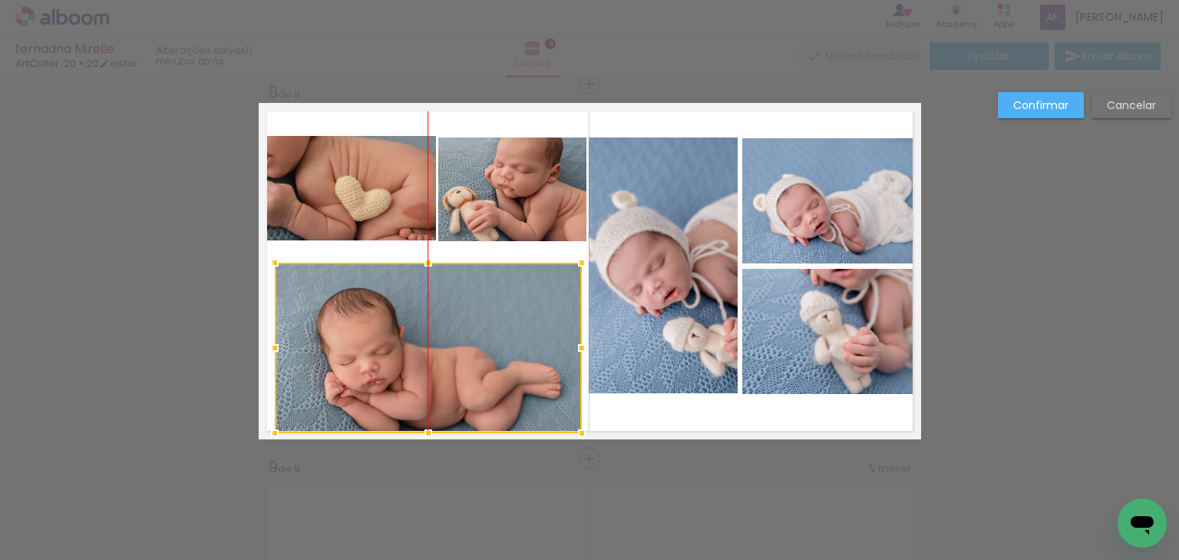
click at [391, 332] on div at bounding box center [428, 348] width 307 height 170
click at [383, 216] on quentale-photo at bounding box center [350, 188] width 174 height 104
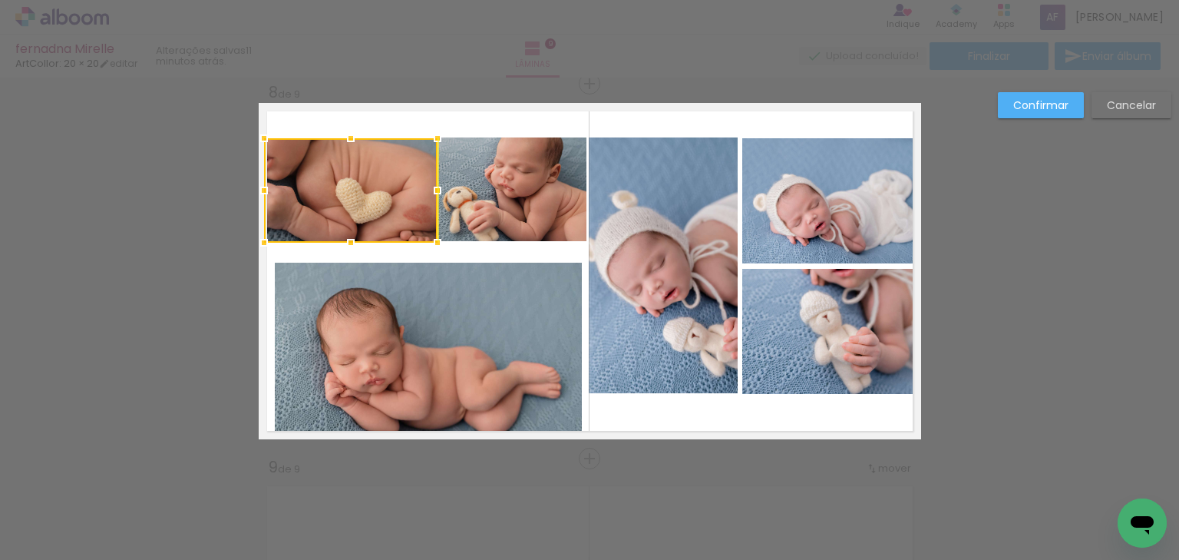
click at [379, 184] on div at bounding box center [351, 190] width 174 height 104
click at [430, 75] on div at bounding box center [589, 39] width 1179 height 78
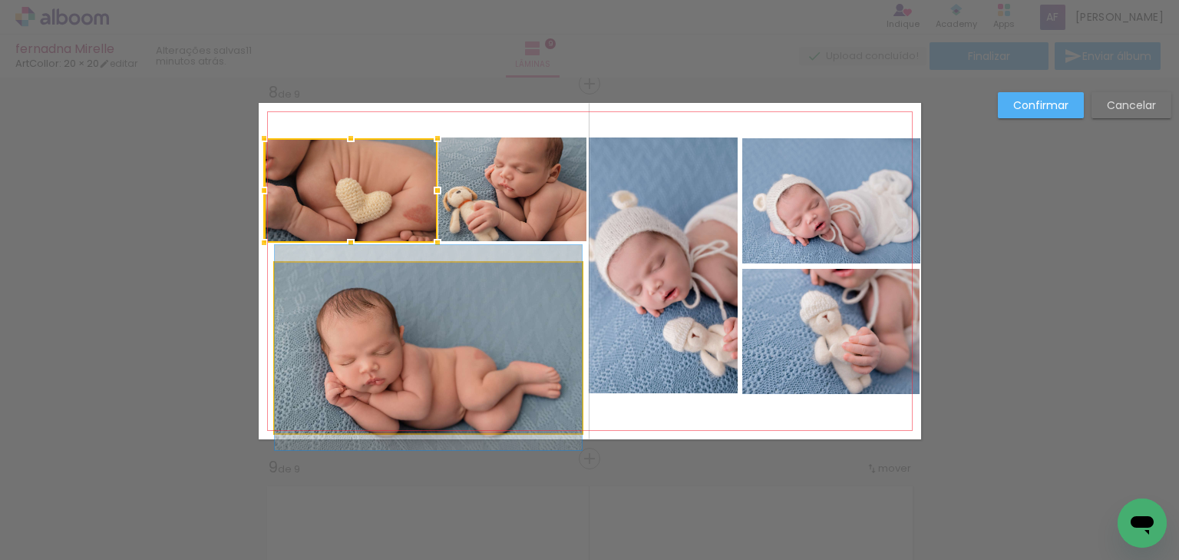
click at [456, 314] on quentale-photo at bounding box center [428, 348] width 307 height 170
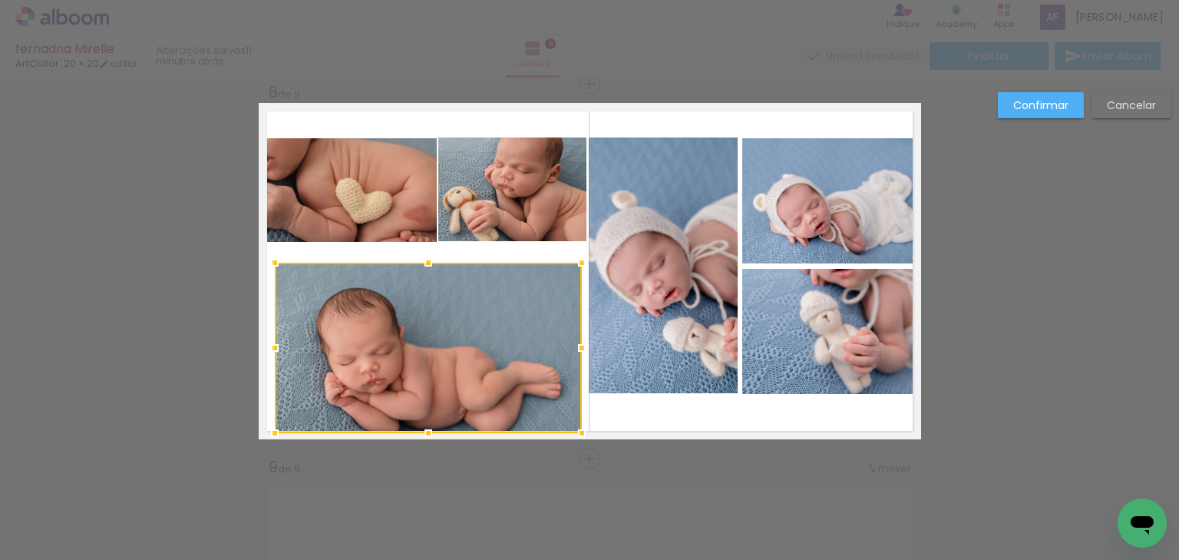
click at [471, 216] on quentale-photo at bounding box center [512, 189] width 148 height 104
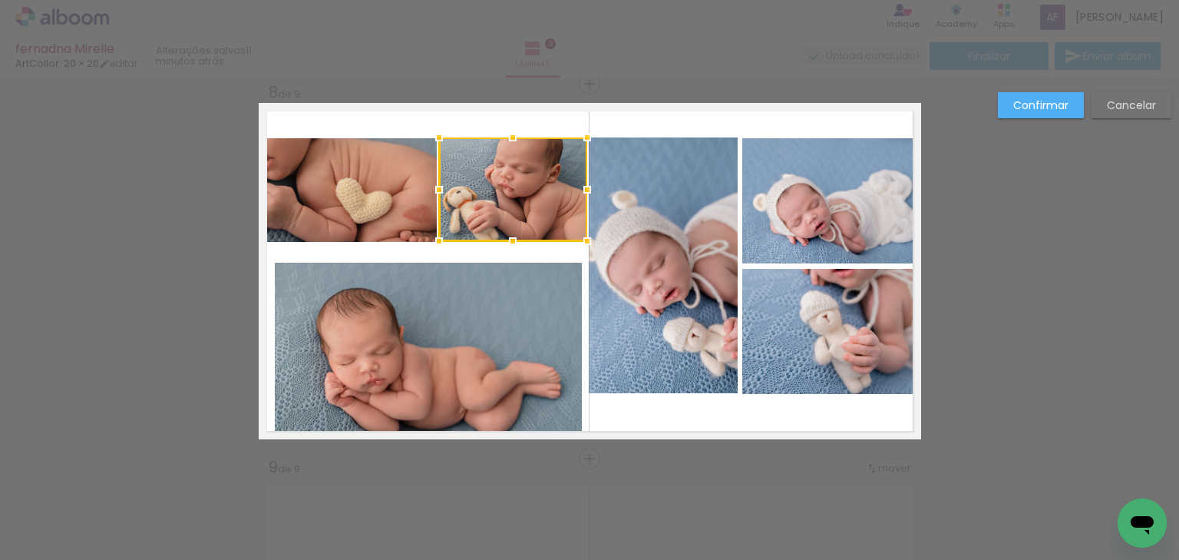
click at [496, 187] on div at bounding box center [513, 189] width 148 height 104
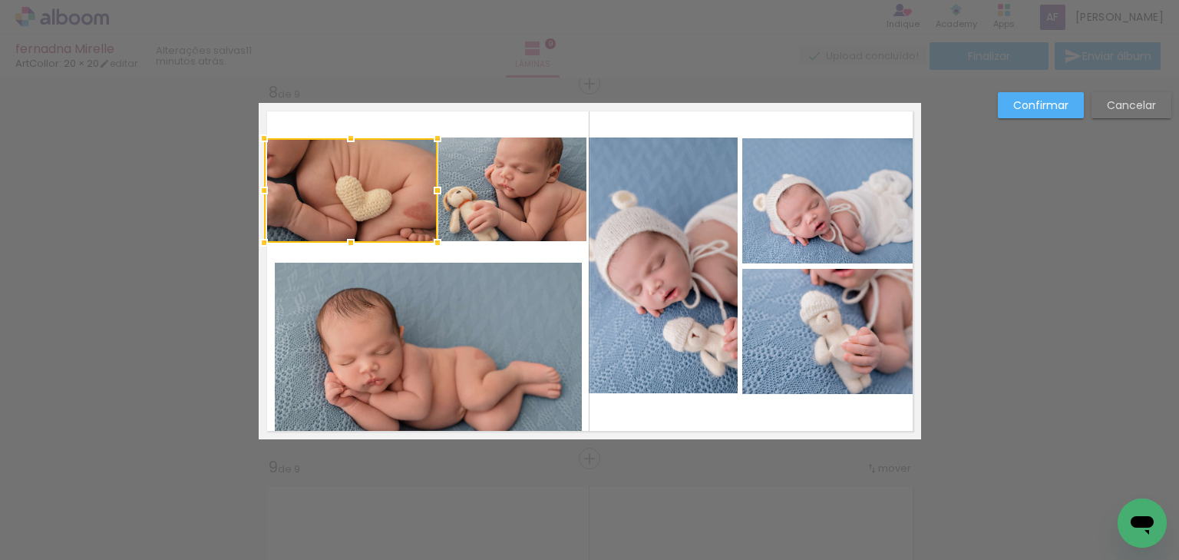
click at [390, 266] on quentale-photo at bounding box center [428, 348] width 307 height 170
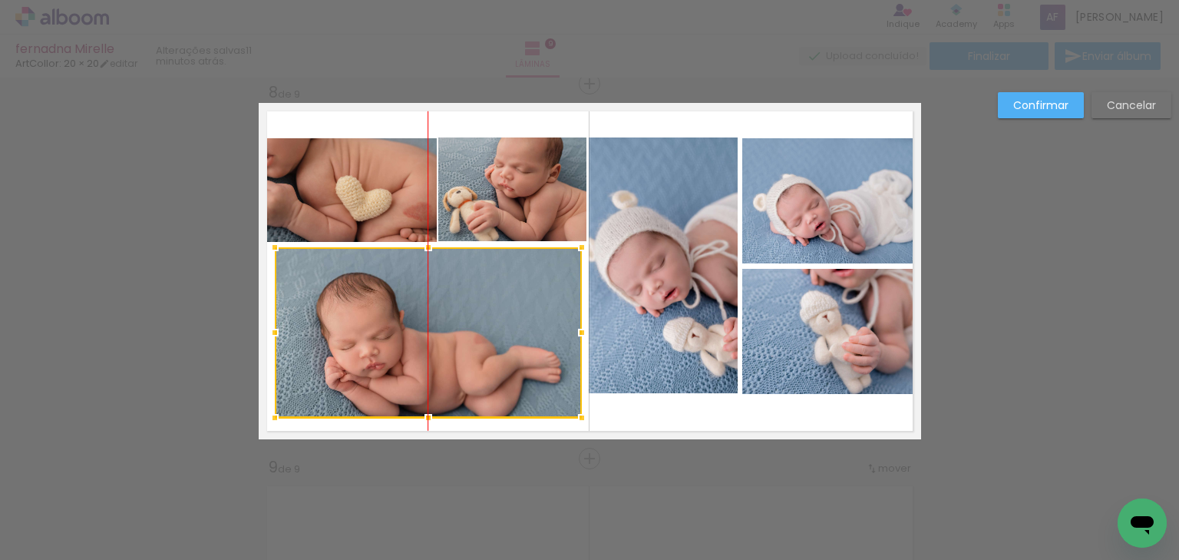
drag, startPoint x: 414, startPoint y: 313, endPoint x: 418, endPoint y: 299, distance: 15.1
click at [418, 299] on div at bounding box center [428, 332] width 307 height 170
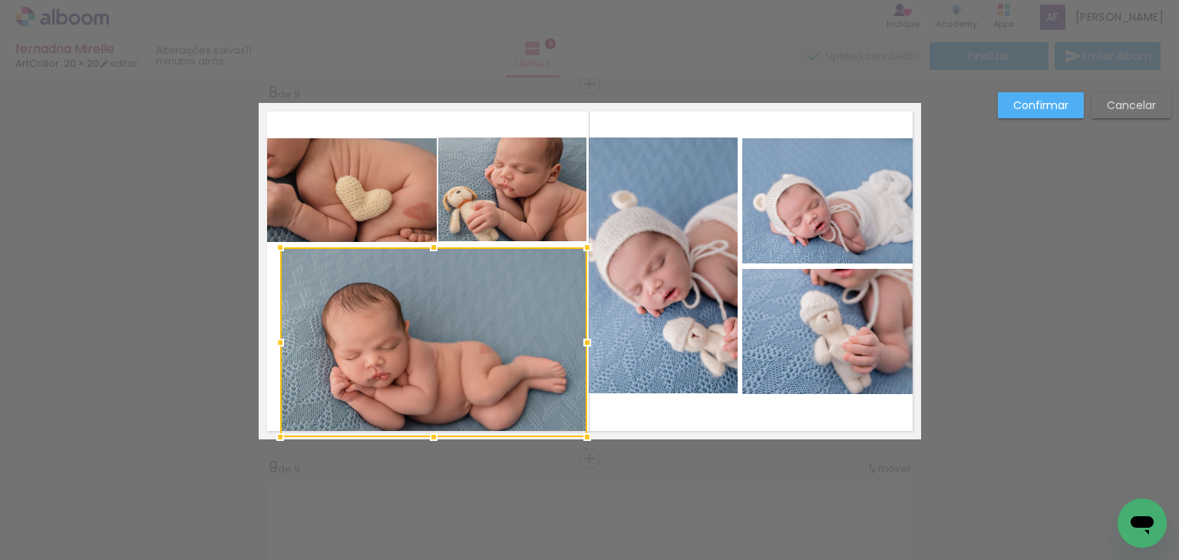
drag, startPoint x: 431, startPoint y: 419, endPoint x: 430, endPoint y: 441, distance: 22.3
click at [430, 441] on div at bounding box center [433, 436] width 31 height 31
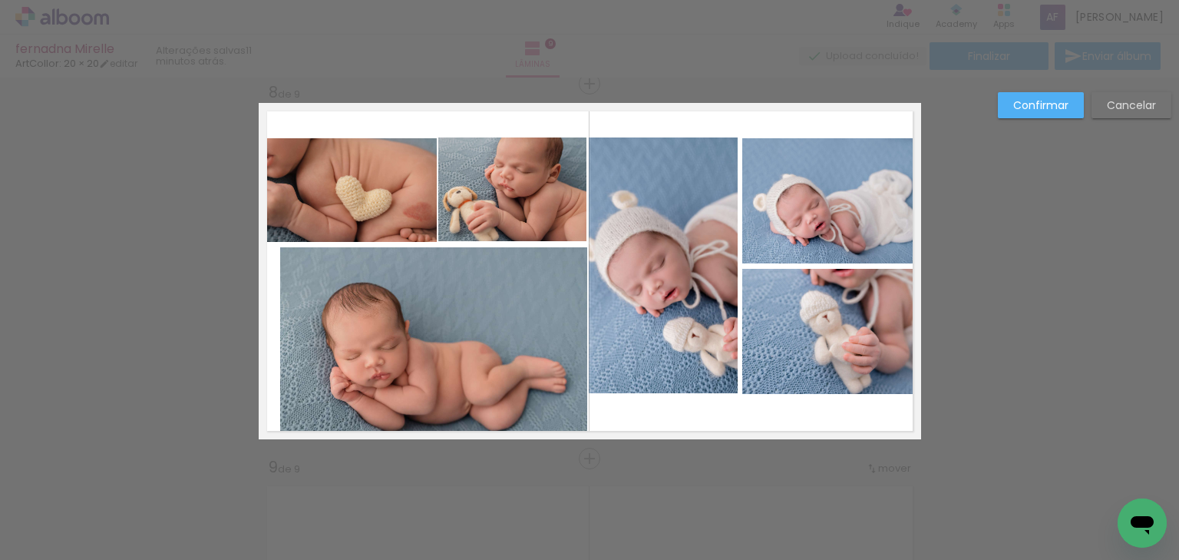
click at [418, 388] on quentale-photo at bounding box center [433, 342] width 307 height 190
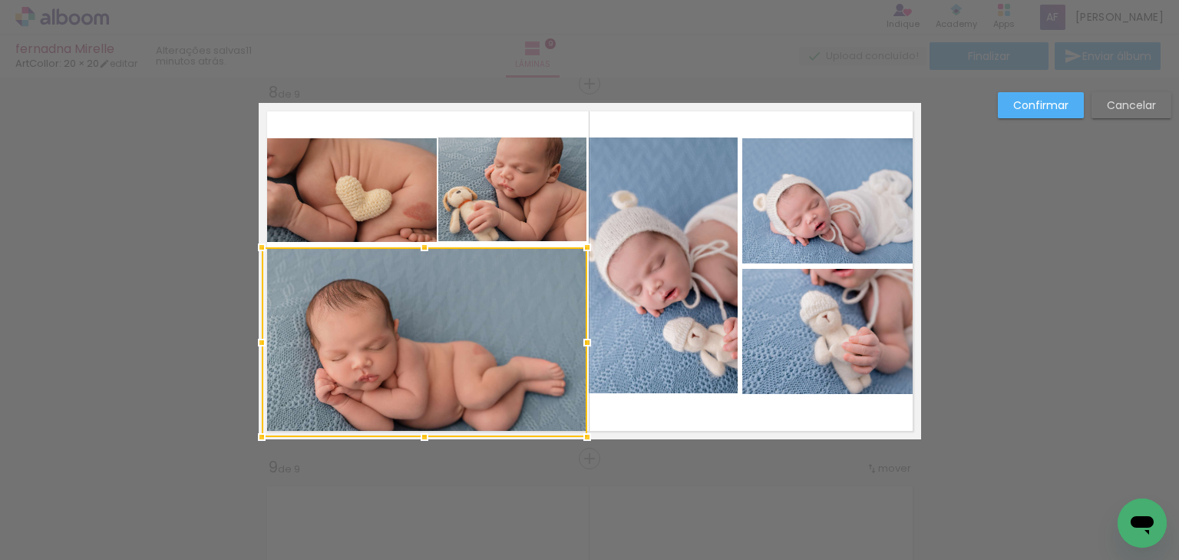
drag, startPoint x: 280, startPoint y: 340, endPoint x: 261, endPoint y: 334, distance: 20.2
click at [261, 334] on div at bounding box center [261, 342] width 31 height 31
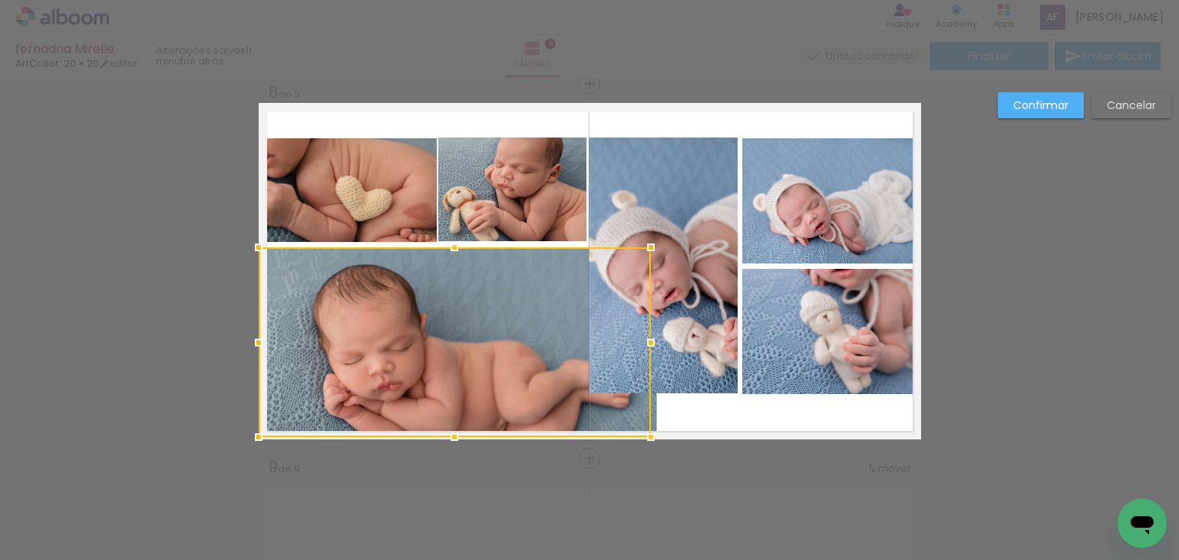
click at [577, 337] on div at bounding box center [455, 342] width 392 height 190
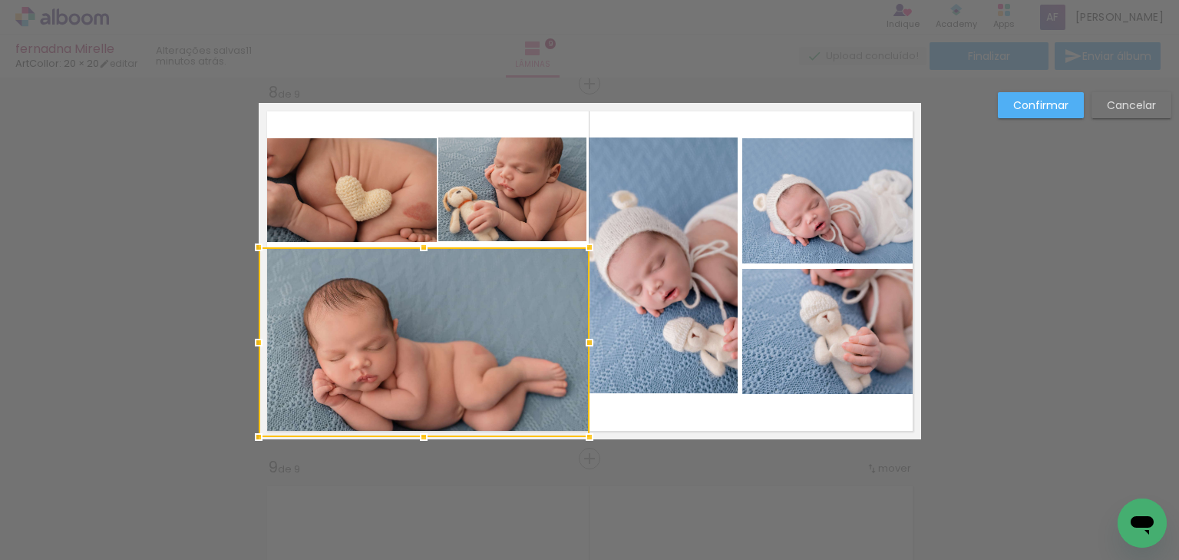
drag, startPoint x: 651, startPoint y: 343, endPoint x: 583, endPoint y: 337, distance: 67.8
click at [583, 337] on div at bounding box center [589, 342] width 31 height 31
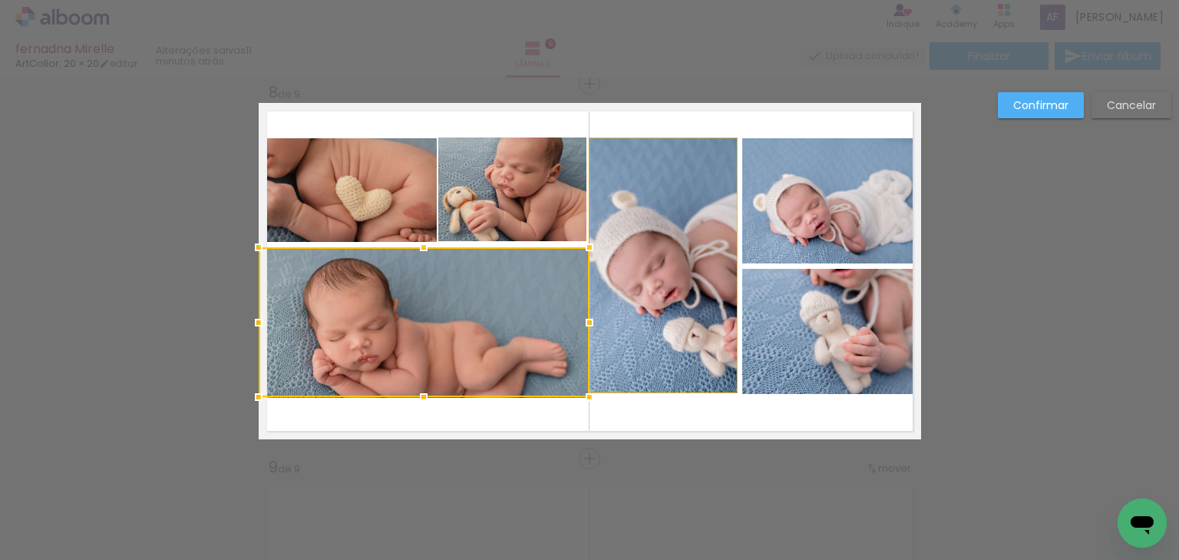
drag, startPoint x: 415, startPoint y: 436, endPoint x: 404, endPoint y: 396, distance: 41.3
click at [408, 396] on div at bounding box center [423, 397] width 31 height 31
click at [0, 0] on slot "Confirmar" at bounding box center [0, 0] width 0 height 0
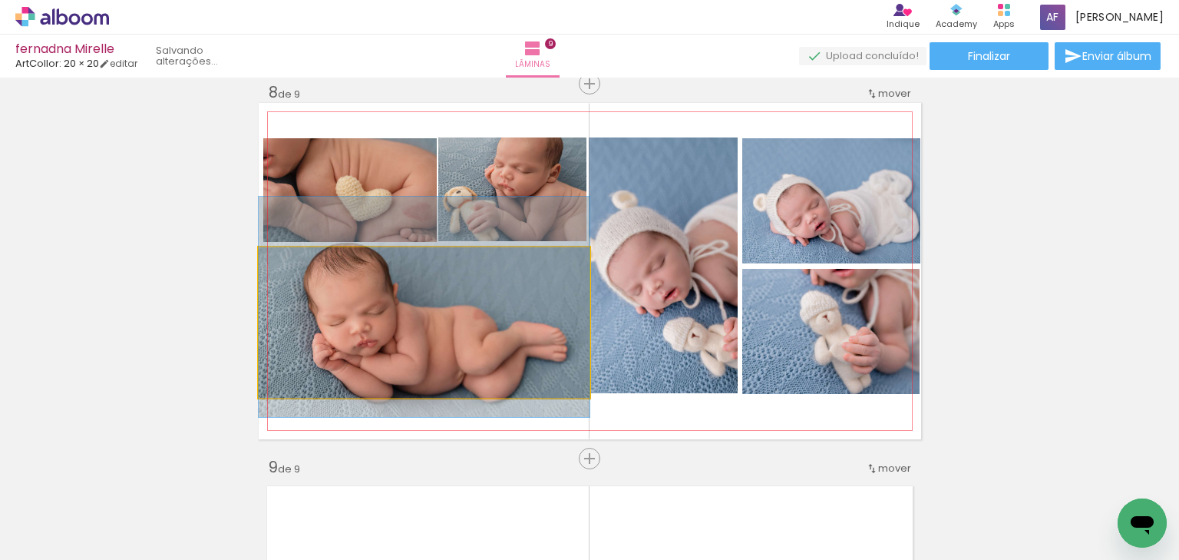
drag, startPoint x: 531, startPoint y: 301, endPoint x: 527, endPoint y: 286, distance: 16.0
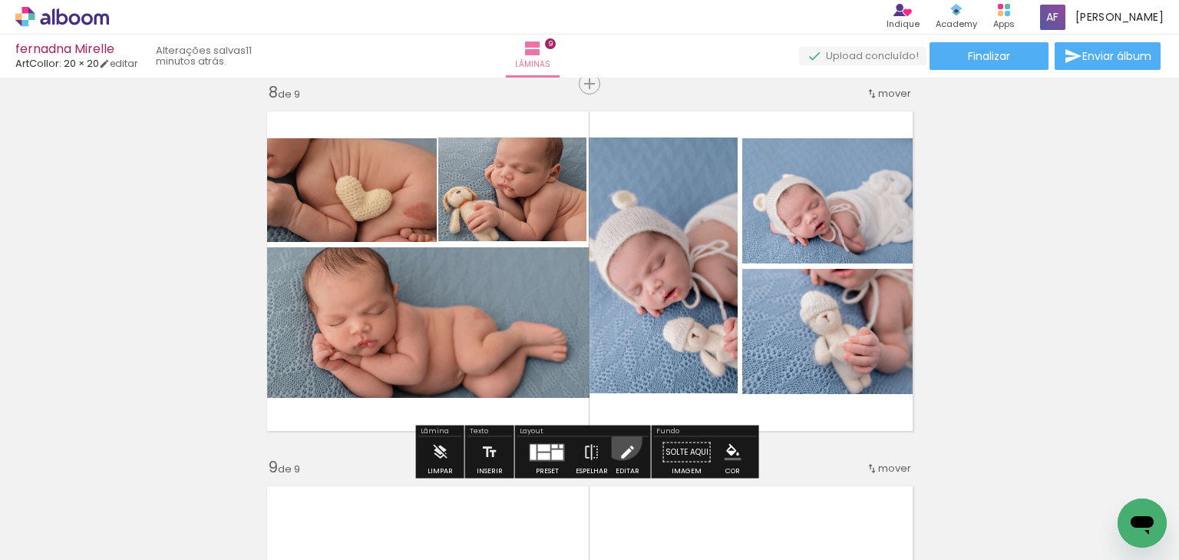
click at [619, 439] on iron-icon at bounding box center [627, 452] width 17 height 31
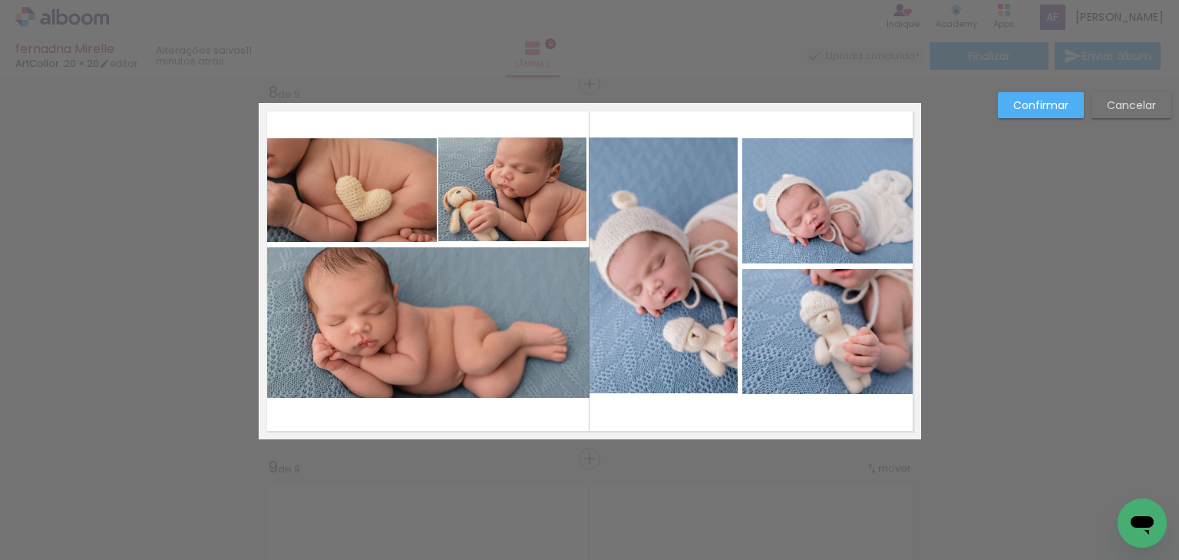
click at [540, 332] on quentale-photo at bounding box center [424, 322] width 331 height 150
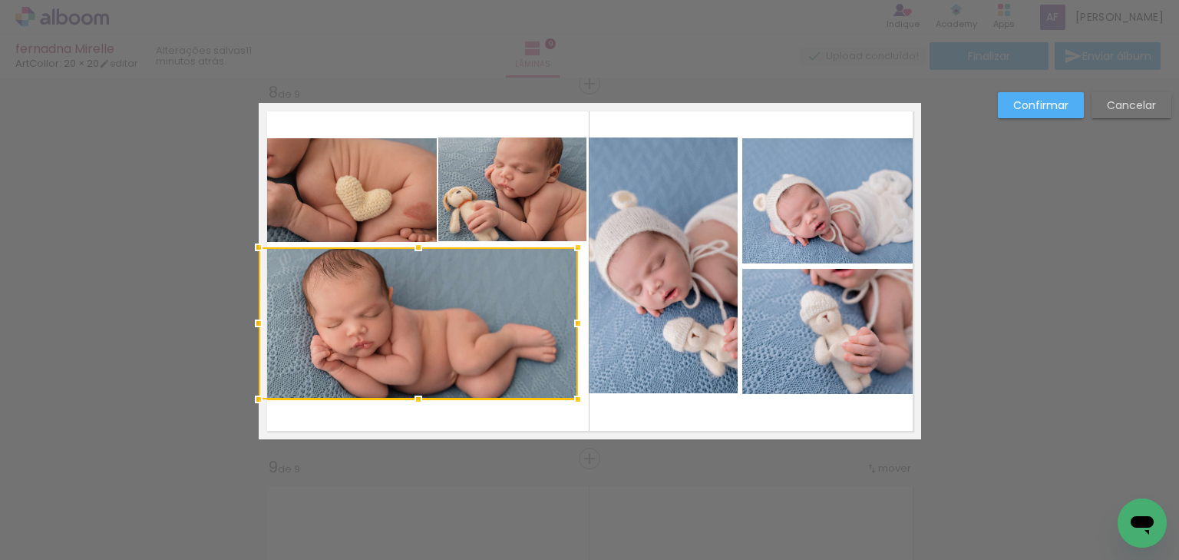
drag, startPoint x: 580, startPoint y: 396, endPoint x: 568, endPoint y: 399, distance: 12.7
click at [568, 399] on div at bounding box center [578, 399] width 31 height 31
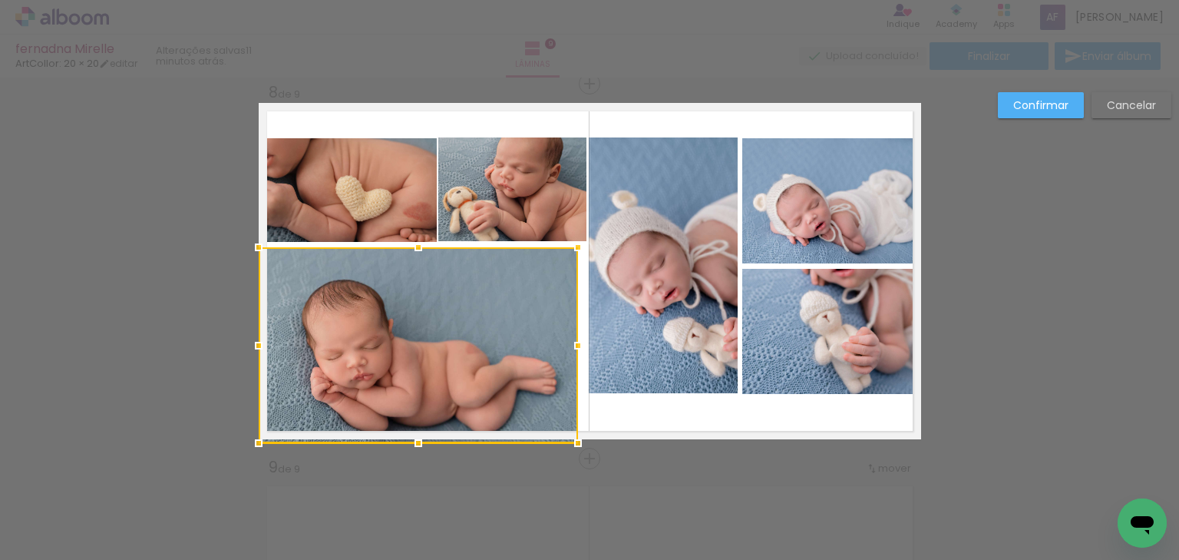
drag, startPoint x: 407, startPoint y: 395, endPoint x: 411, endPoint y: 431, distance: 37.1
click at [411, 431] on div at bounding box center [418, 443] width 31 height 31
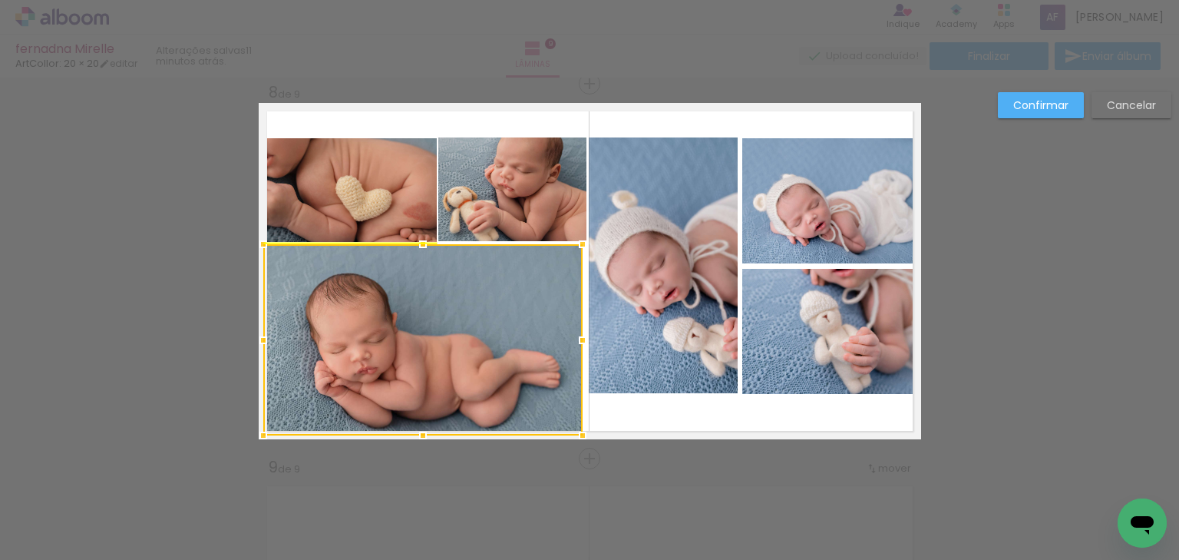
click at [429, 375] on div at bounding box center [422, 339] width 319 height 191
click at [480, 198] on quentale-photo at bounding box center [512, 189] width 148 height 104
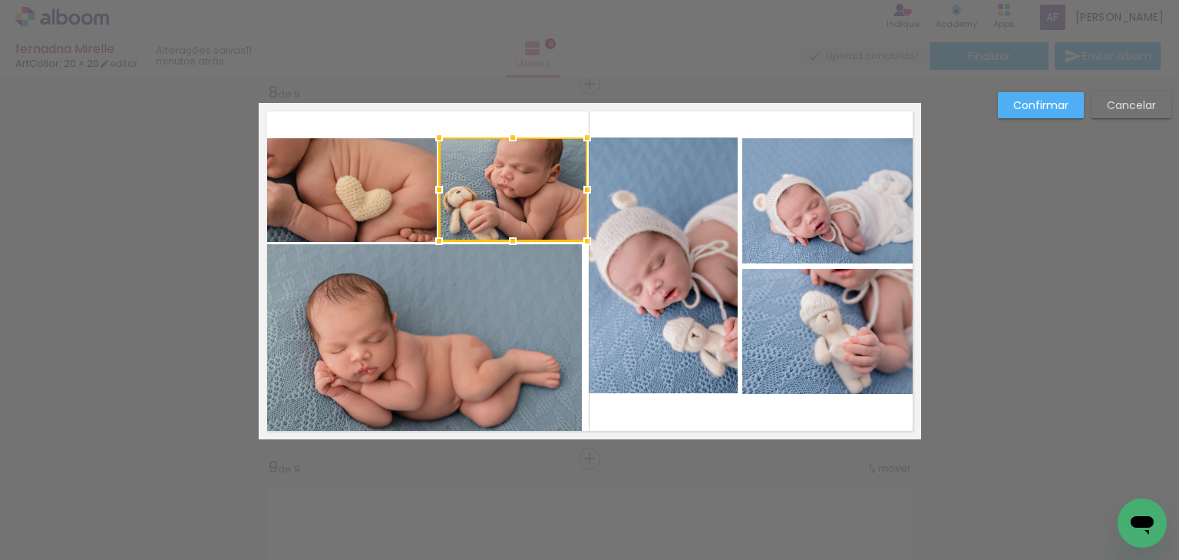
click at [0, 0] on slot "Confirmar" at bounding box center [0, 0] width 0 height 0
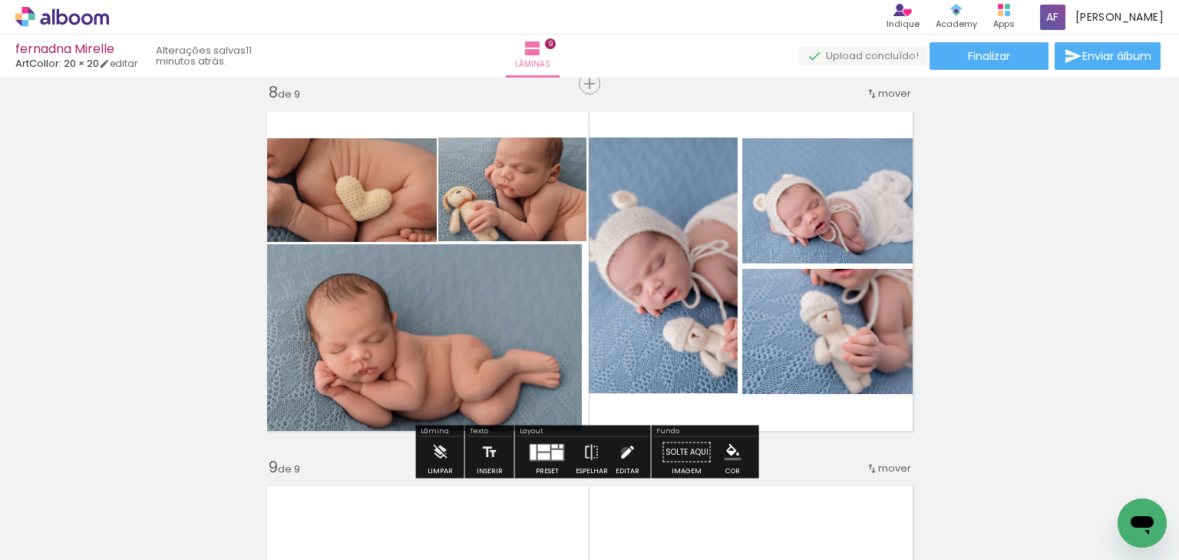
click at [622, 451] on iron-icon at bounding box center [627, 452] width 17 height 31
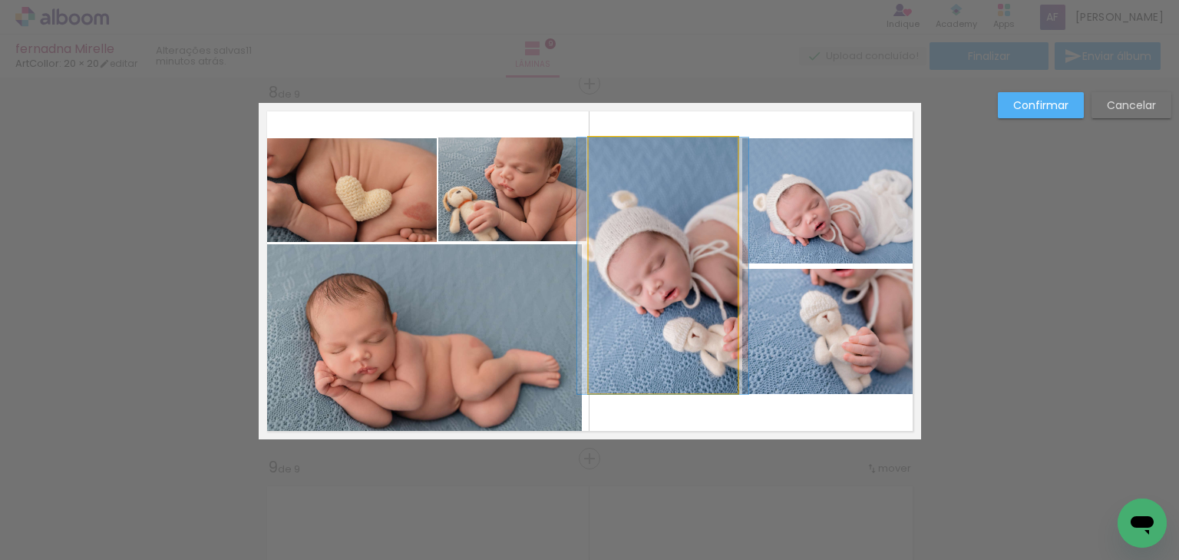
click at [653, 263] on quentale-photo at bounding box center [663, 265] width 149 height 256
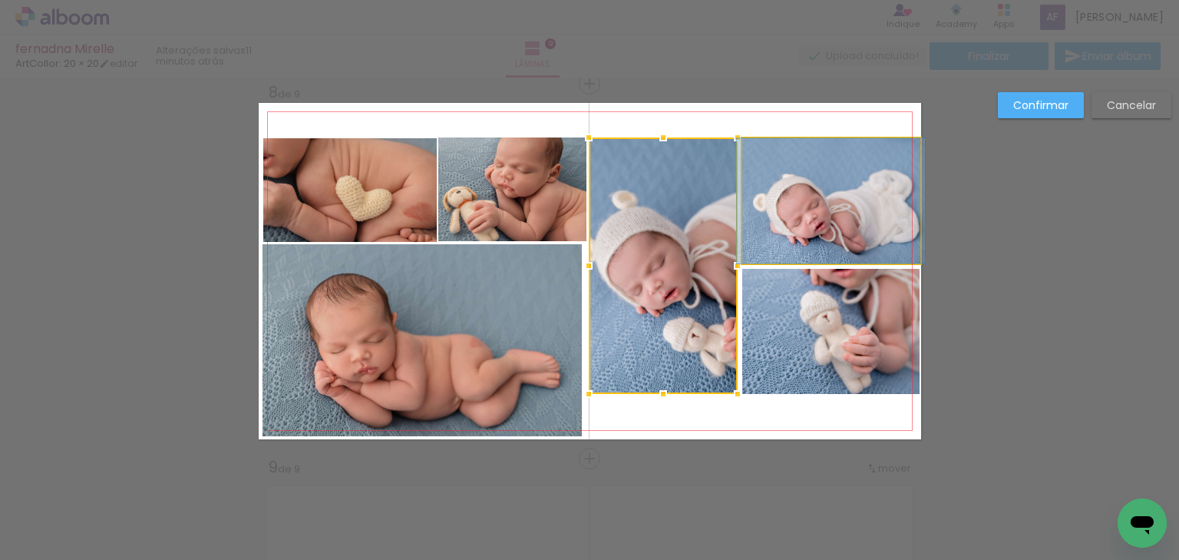
click at [816, 237] on quentale-photo at bounding box center [831, 200] width 178 height 125
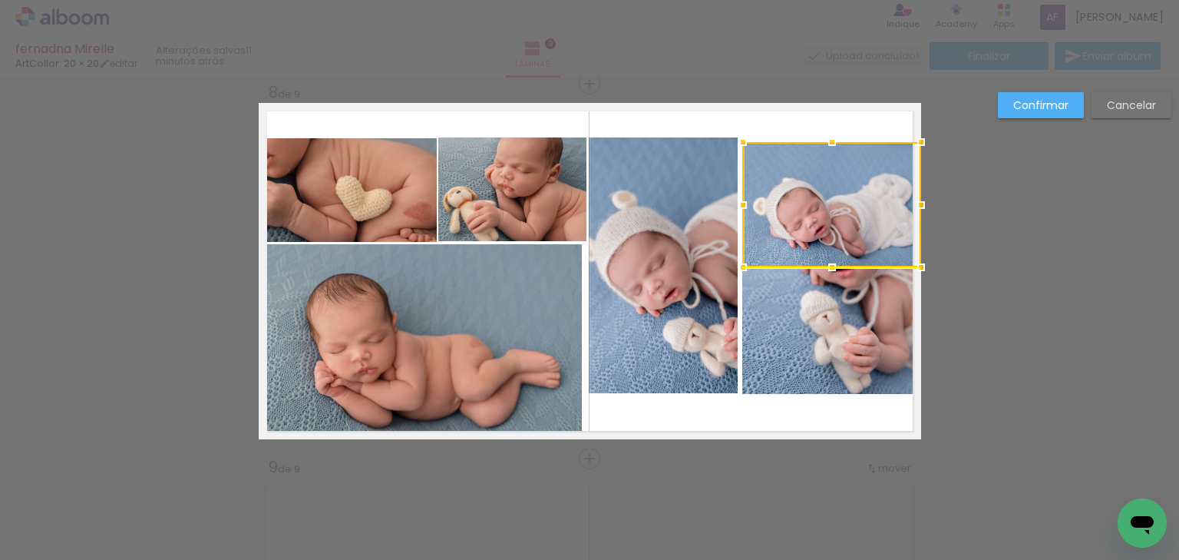
drag, startPoint x: 834, startPoint y: 224, endPoint x: 854, endPoint y: 222, distance: 20.9
click at [854, 222] on div at bounding box center [832, 204] width 178 height 125
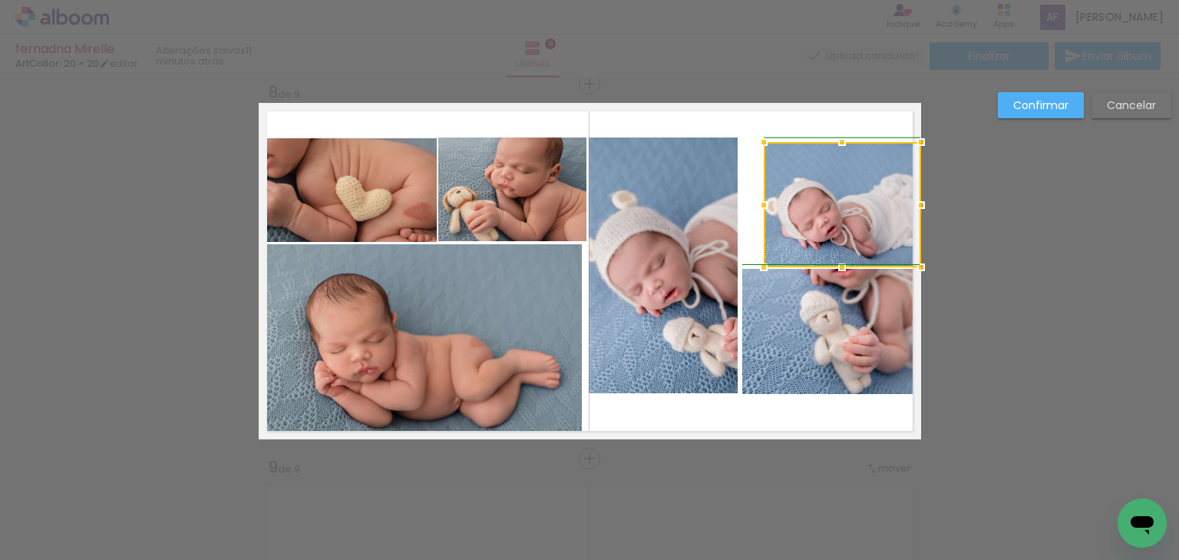
click at [732, 200] on album-spread "8 de 9" at bounding box center [590, 271] width 663 height 336
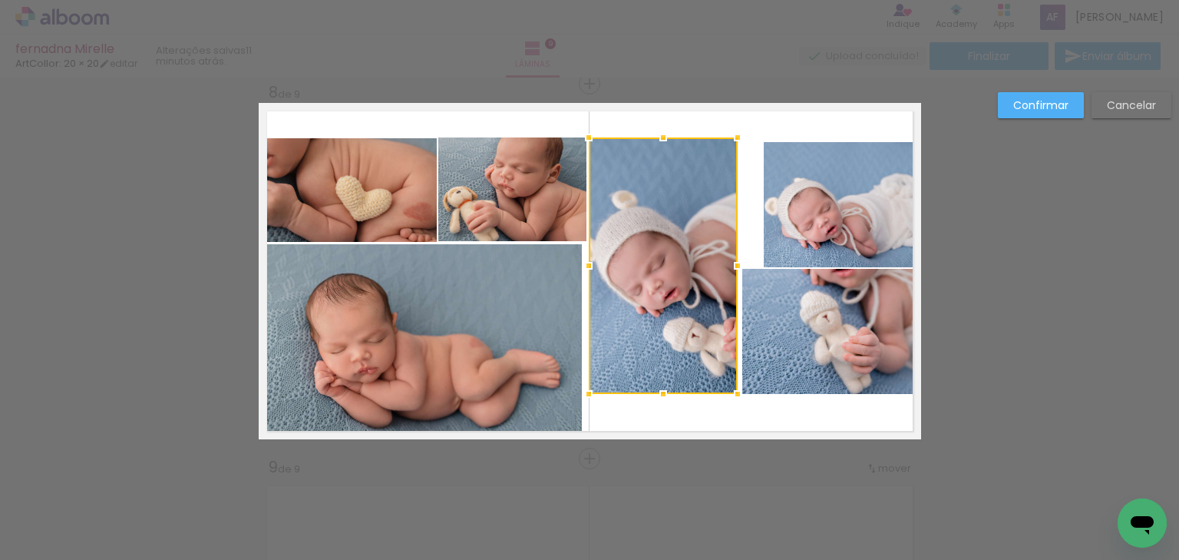
click at [778, 203] on quentale-photo at bounding box center [842, 204] width 157 height 125
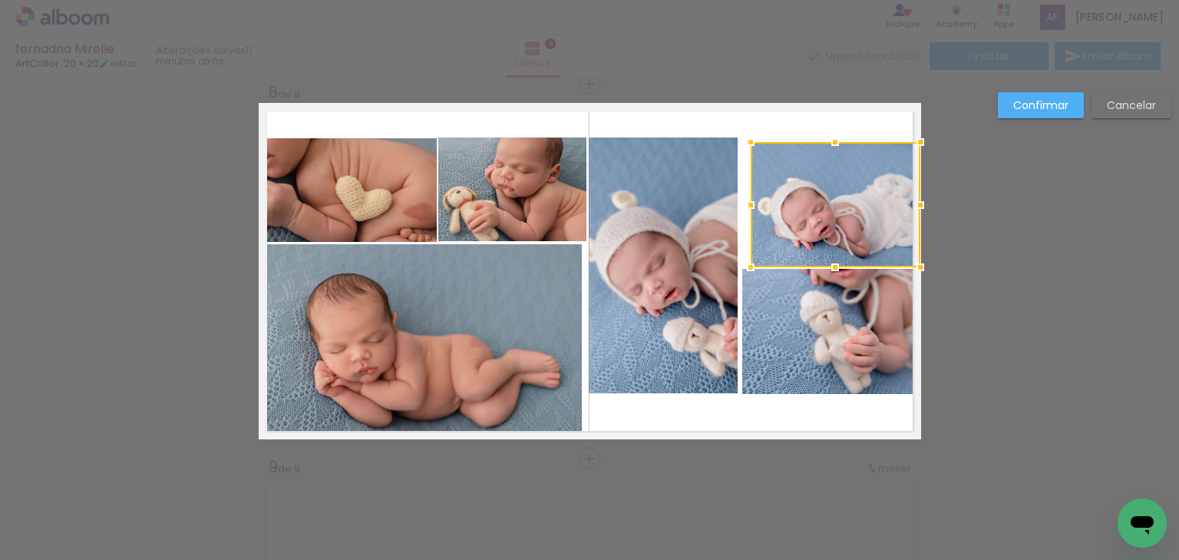
click at [758, 201] on div at bounding box center [750, 205] width 31 height 31
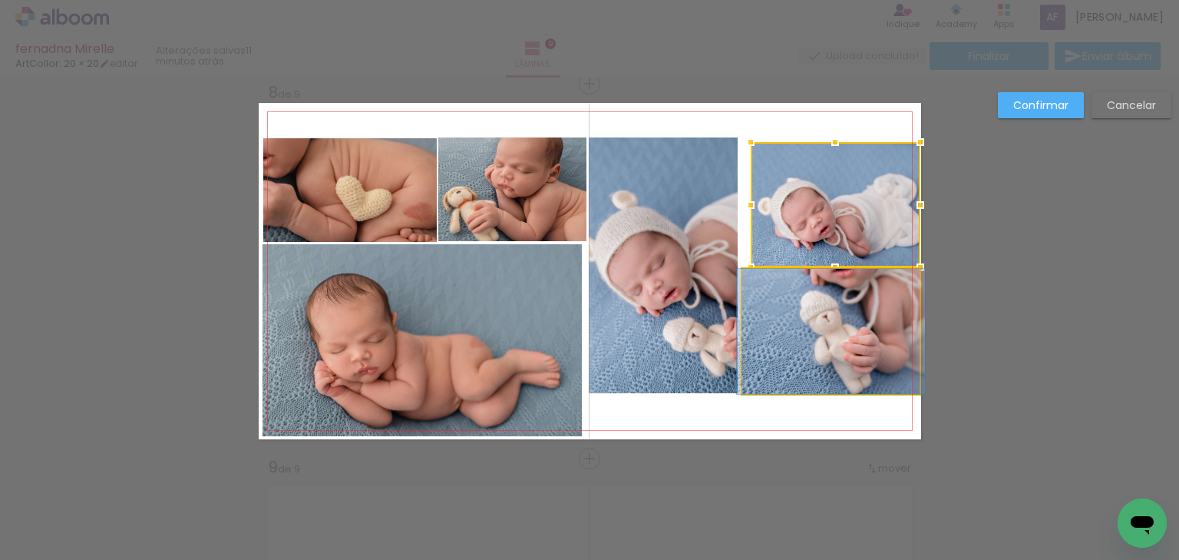
click at [798, 343] on quentale-photo at bounding box center [831, 331] width 178 height 125
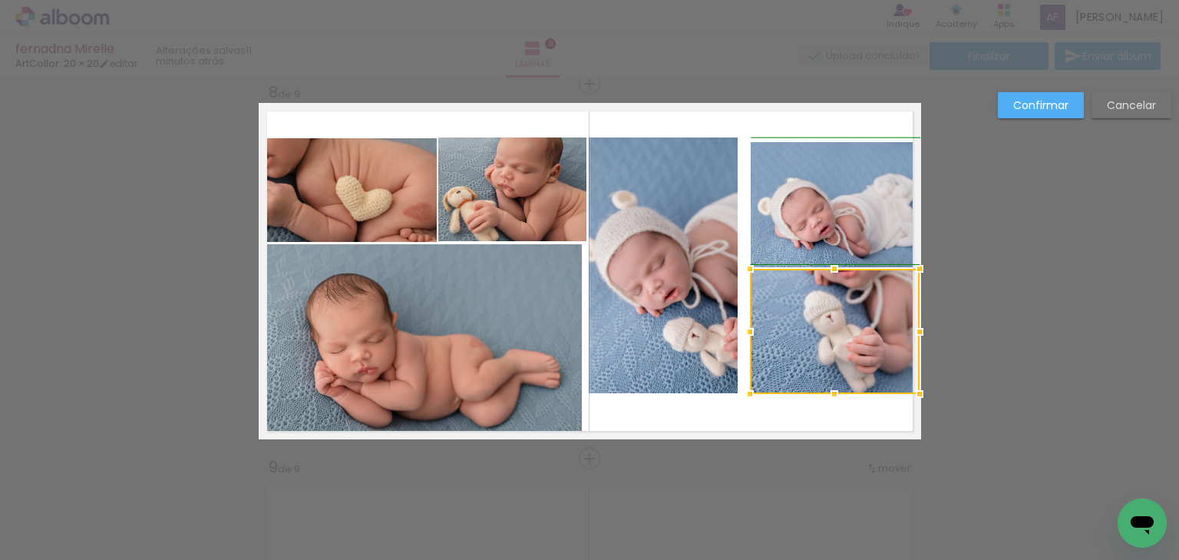
drag, startPoint x: 744, startPoint y: 332, endPoint x: 762, endPoint y: 350, distance: 25.5
click at [752, 332] on div at bounding box center [750, 331] width 31 height 31
click at [735, 406] on div at bounding box center [750, 393] width 31 height 31
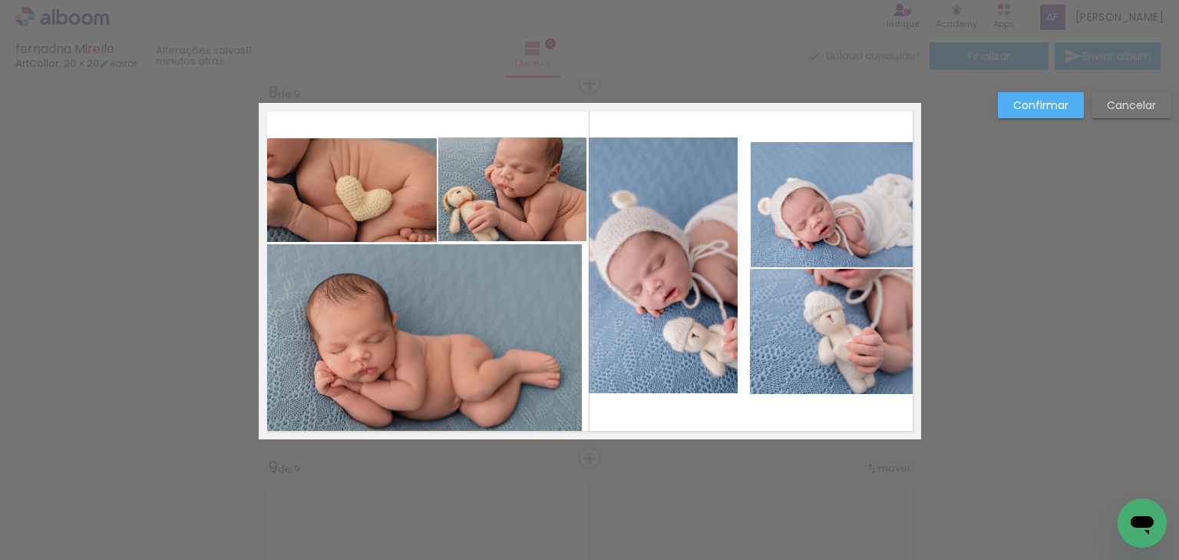
click at [679, 273] on quentale-photo at bounding box center [663, 265] width 149 height 256
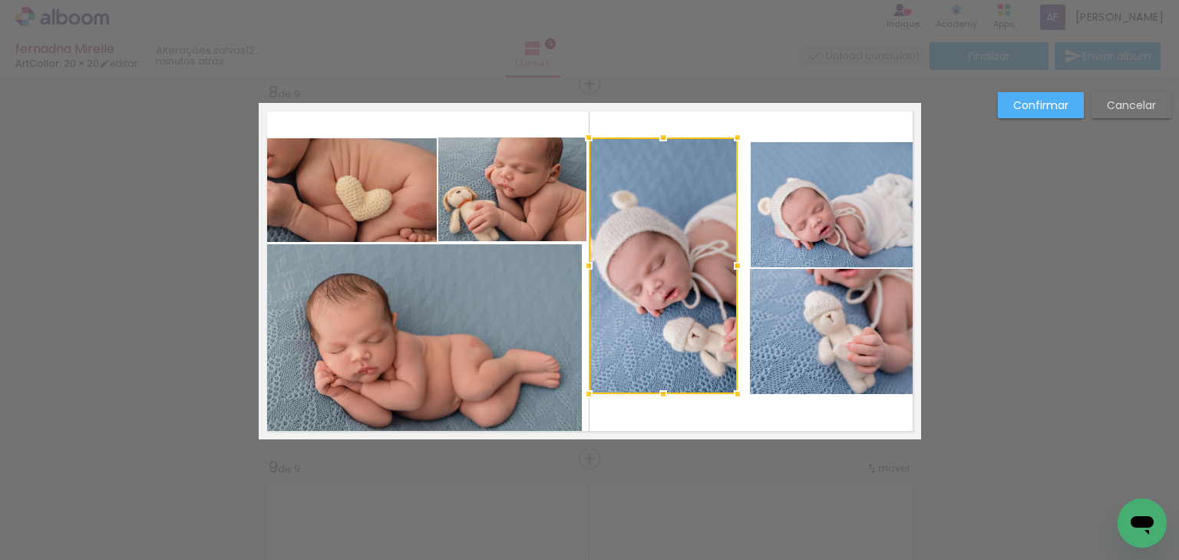
click at [750, 298] on quentale-photo at bounding box center [835, 331] width 170 height 125
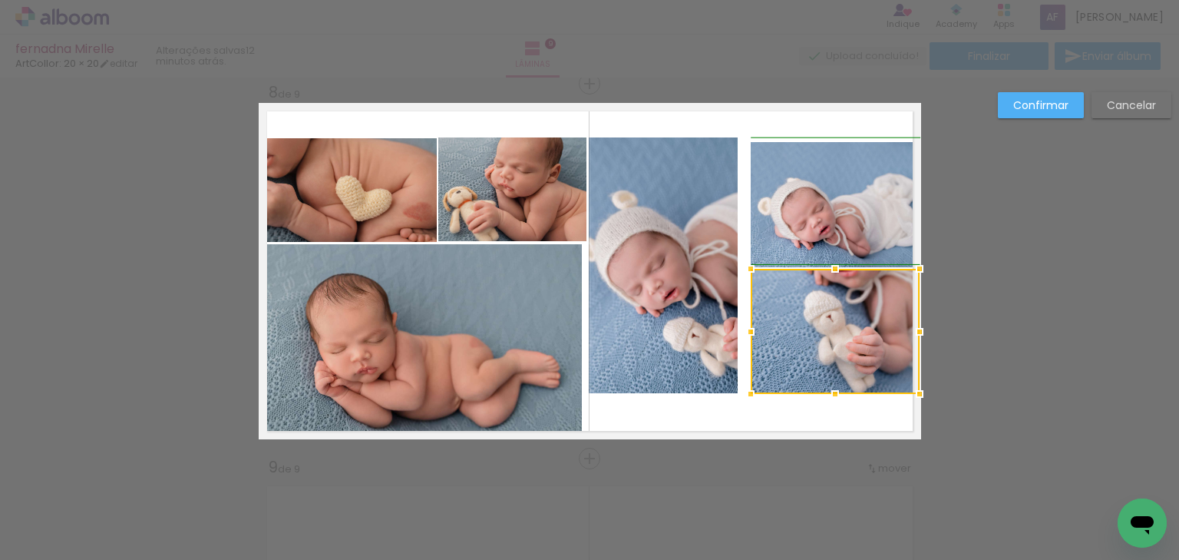
click at [748, 329] on div at bounding box center [750, 331] width 31 height 31
click at [689, 288] on quentale-photo at bounding box center [663, 265] width 149 height 256
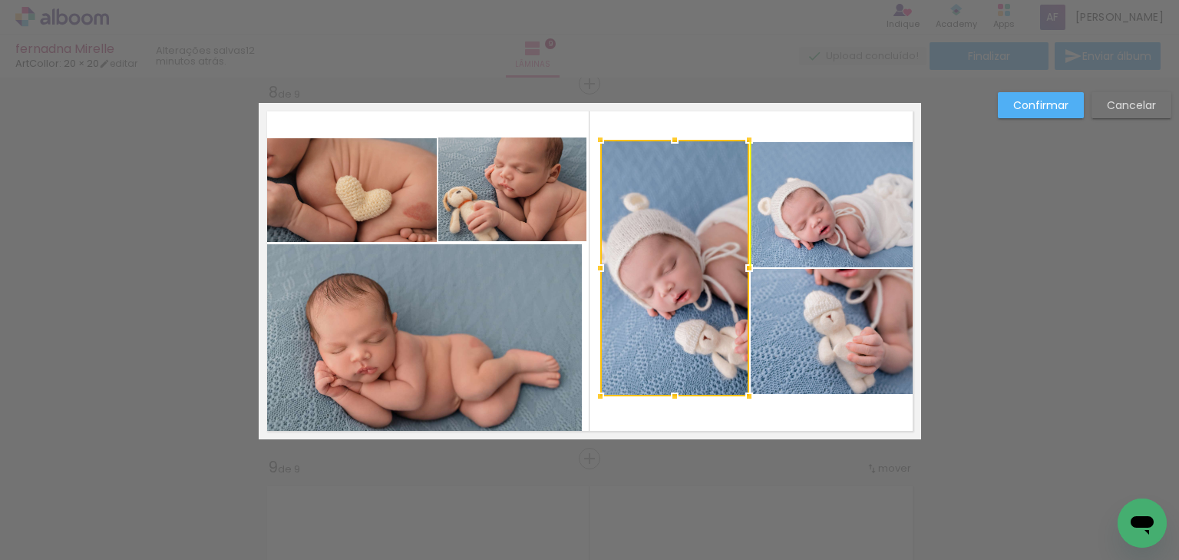
drag, startPoint x: 685, startPoint y: 266, endPoint x: 695, endPoint y: 269, distance: 10.2
click at [695, 269] on div at bounding box center [674, 268] width 149 height 256
click at [646, 120] on quentale-layouter at bounding box center [590, 271] width 663 height 336
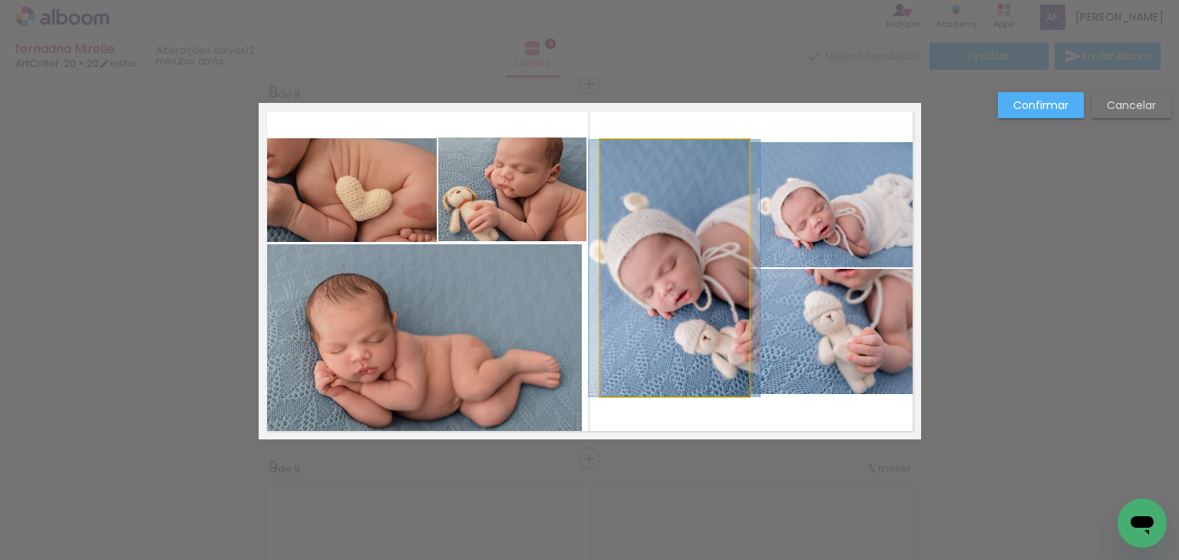
click at [674, 243] on quentale-photo at bounding box center [674, 268] width 149 height 256
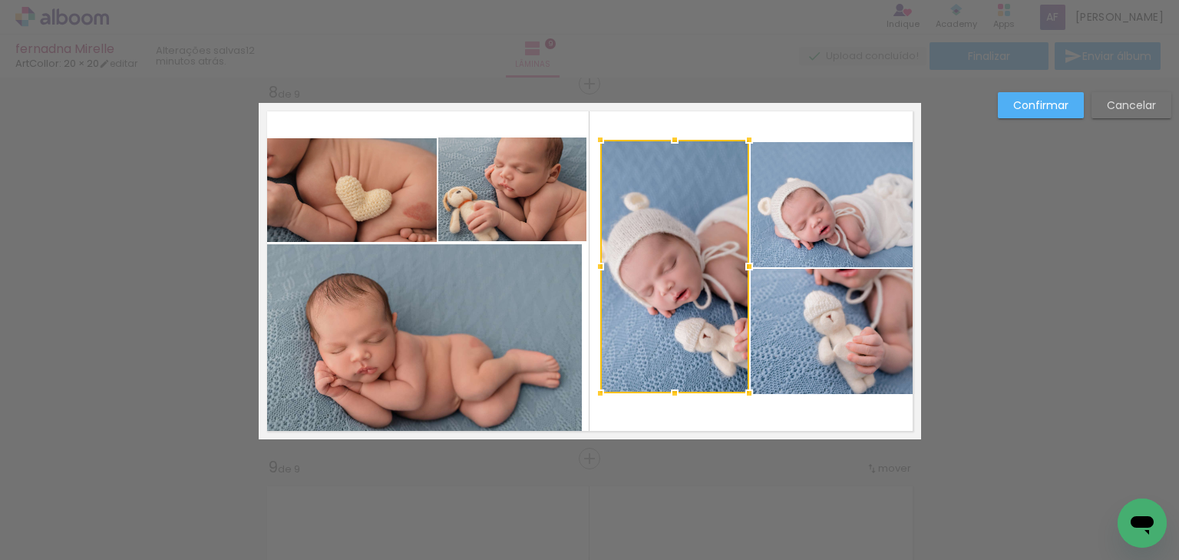
click at [667, 384] on div at bounding box center [674, 393] width 31 height 31
click at [670, 143] on div at bounding box center [674, 141] width 31 height 31
click at [681, 106] on quentale-layouter at bounding box center [590, 271] width 663 height 336
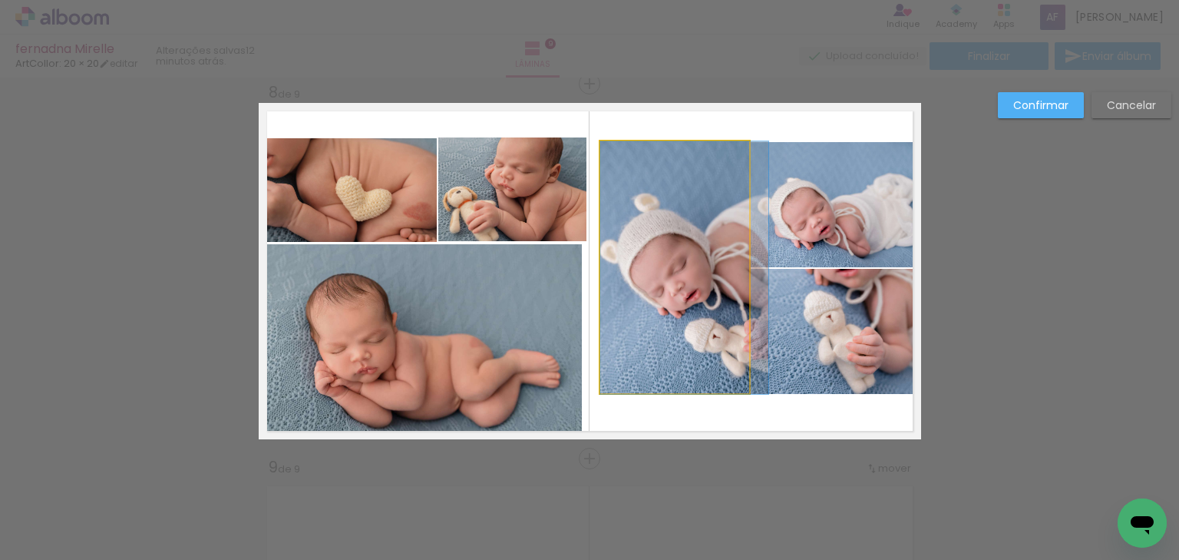
drag, startPoint x: 663, startPoint y: 257, endPoint x: 674, endPoint y: 259, distance: 11.0
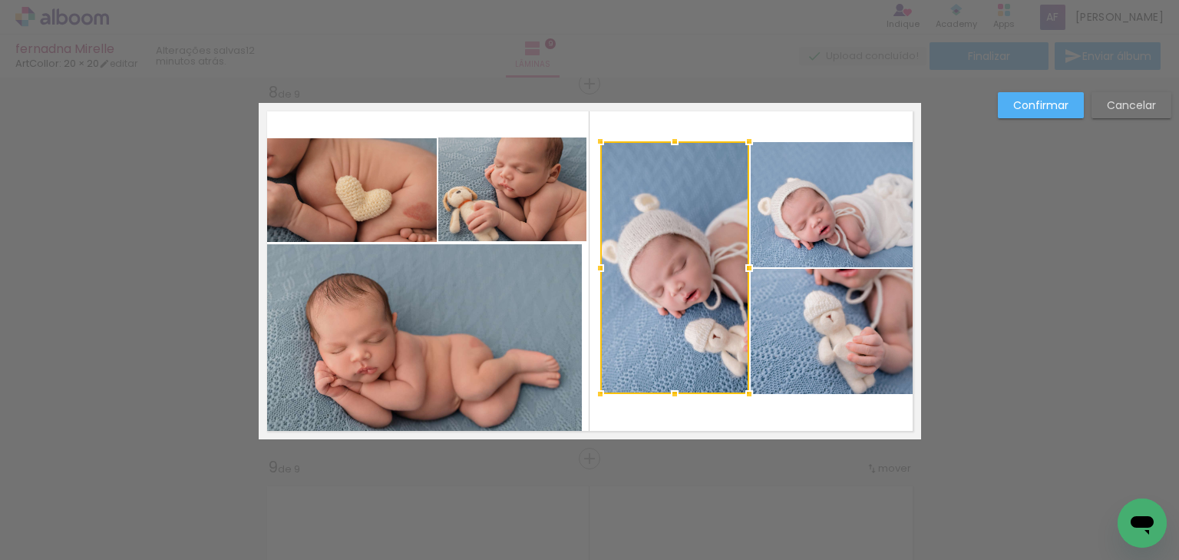
click at [725, 72] on div at bounding box center [589, 39] width 1179 height 78
click at [513, 330] on quentale-photo at bounding box center [422, 339] width 319 height 191
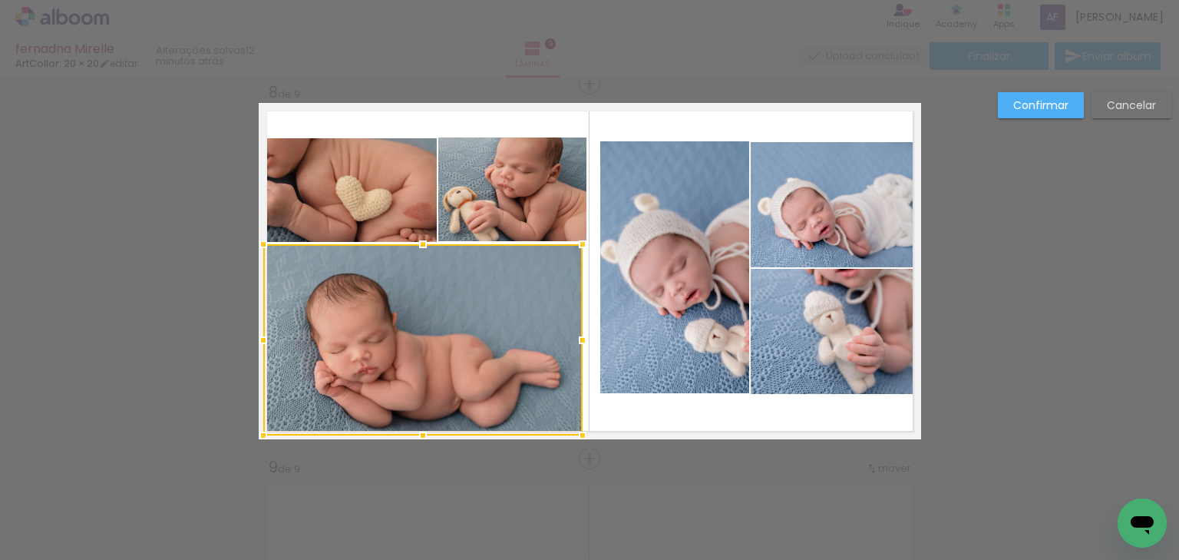
click at [656, 260] on quentale-photo at bounding box center [674, 267] width 149 height 253
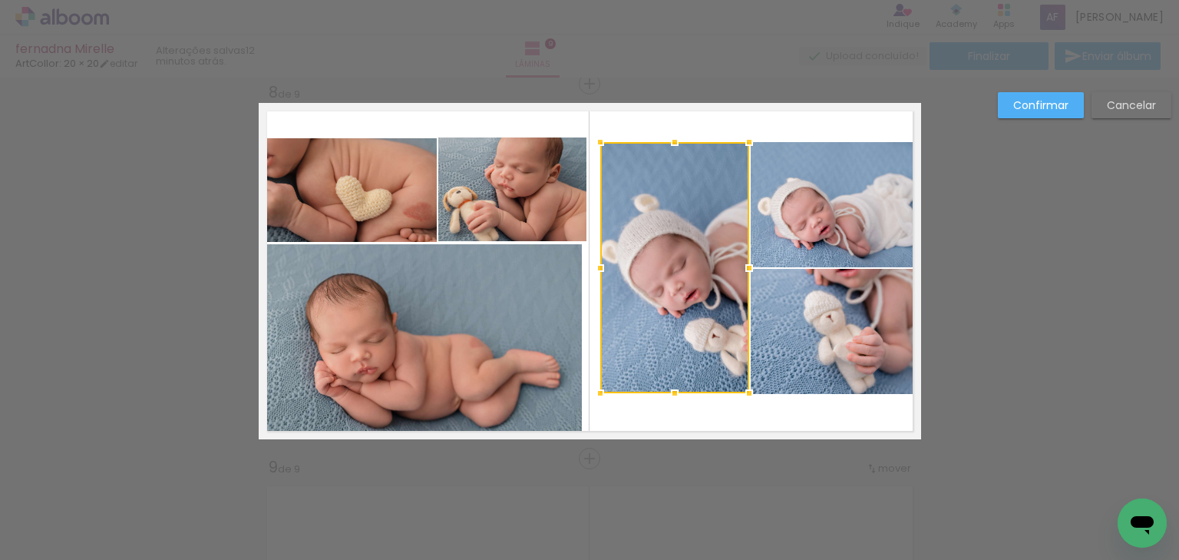
click at [666, 140] on div at bounding box center [674, 142] width 31 height 31
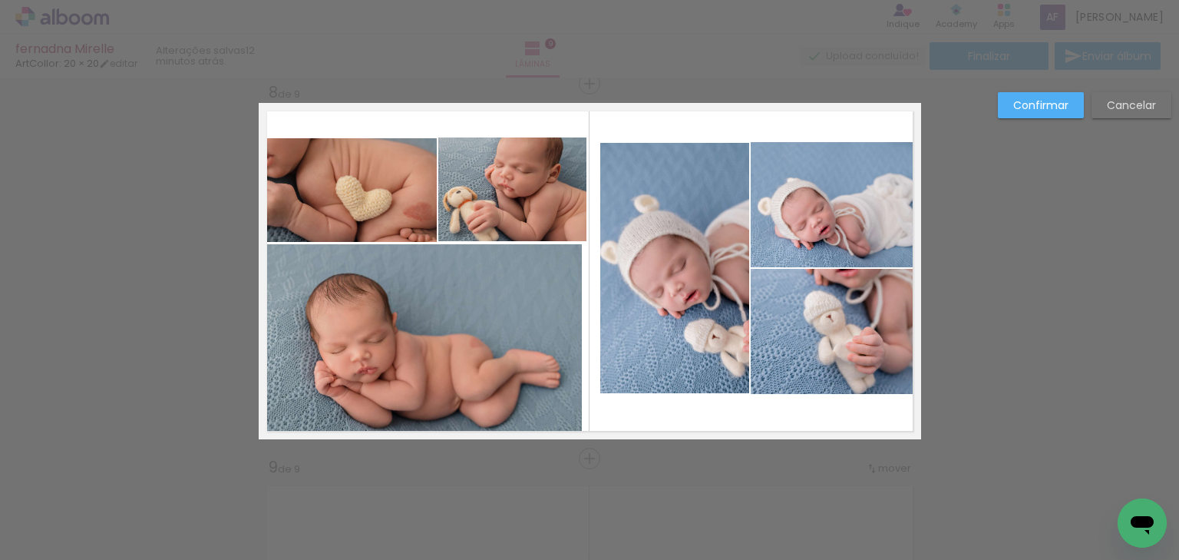
click at [541, 322] on quentale-photo at bounding box center [422, 339] width 319 height 191
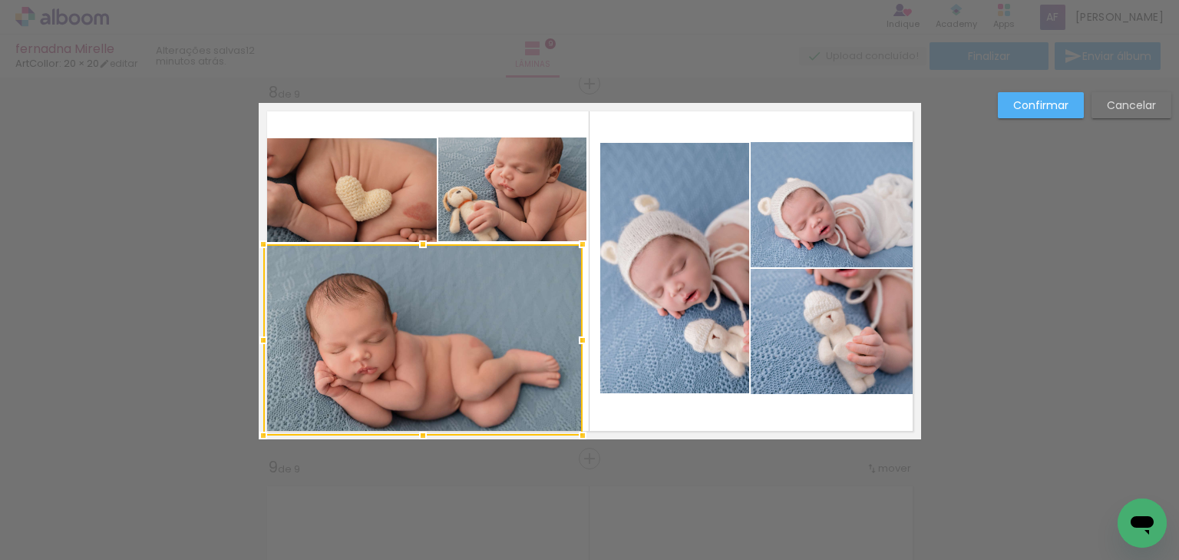
click at [649, 245] on quentale-photo at bounding box center [674, 268] width 149 height 251
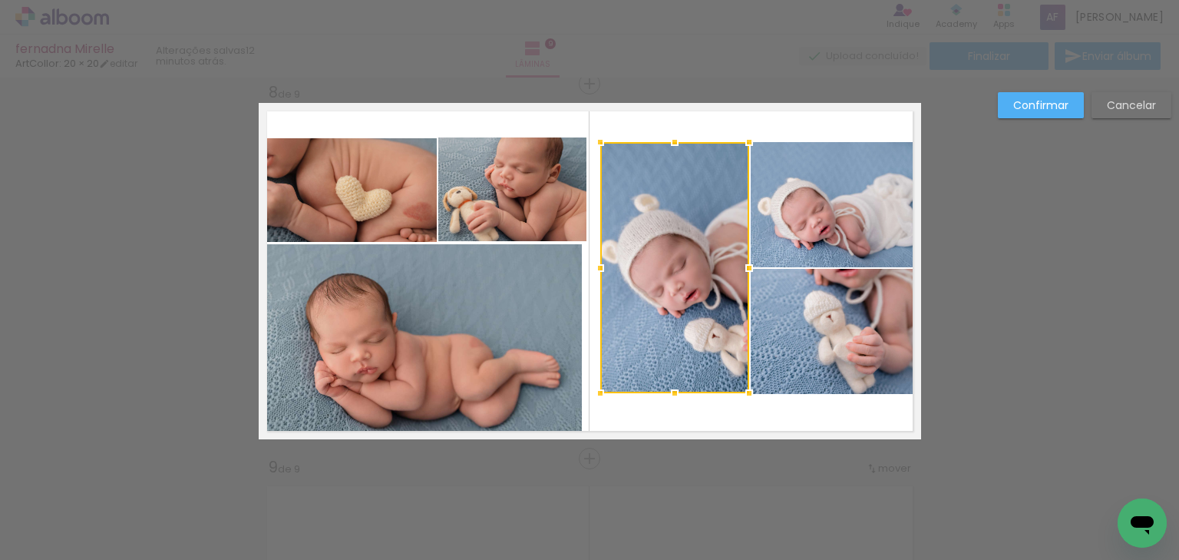
click at [676, 140] on div at bounding box center [674, 142] width 31 height 31
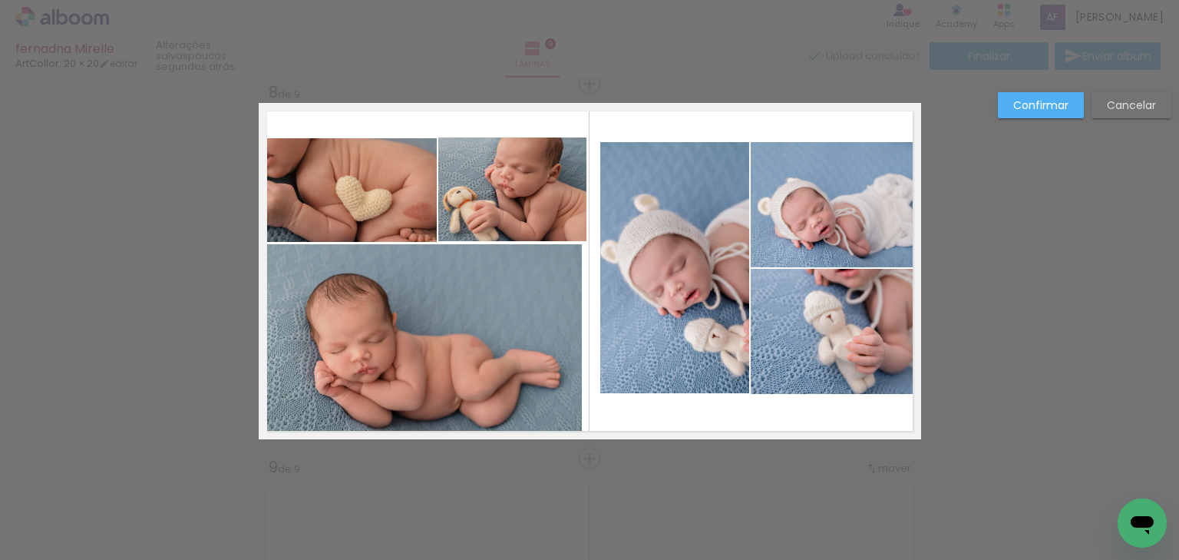
scroll to position [0, 3250]
click at [521, 244] on quentale-photo at bounding box center [422, 339] width 319 height 191
click at [505, 195] on quentale-photo at bounding box center [512, 189] width 148 height 104
click at [387, 345] on quentale-photo at bounding box center [422, 339] width 319 height 191
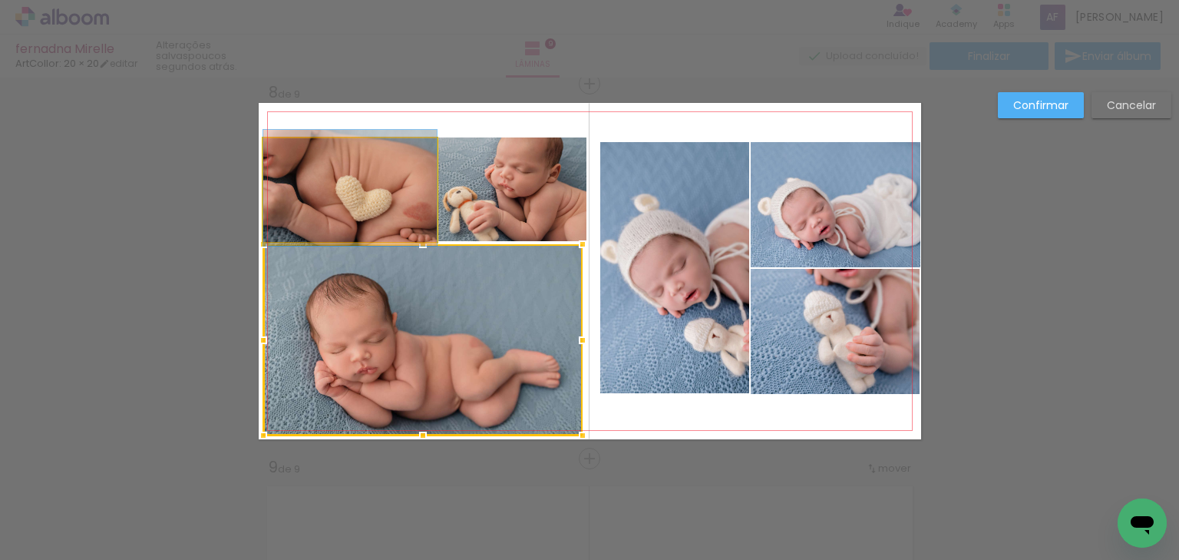
click at [319, 172] on quentale-photo at bounding box center [350, 190] width 174 height 104
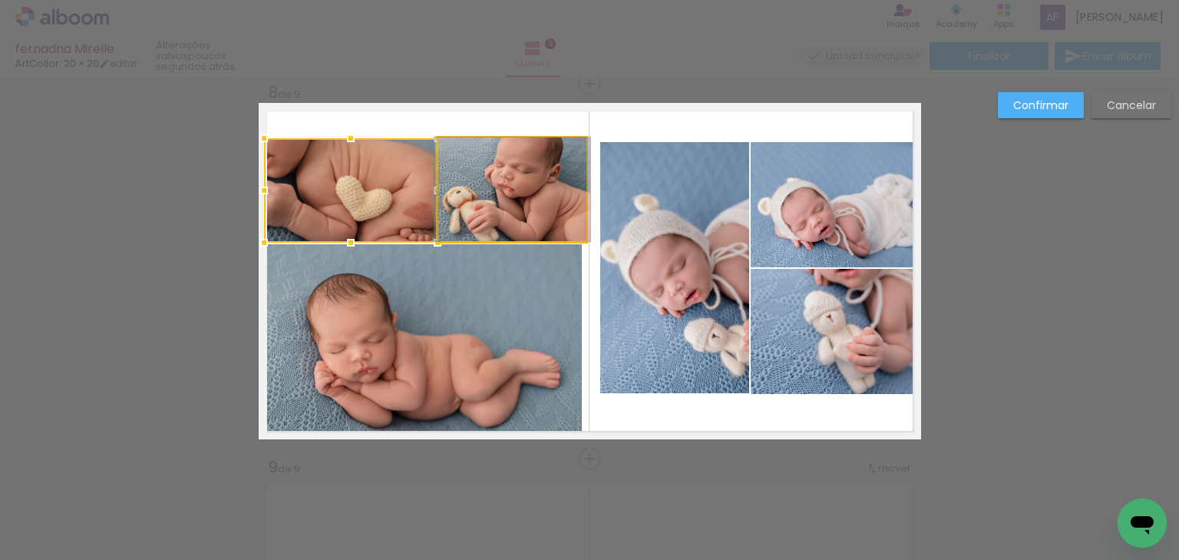
click at [504, 184] on quentale-photo at bounding box center [512, 189] width 148 height 104
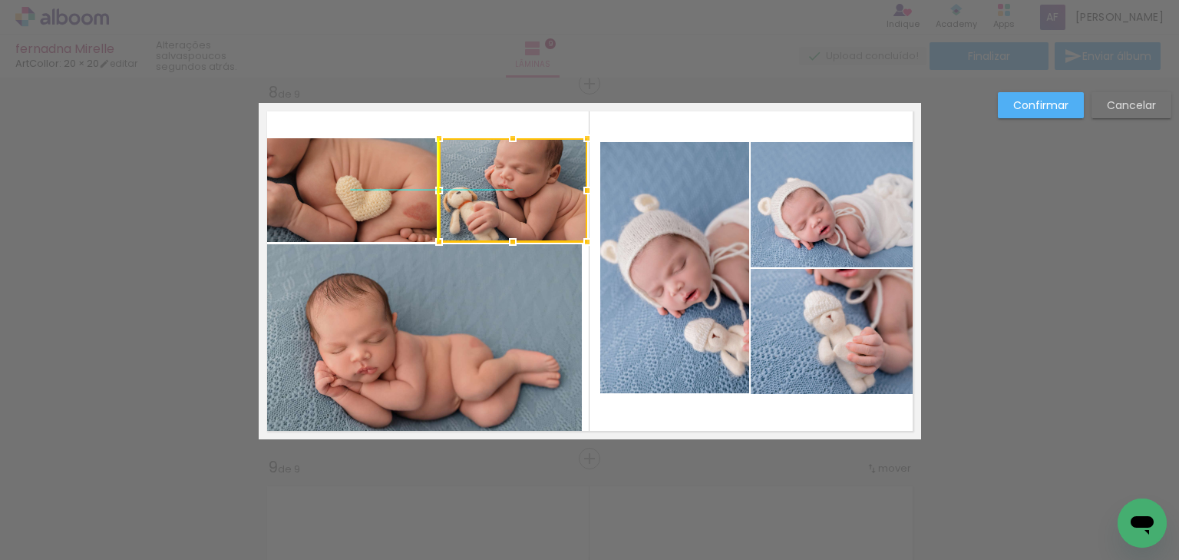
click at [521, 203] on div at bounding box center [513, 190] width 148 height 104
drag, startPoint x: 510, startPoint y: 144, endPoint x: 514, endPoint y: 135, distance: 9.6
click at [514, 135] on div at bounding box center [512, 137] width 31 height 31
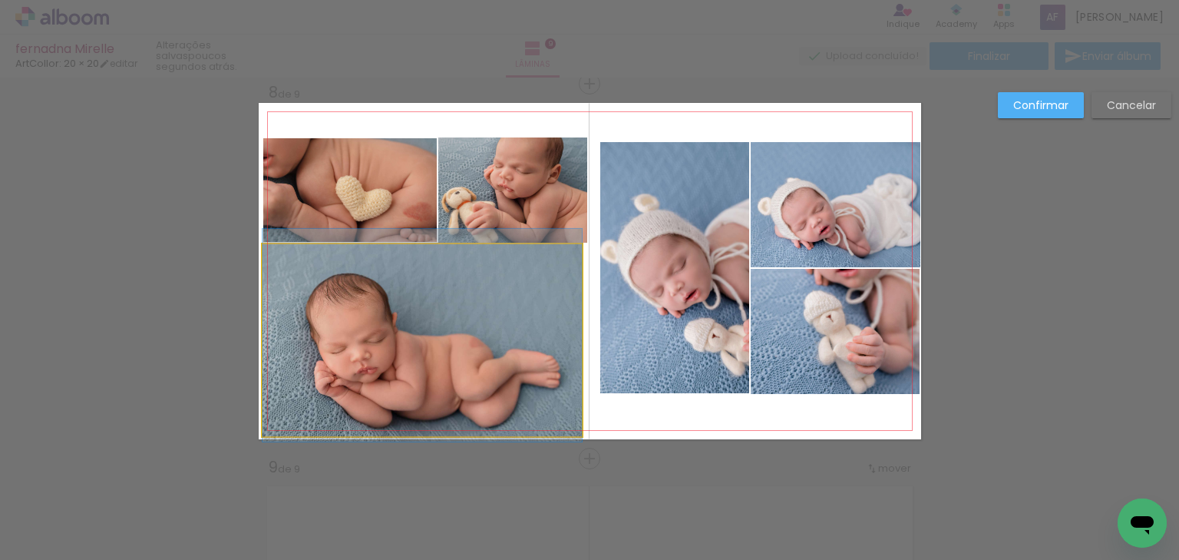
click at [501, 289] on quentale-photo at bounding box center [422, 339] width 319 height 191
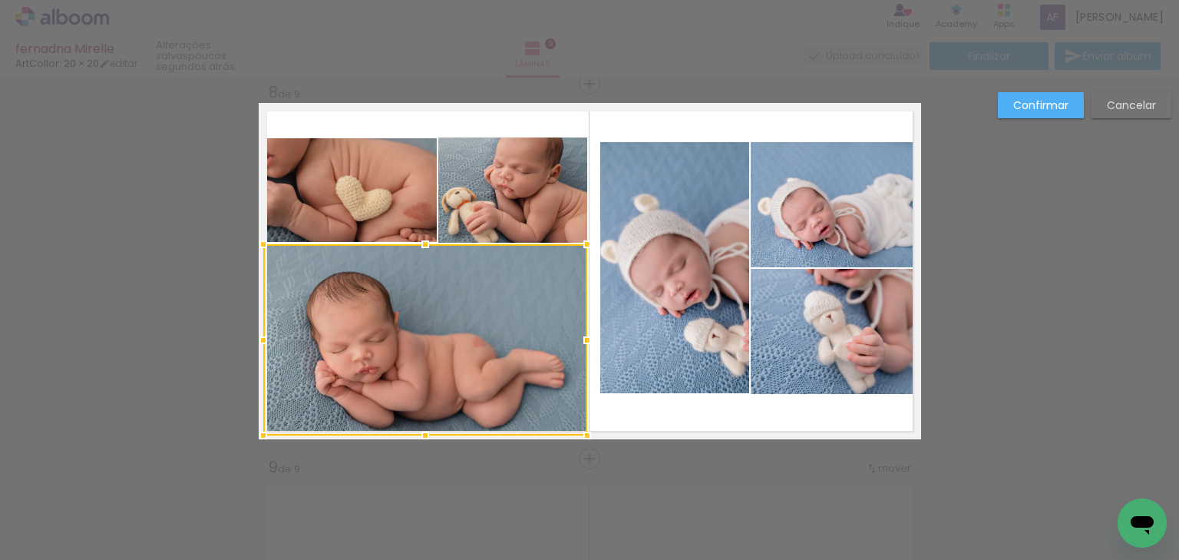
click at [584, 335] on div at bounding box center [587, 340] width 31 height 31
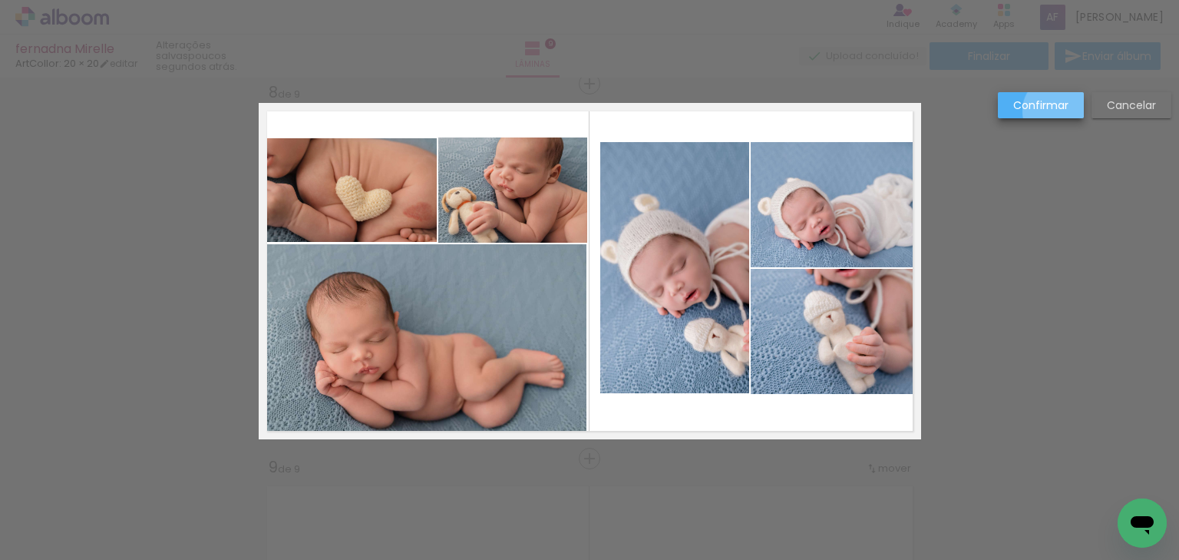
click at [0, 0] on slot "Confirmar" at bounding box center [0, 0] width 0 height 0
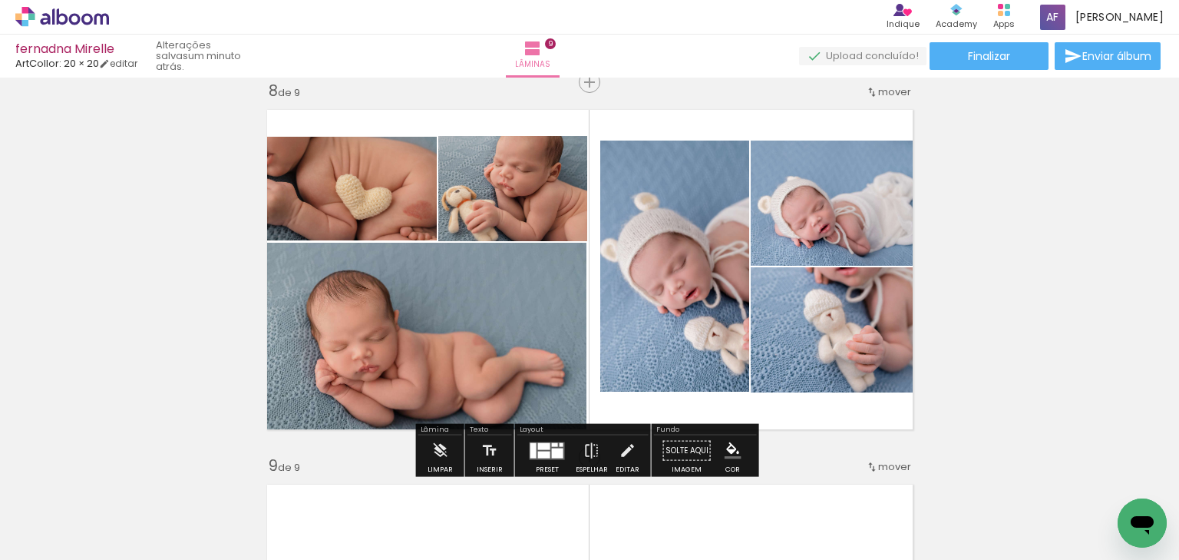
scroll to position [2642, 0]
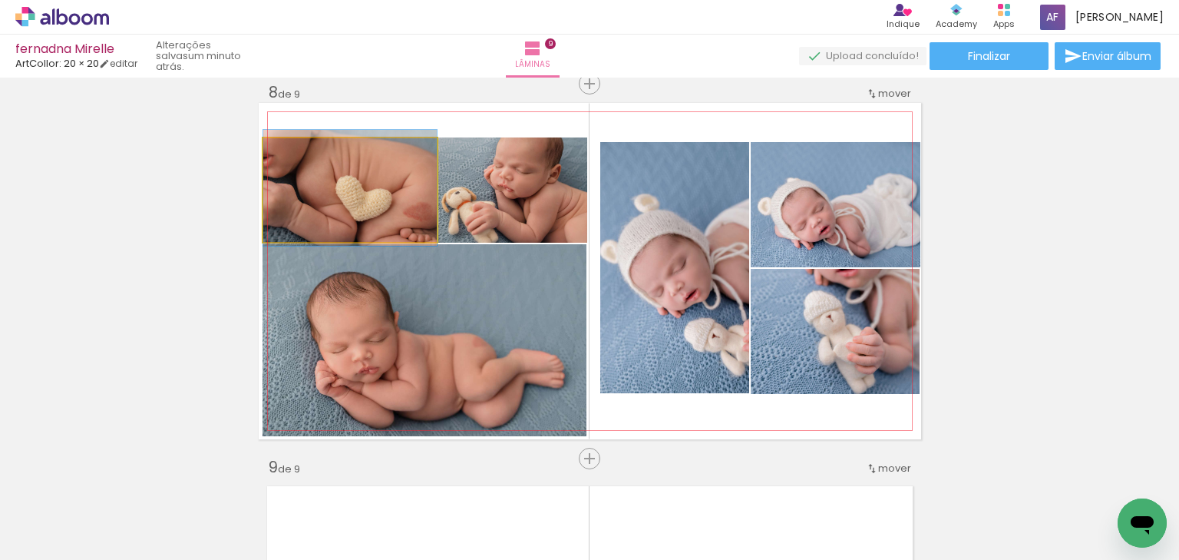
click at [402, 198] on quentale-photo at bounding box center [350, 190] width 174 height 104
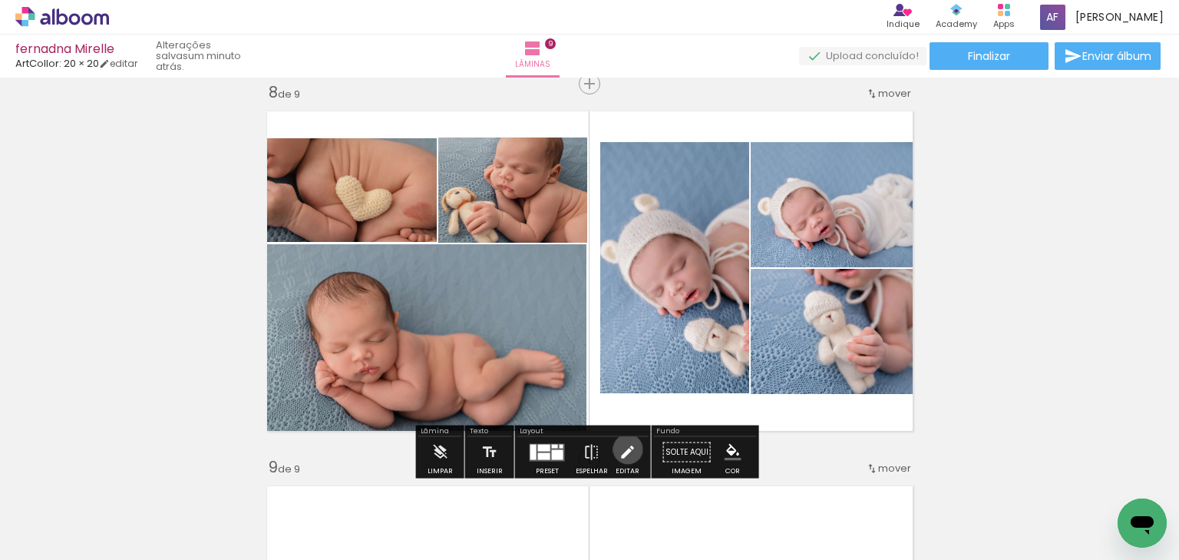
click at [624, 448] on iron-icon at bounding box center [627, 452] width 17 height 31
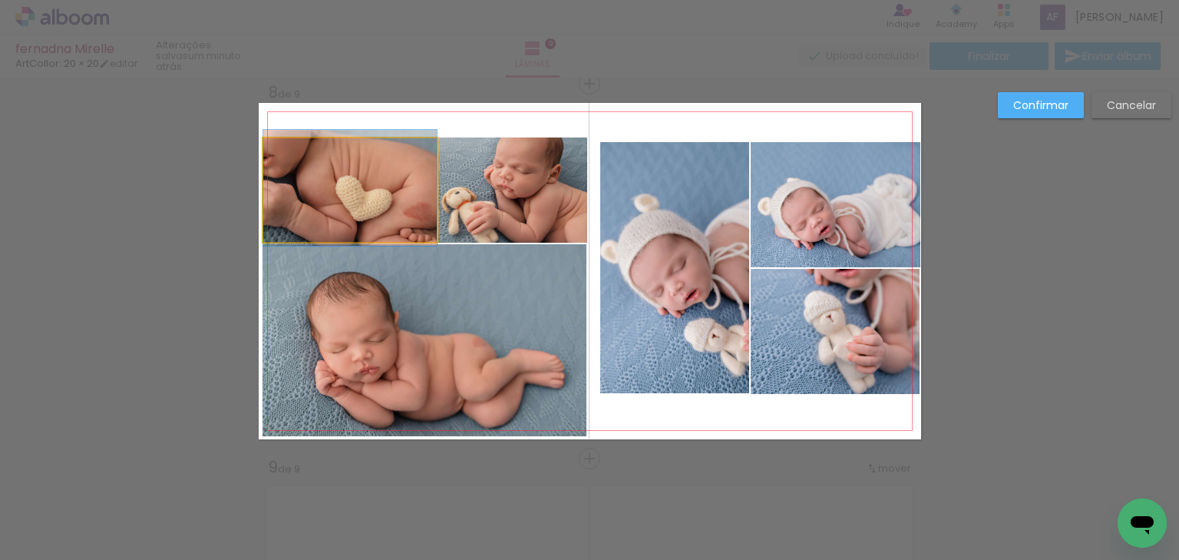
click at [352, 162] on quentale-photo at bounding box center [350, 190] width 174 height 104
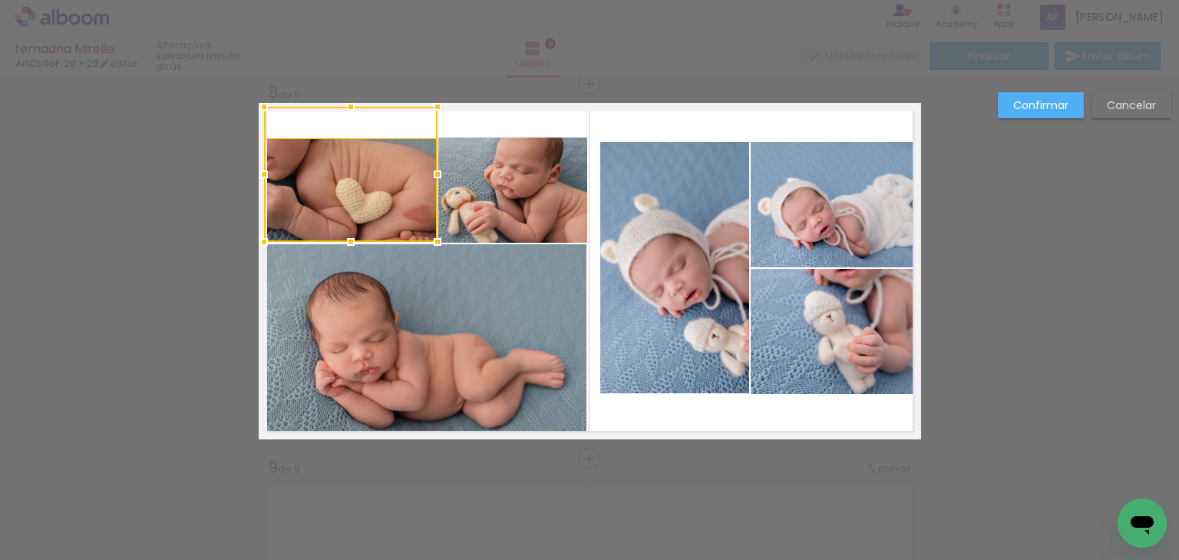
drag, startPoint x: 348, startPoint y: 133, endPoint x: 354, endPoint y: 101, distance: 32.8
click at [354, 101] on div at bounding box center [350, 106] width 31 height 31
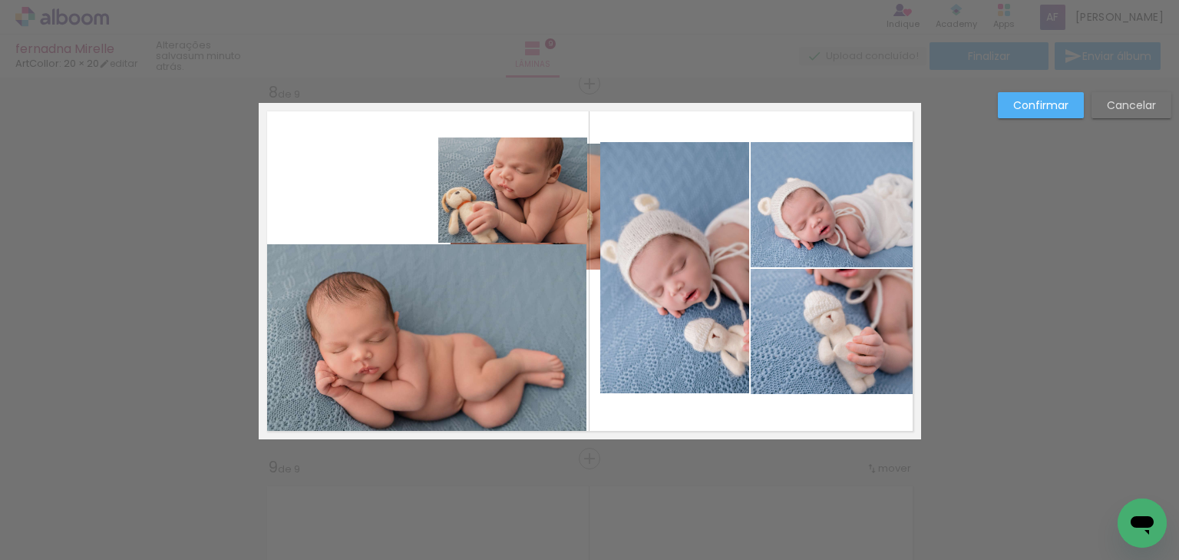
click at [0, 0] on slot "Cancelar" at bounding box center [0, 0] width 0 height 0
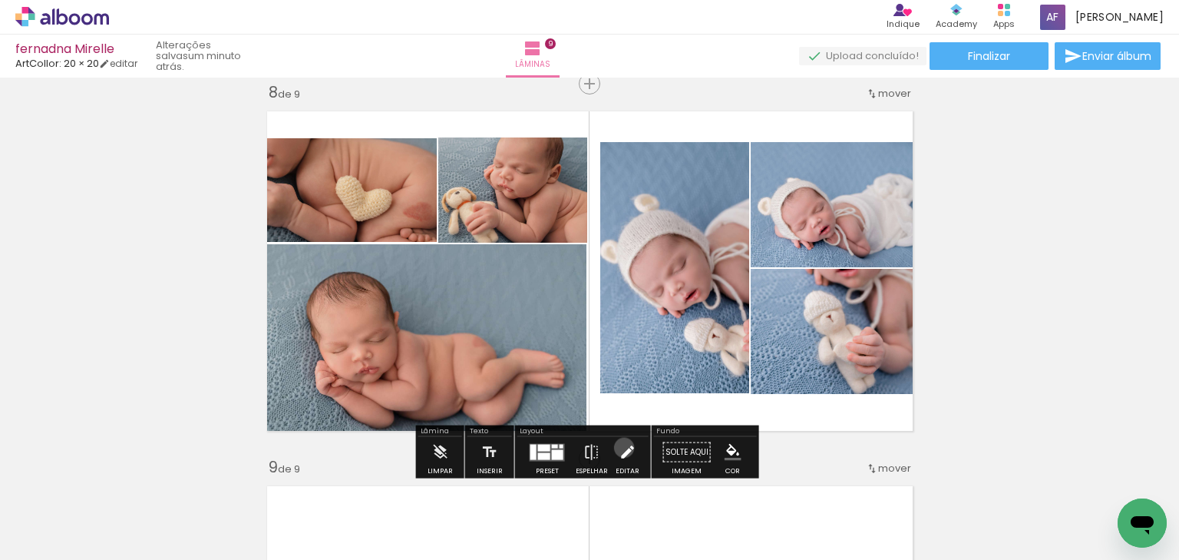
click at [620, 447] on iron-icon at bounding box center [627, 452] width 17 height 31
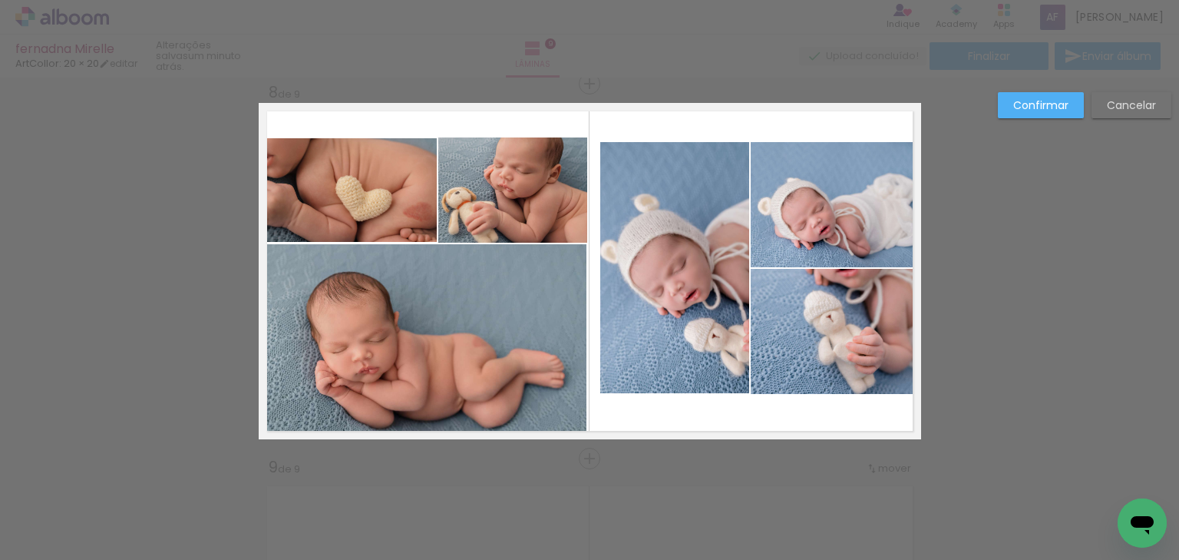
click at [669, 287] on quentale-photo at bounding box center [674, 267] width 149 height 251
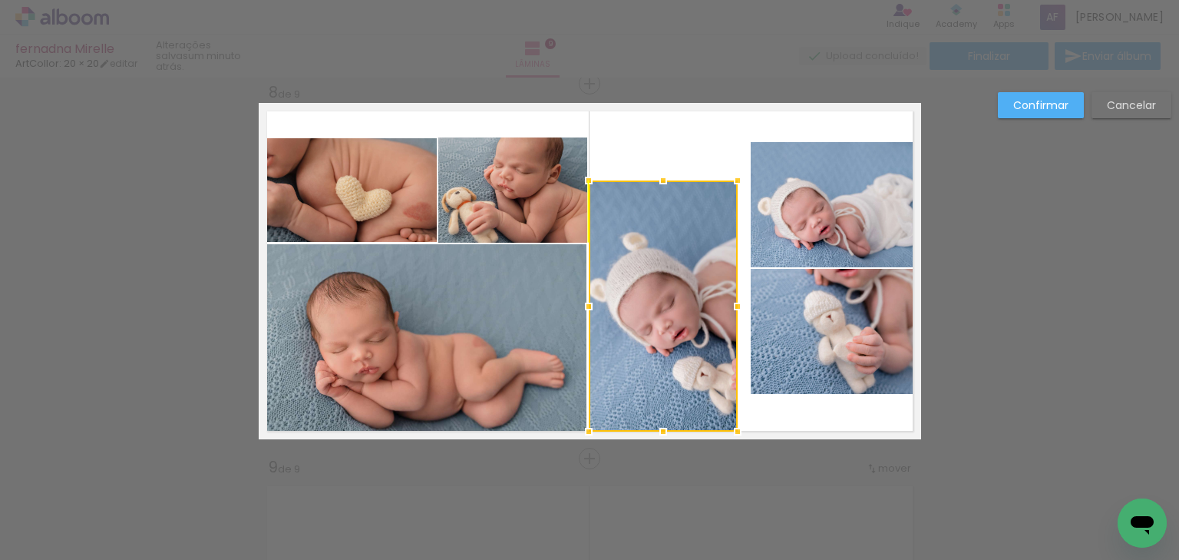
drag, startPoint x: 679, startPoint y: 351, endPoint x: 668, endPoint y: 389, distance: 39.9
click at [668, 389] on div at bounding box center [663, 305] width 149 height 251
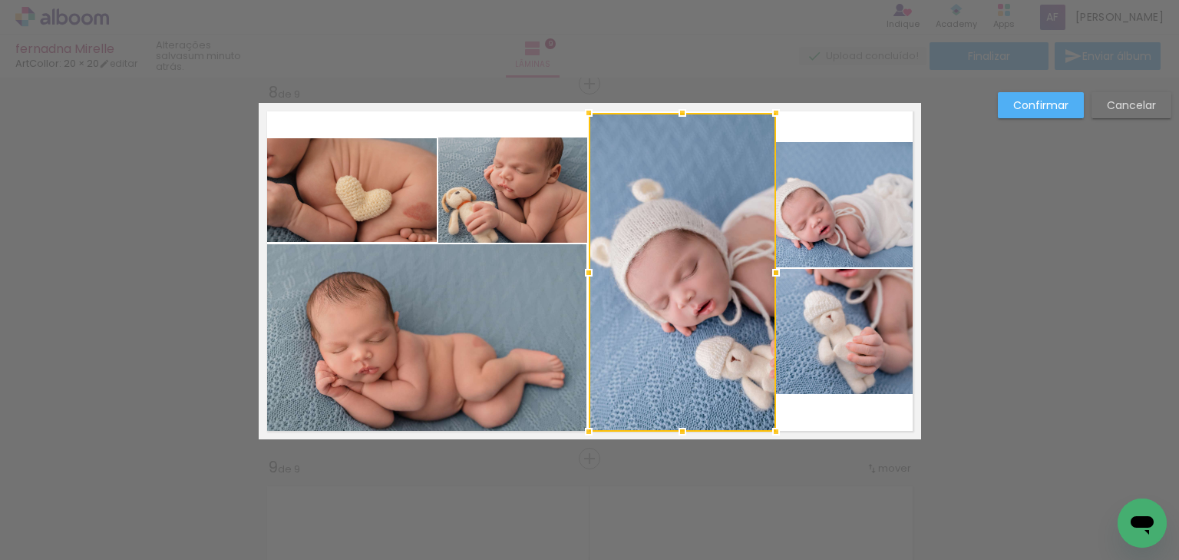
drag, startPoint x: 734, startPoint y: 180, endPoint x: 771, endPoint y: 114, distance: 75.6
click at [771, 114] on div at bounding box center [776, 112] width 31 height 31
click at [801, 172] on quentale-photo at bounding box center [836, 204] width 170 height 125
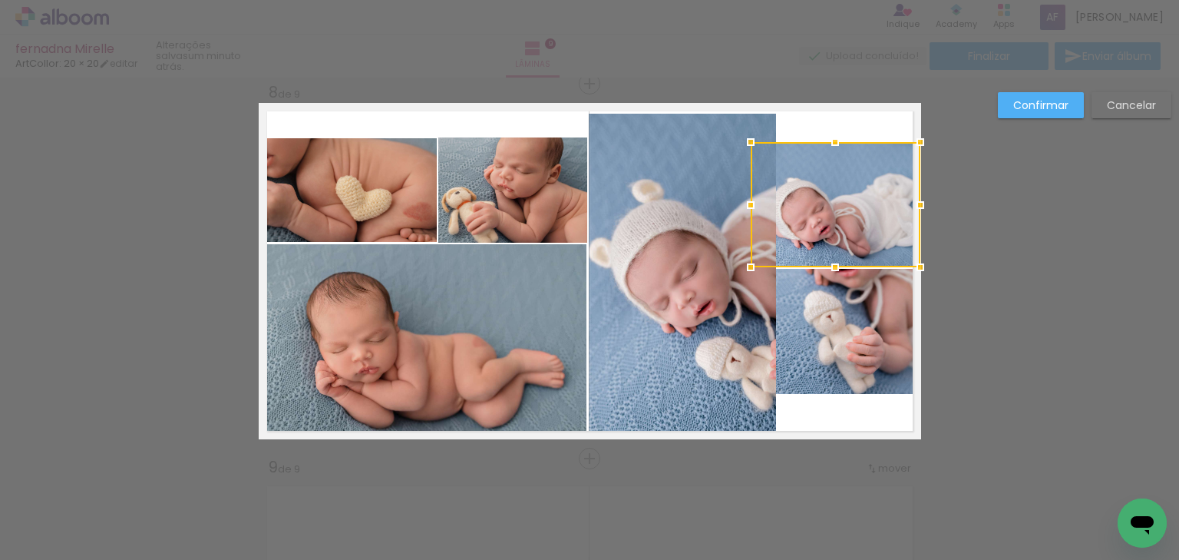
drag, startPoint x: 869, startPoint y: 200, endPoint x: 945, endPoint y: 212, distance: 77.0
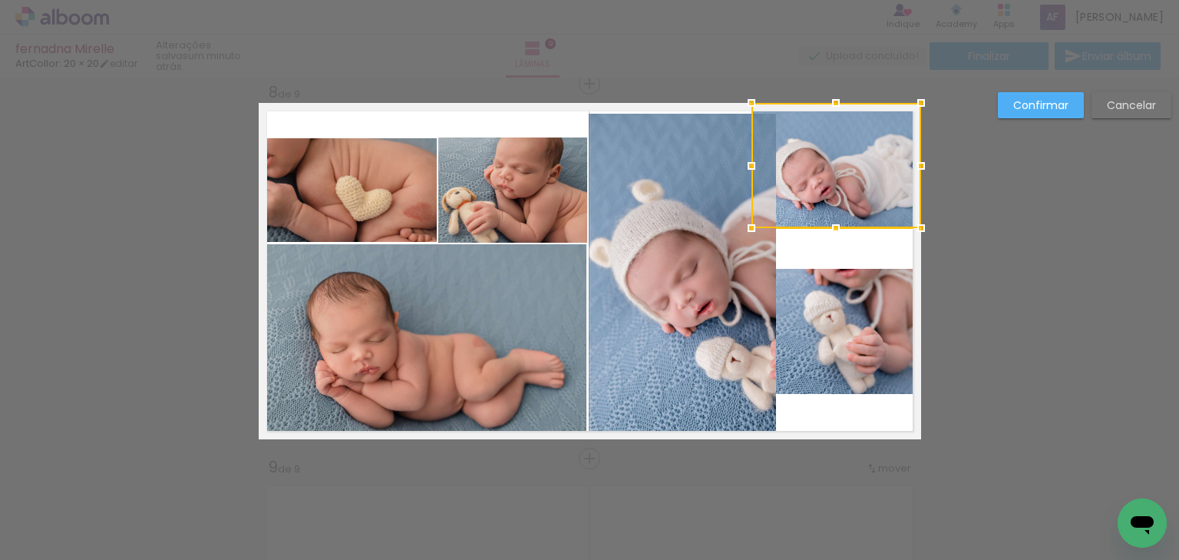
drag, startPoint x: 847, startPoint y: 210, endPoint x: 897, endPoint y: 176, distance: 60.7
click at [895, 164] on div at bounding box center [837, 165] width 170 height 125
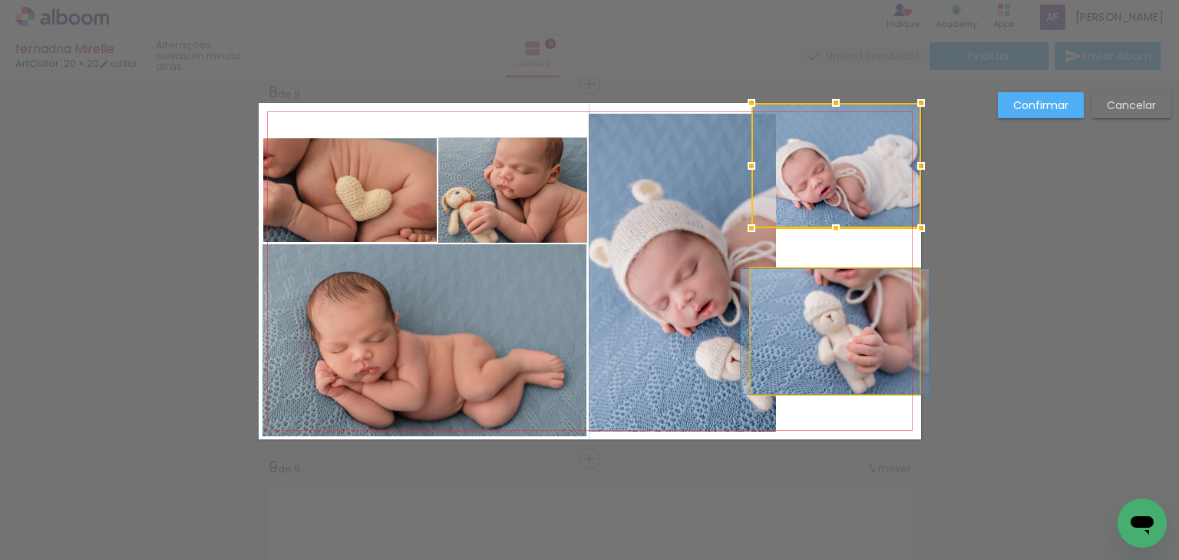
drag, startPoint x: 854, startPoint y: 309, endPoint x: 847, endPoint y: 316, distance: 10.3
click at [854, 309] on quentale-photo at bounding box center [835, 331] width 169 height 125
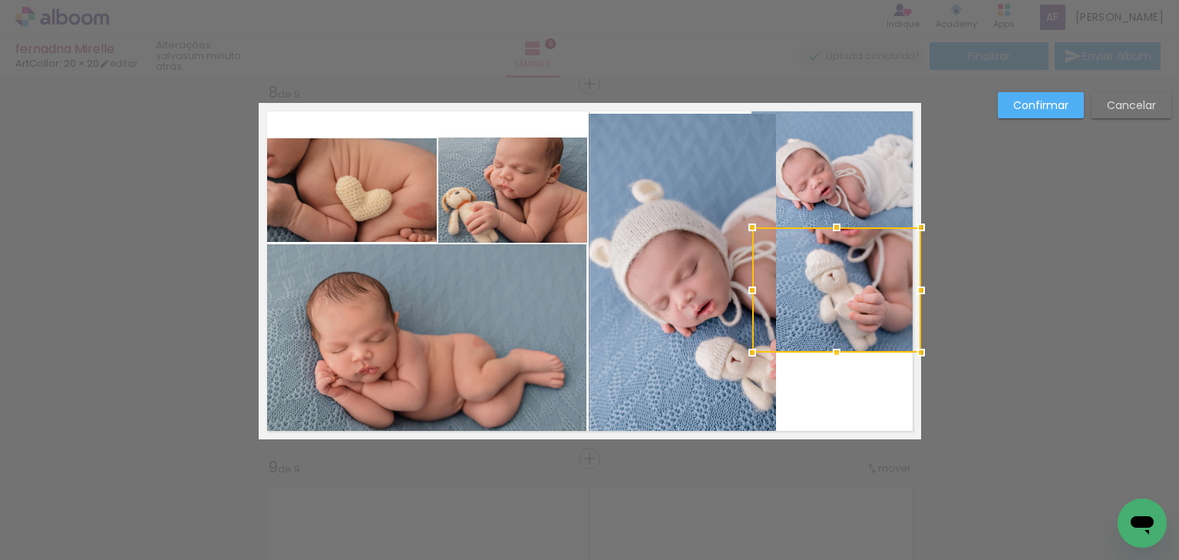
drag, startPoint x: 847, startPoint y: 316, endPoint x: 876, endPoint y: 275, distance: 50.7
click at [876, 275] on div at bounding box center [836, 289] width 169 height 125
click at [1113, 118] on div "Confirmar Cancelar" at bounding box center [1080, 111] width 181 height 38
click at [0, 0] on slot "Cancelar" at bounding box center [0, 0] width 0 height 0
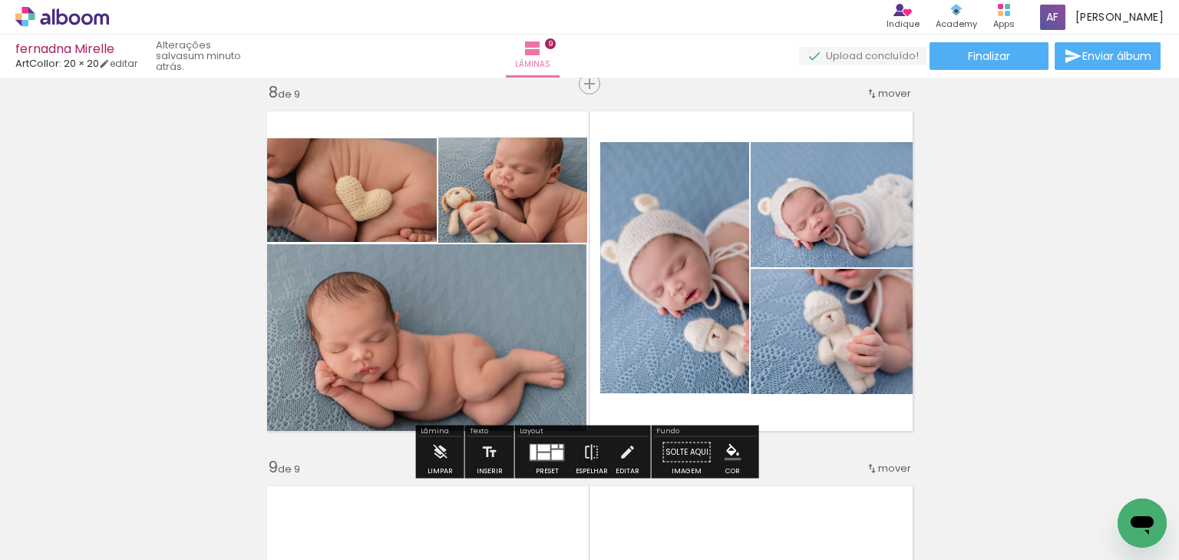
scroll to position [2703, 0]
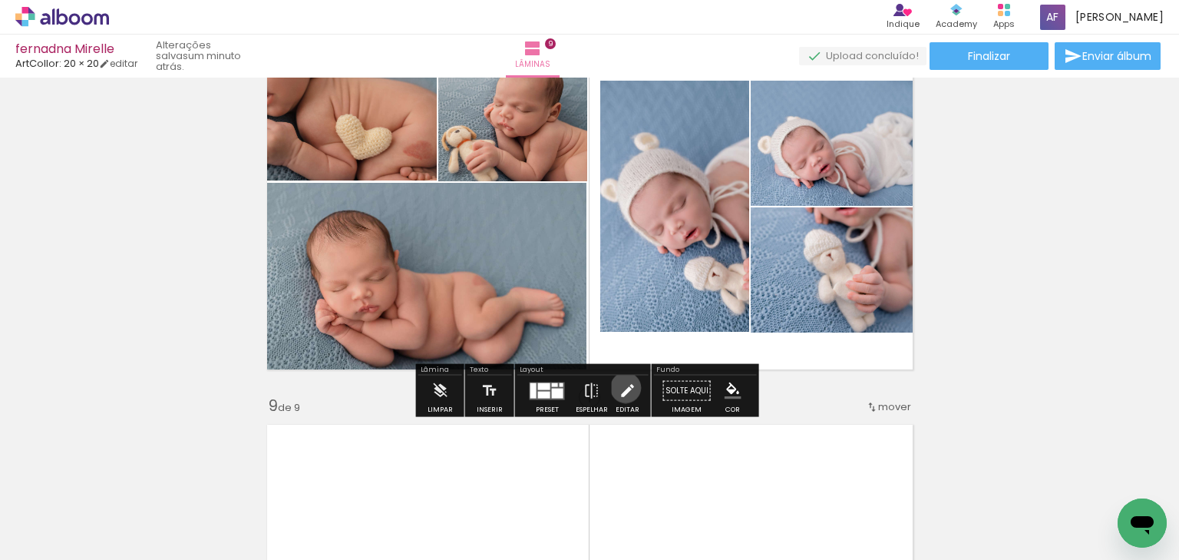
click at [622, 386] on iron-icon at bounding box center [627, 390] width 17 height 31
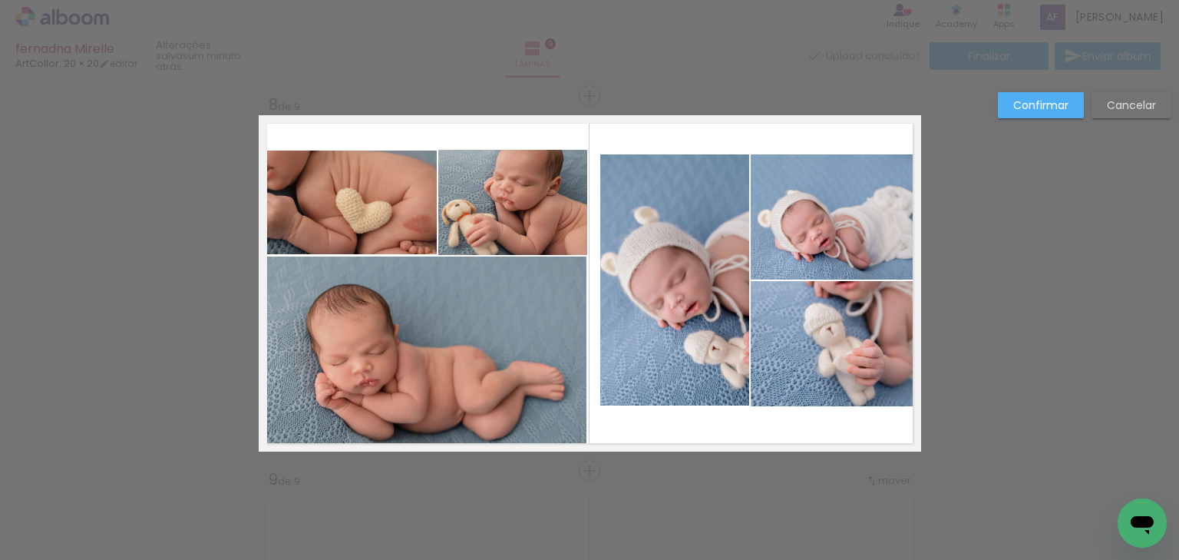
scroll to position [2628, 0]
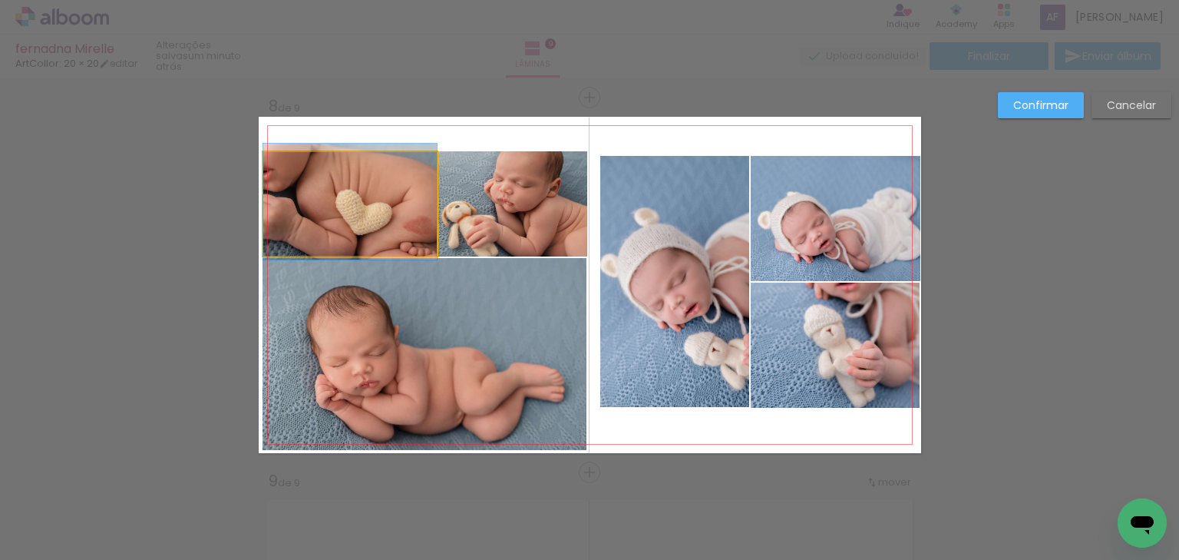
click at [401, 222] on quentale-photo at bounding box center [350, 204] width 174 height 104
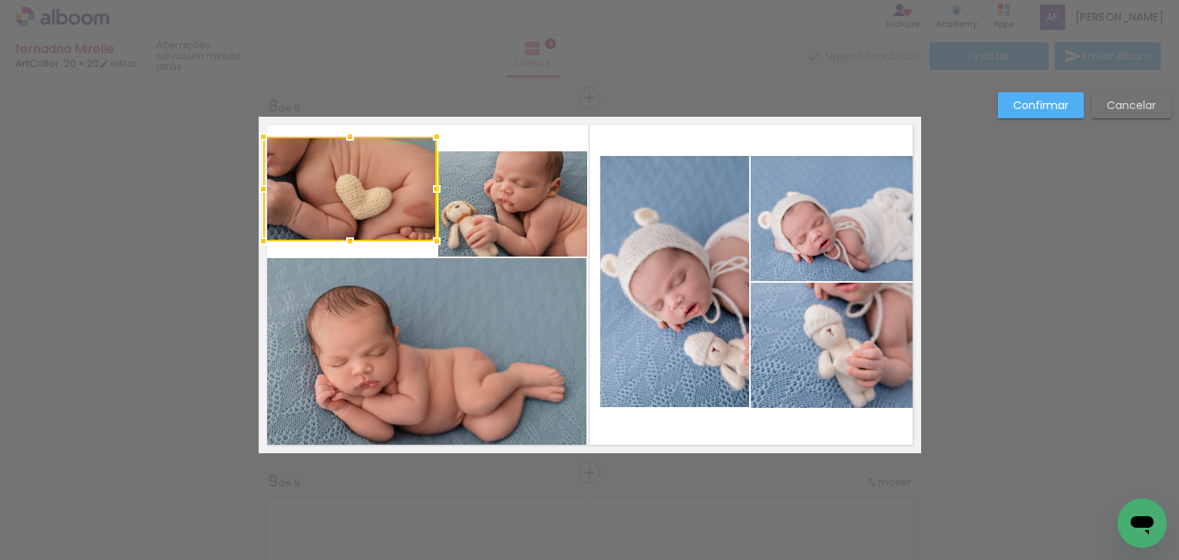
drag, startPoint x: 369, startPoint y: 201, endPoint x: 369, endPoint y: 190, distance: 10.8
click at [369, 190] on div at bounding box center [350, 189] width 174 height 104
click at [487, 204] on quentale-photo at bounding box center [512, 203] width 148 height 105
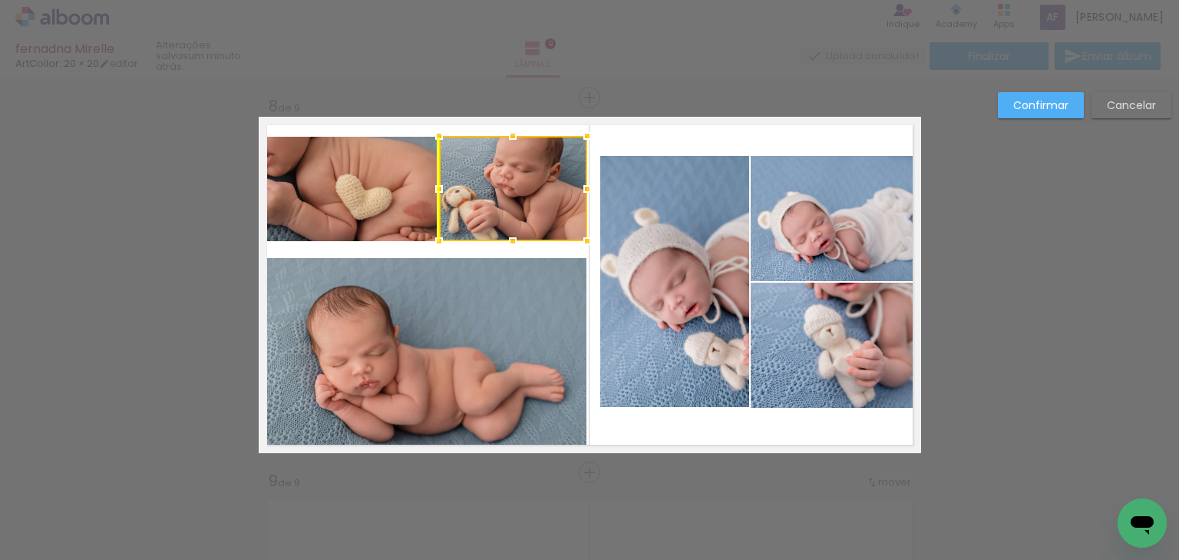
drag, startPoint x: 504, startPoint y: 210, endPoint x: 505, endPoint y: 197, distance: 13.1
click at [505, 197] on div at bounding box center [513, 188] width 148 height 105
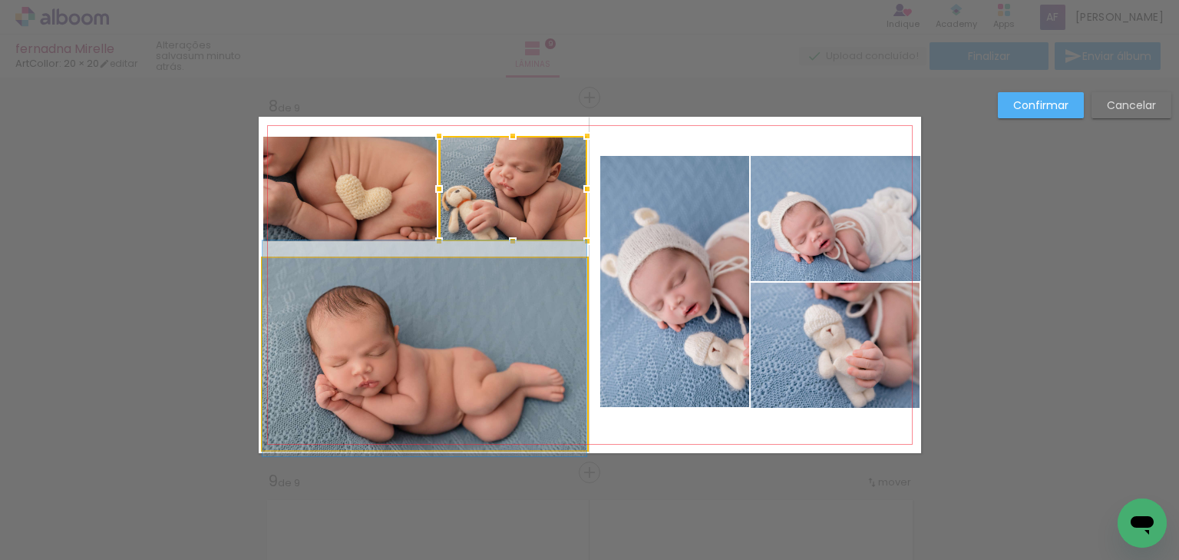
click at [458, 316] on quentale-photo at bounding box center [425, 353] width 324 height 191
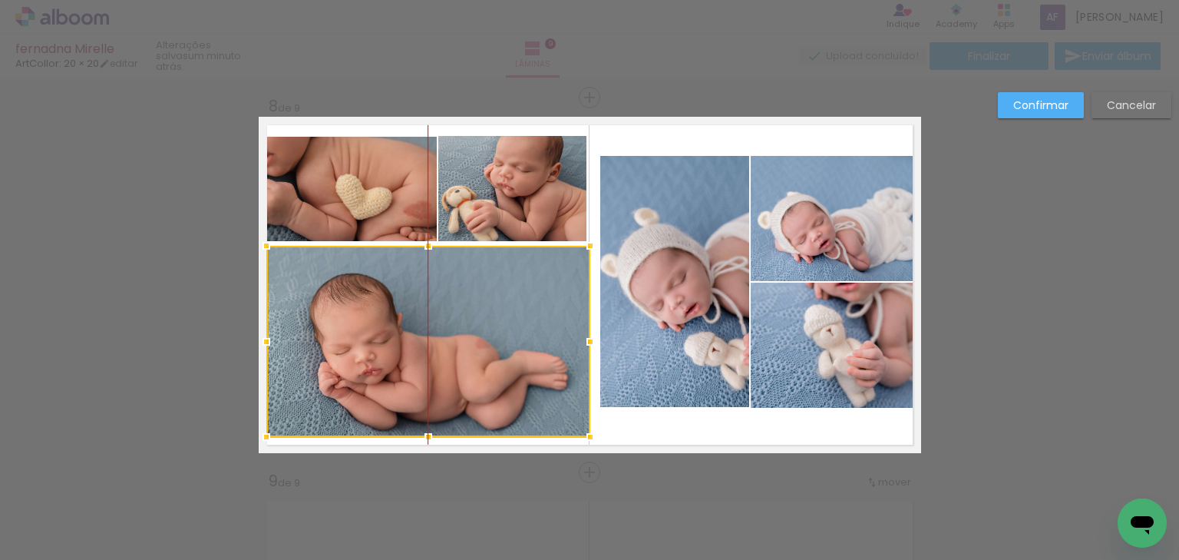
drag, startPoint x: 447, startPoint y: 346, endPoint x: 447, endPoint y: 334, distance: 12.3
click at [447, 334] on div at bounding box center [428, 341] width 324 height 191
click at [0, 0] on slot "Confirmar" at bounding box center [0, 0] width 0 height 0
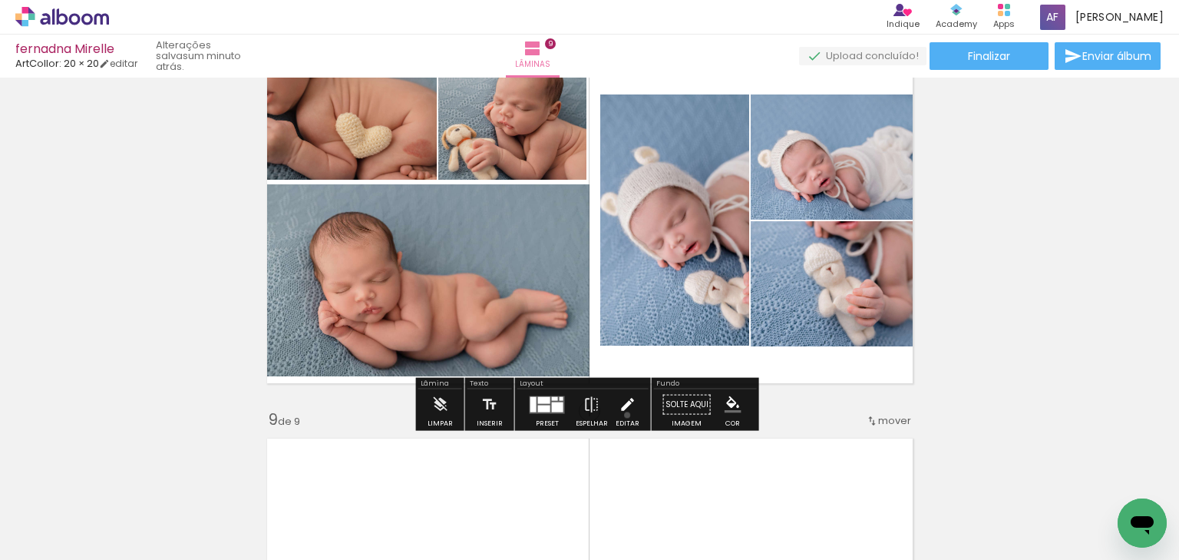
click at [623, 415] on iron-icon at bounding box center [627, 404] width 17 height 31
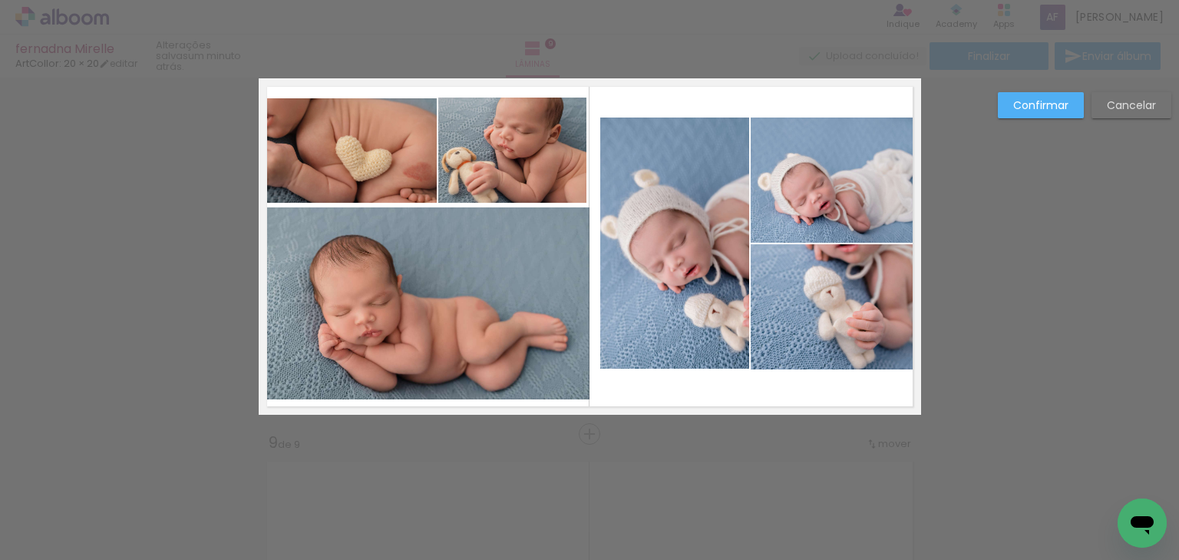
click at [560, 335] on quentale-photo at bounding box center [428, 302] width 324 height 191
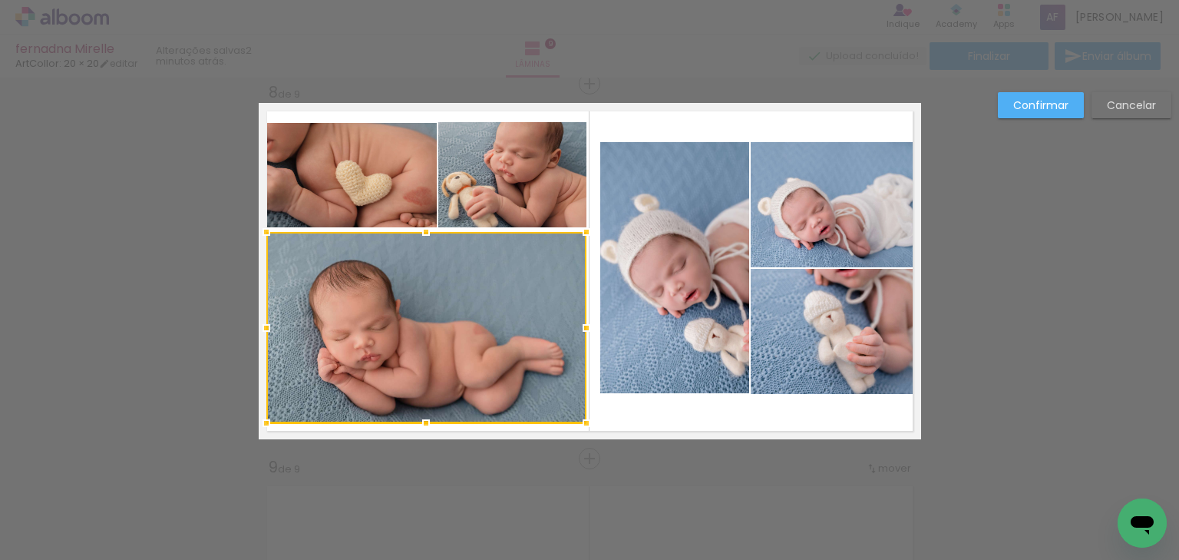
click at [581, 327] on div at bounding box center [586, 327] width 31 height 31
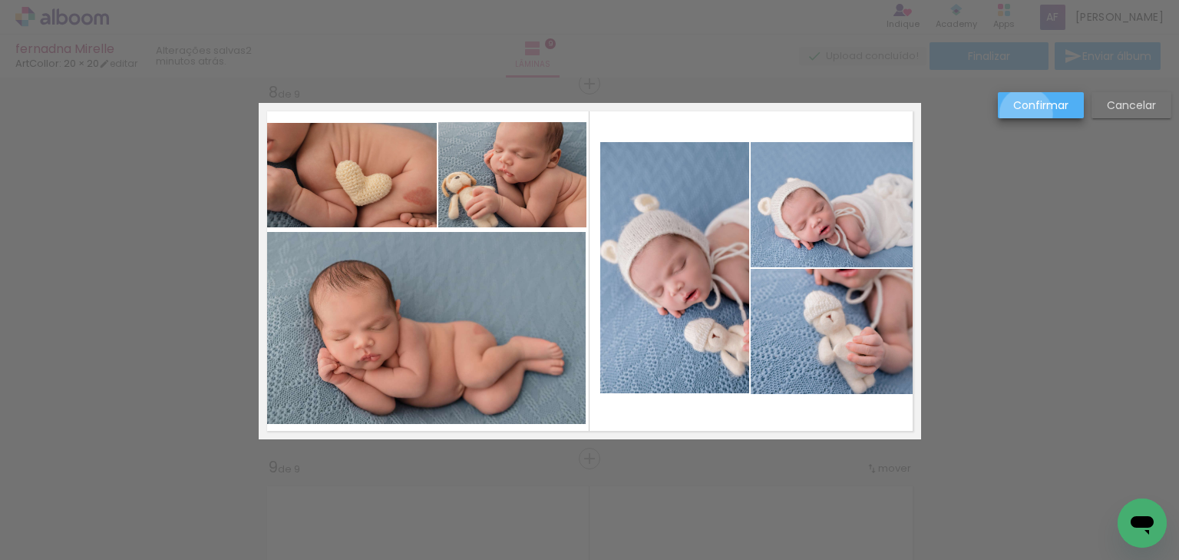
click at [1026, 114] on paper-button "Confirmar" at bounding box center [1041, 105] width 86 height 26
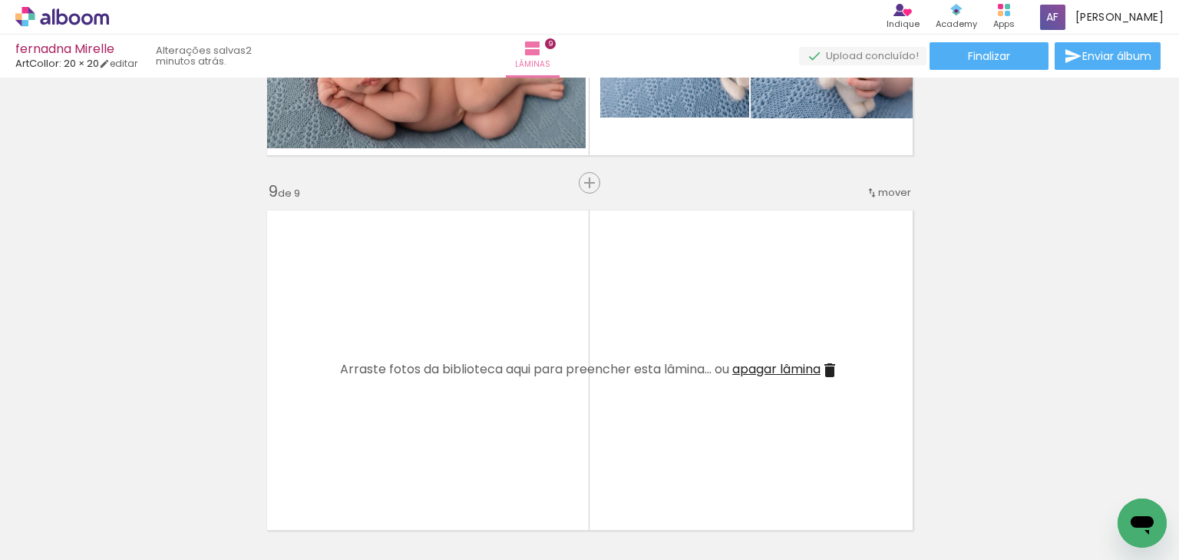
scroll to position [3072, 0]
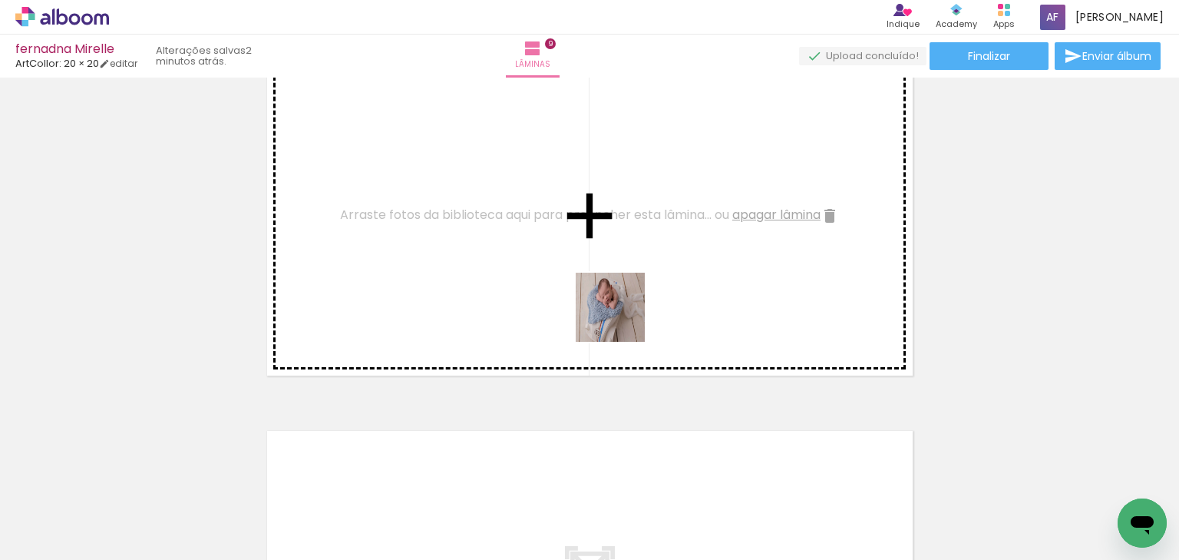
drag, startPoint x: 603, startPoint y: 517, endPoint x: 679, endPoint y: 437, distance: 111.3
click at [622, 319] on quentale-workspace at bounding box center [589, 280] width 1179 height 560
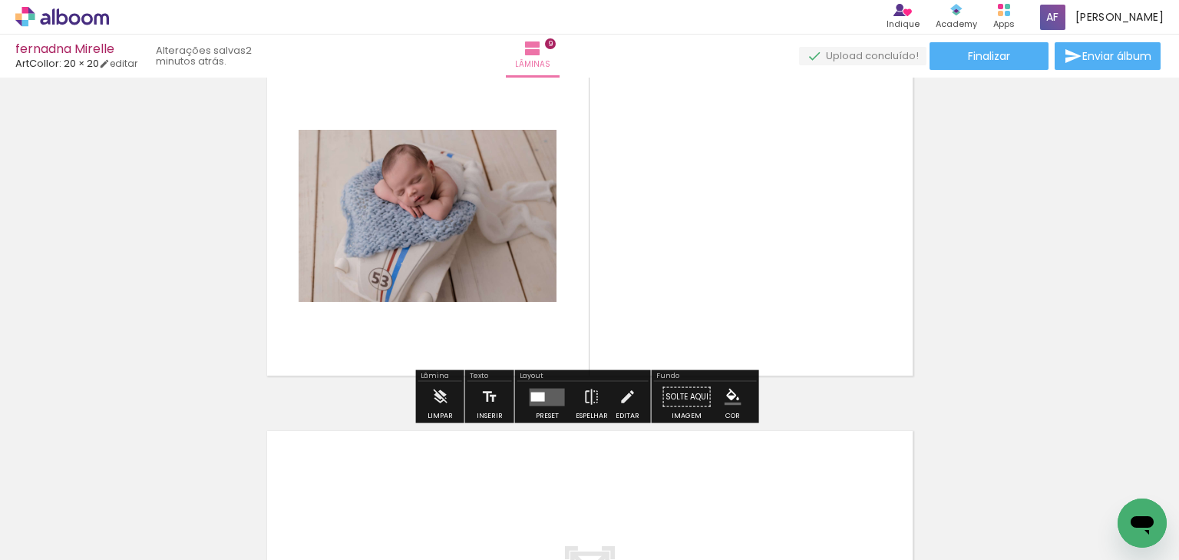
drag, startPoint x: 716, startPoint y: 507, endPoint x: 767, endPoint y: 448, distance: 77.9
click at [716, 321] on quentale-workspace at bounding box center [589, 280] width 1179 height 560
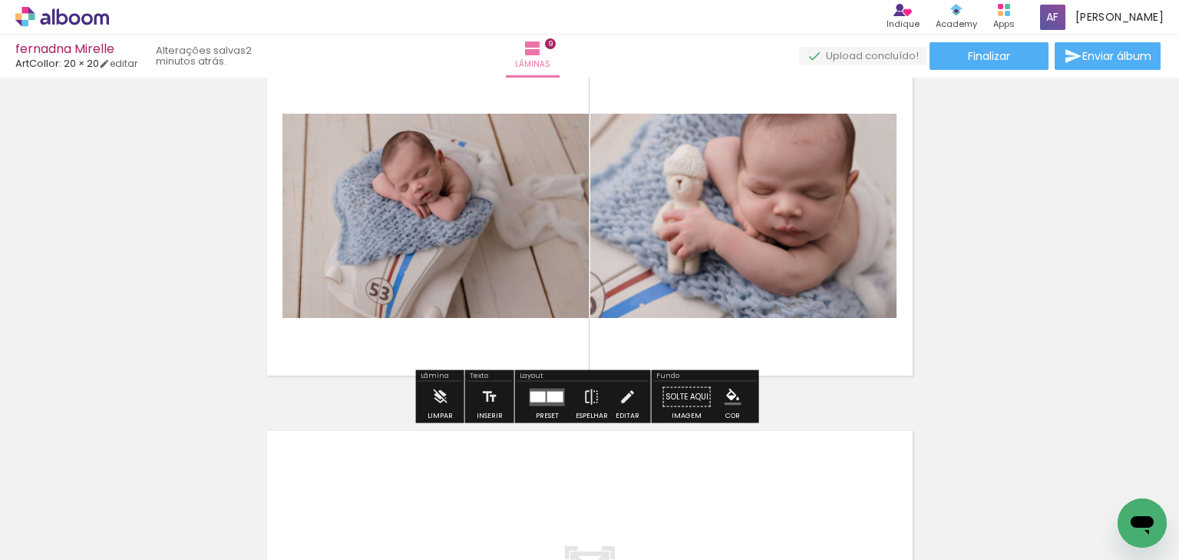
drag, startPoint x: 786, startPoint y: 511, endPoint x: 794, endPoint y: 355, distance: 156.8
click at [777, 323] on quentale-workspace at bounding box center [589, 280] width 1179 height 560
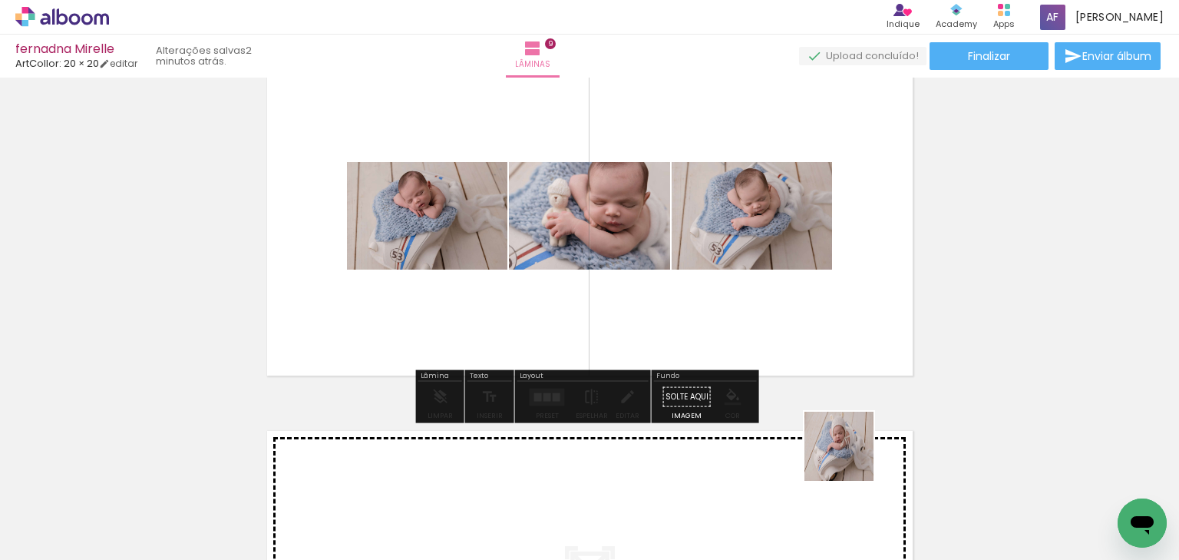
drag, startPoint x: 851, startPoint y: 458, endPoint x: 781, endPoint y: 273, distance: 197.1
click at [781, 273] on quentale-workspace at bounding box center [589, 280] width 1179 height 560
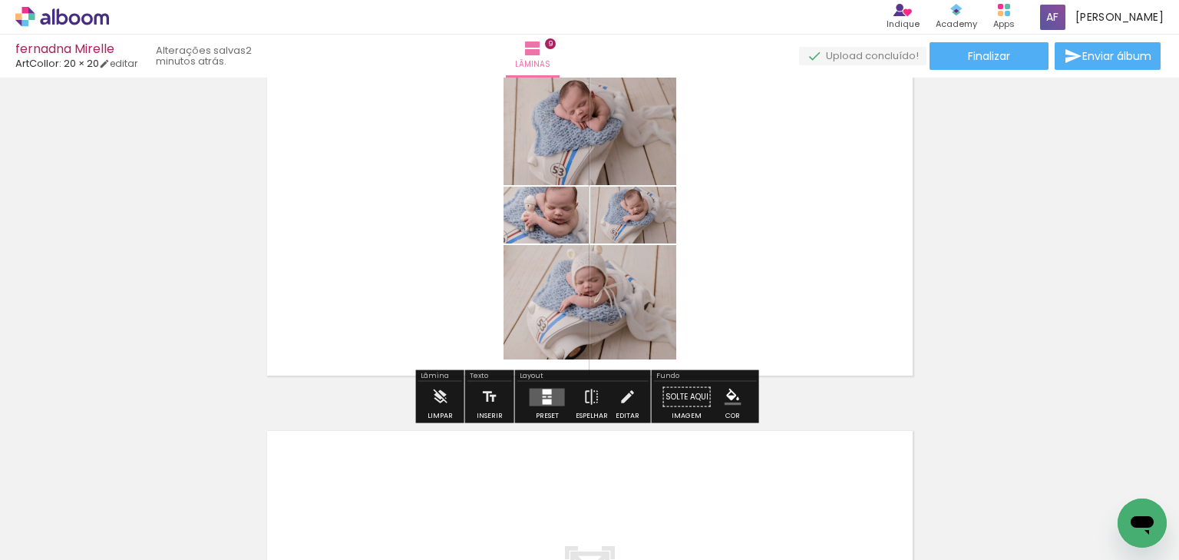
click at [557, 396] on quentale-layouter at bounding box center [547, 397] width 35 height 18
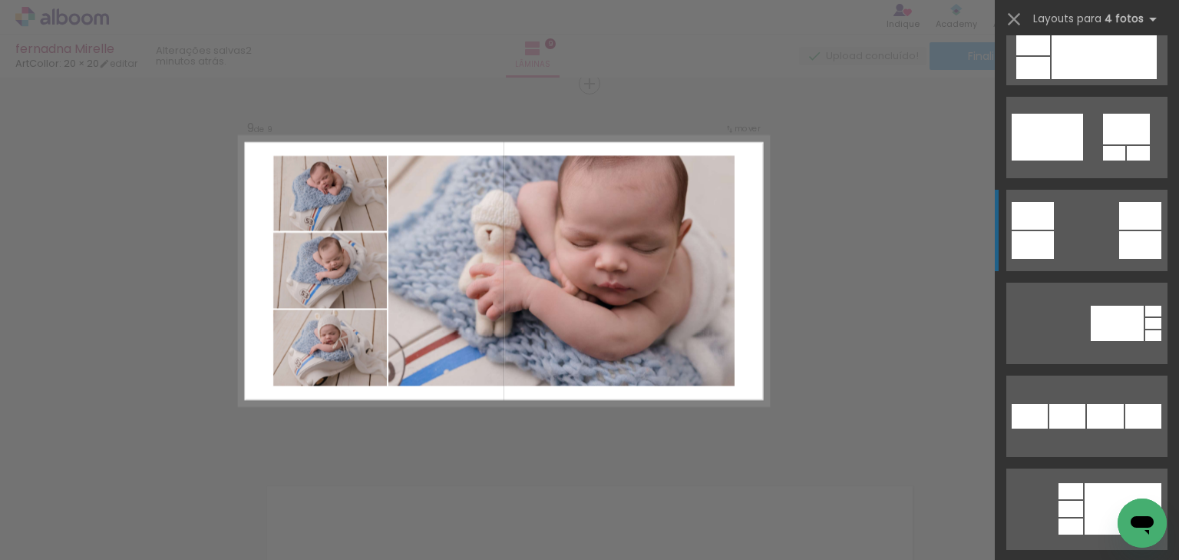
scroll to position [1904, 0]
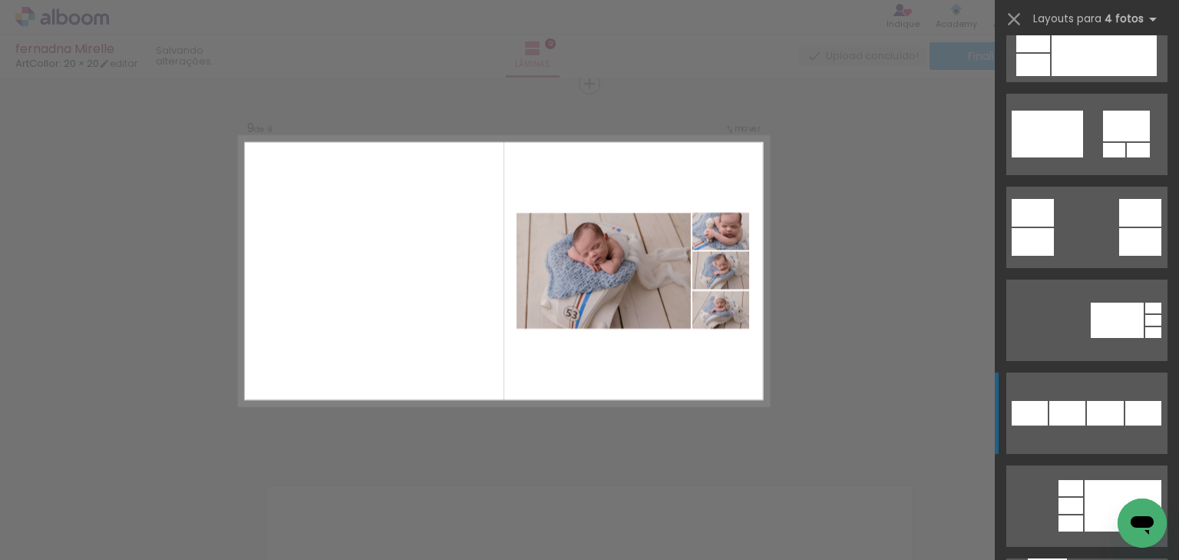
drag, startPoint x: 1056, startPoint y: 62, endPoint x: 1118, endPoint y: 395, distance: 338.2
click at [0, 0] on slot at bounding box center [0, 0] width 0 height 0
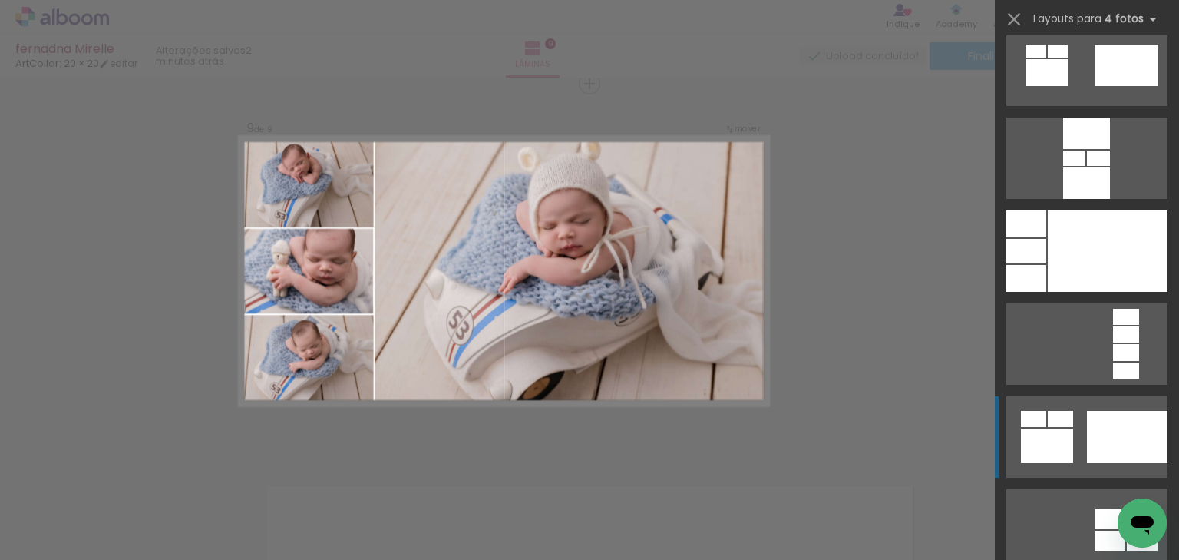
scroll to position [4852, 0]
click at [1068, 200] on div at bounding box center [1086, 183] width 47 height 31
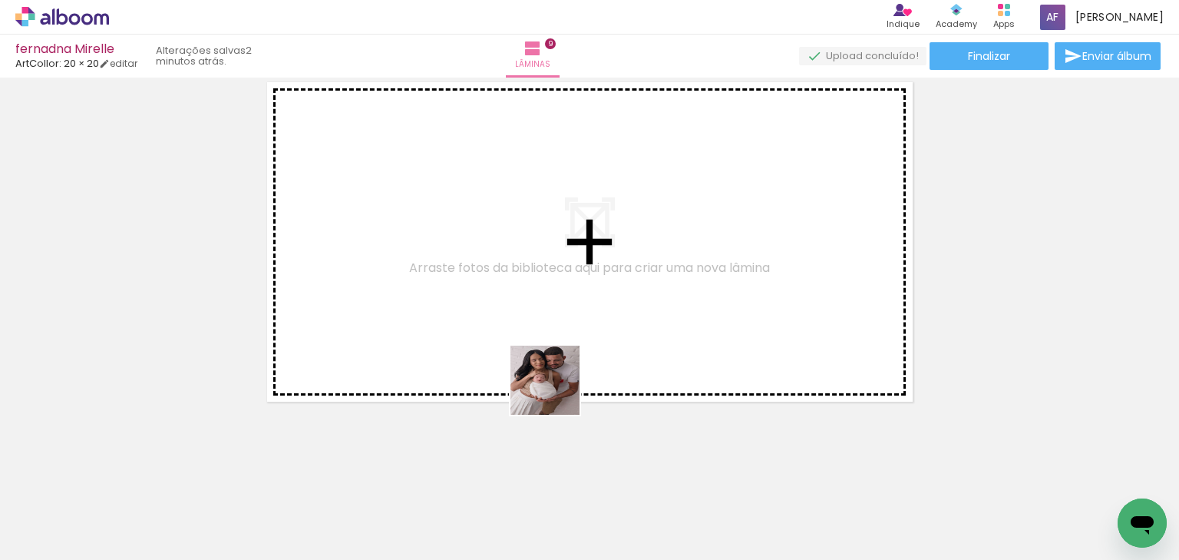
drag, startPoint x: 557, startPoint y: 392, endPoint x: 507, endPoint y: 447, distance: 74.5
click at [557, 354] on quentale-workspace at bounding box center [589, 280] width 1179 height 560
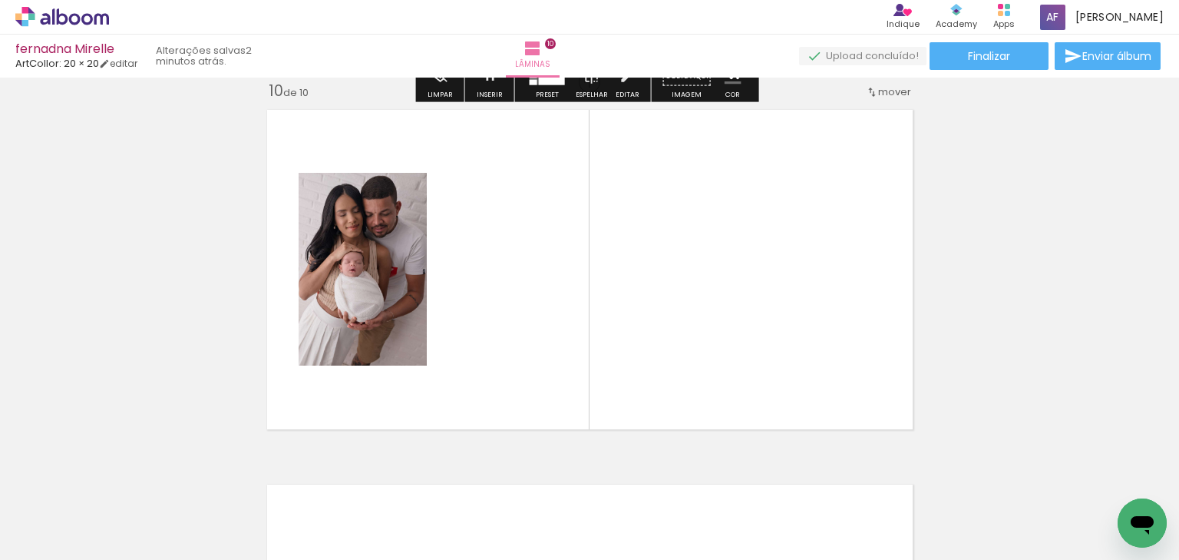
scroll to position [3391, 0]
drag, startPoint x: 441, startPoint y: 493, endPoint x: 479, endPoint y: 367, distance: 131.4
click at [479, 367] on quentale-workspace at bounding box center [589, 280] width 1179 height 560
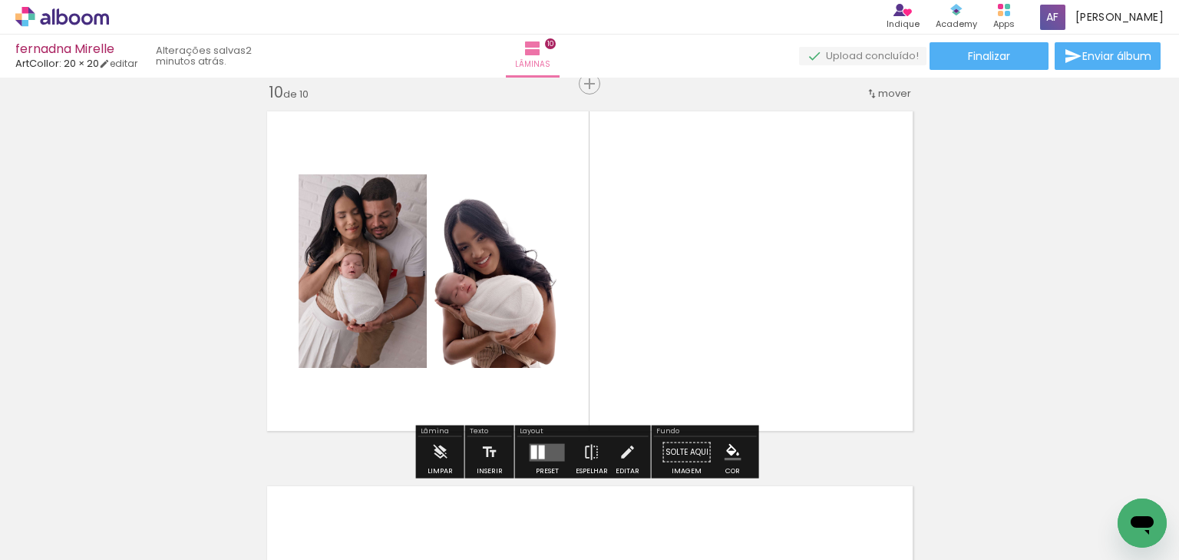
drag, startPoint x: 355, startPoint y: 491, endPoint x: 327, endPoint y: 423, distance: 74.0
click at [409, 364] on quentale-workspace at bounding box center [589, 280] width 1179 height 560
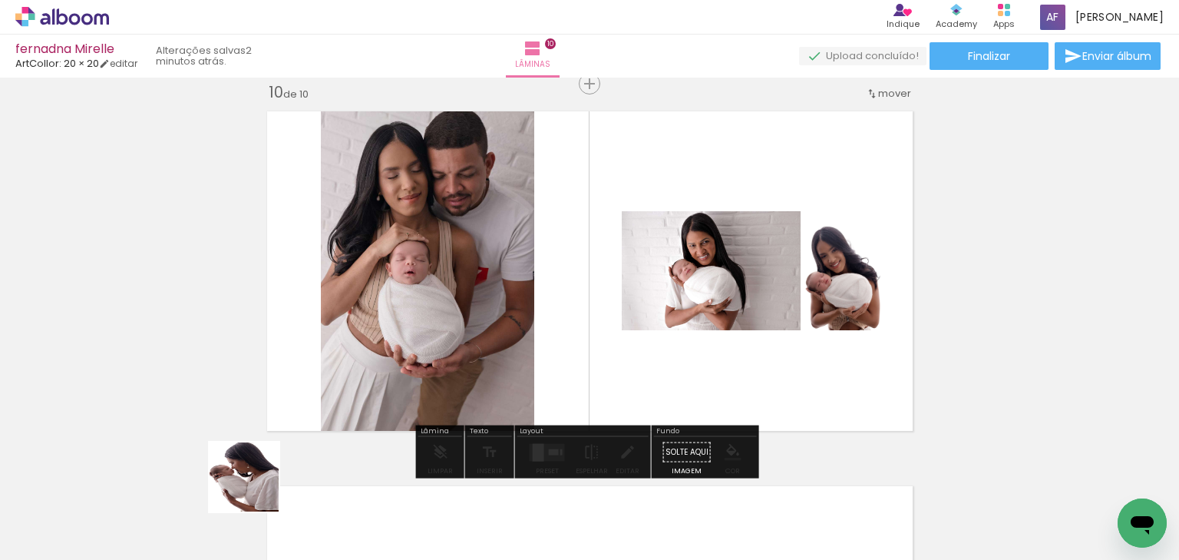
drag, startPoint x: 256, startPoint y: 488, endPoint x: 436, endPoint y: 280, distance: 275.4
click at [422, 293] on quentale-workspace at bounding box center [589, 280] width 1179 height 560
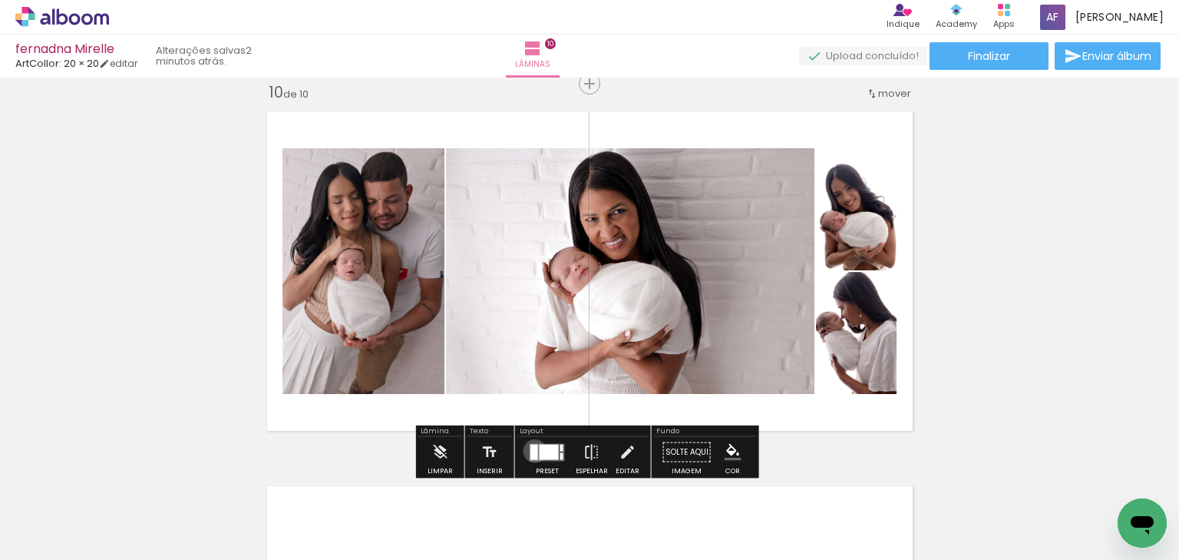
click at [531, 449] on div at bounding box center [534, 451] width 8 height 15
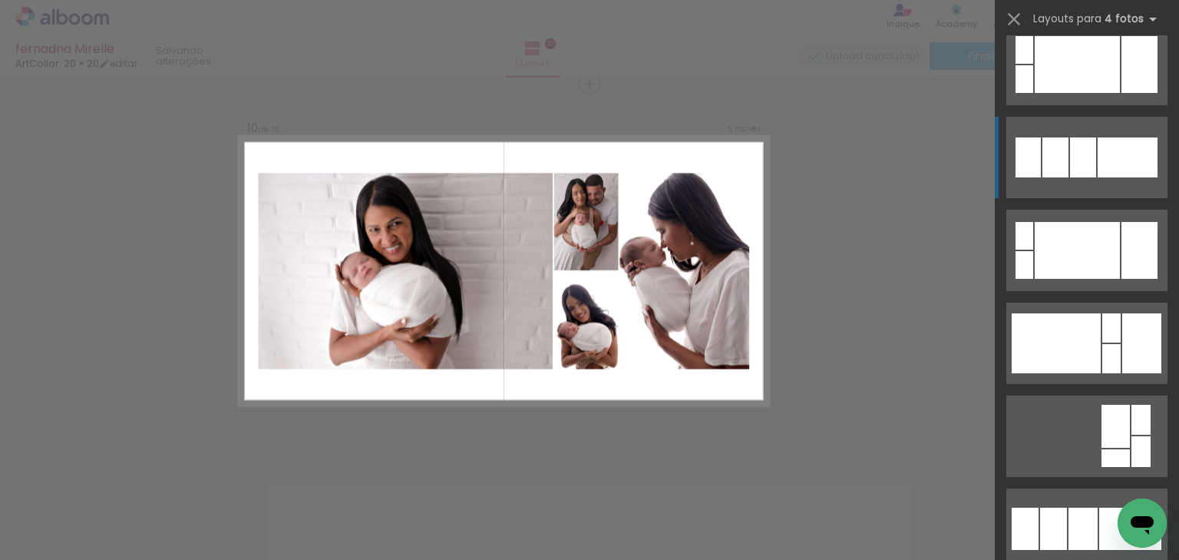
scroll to position [614, 0]
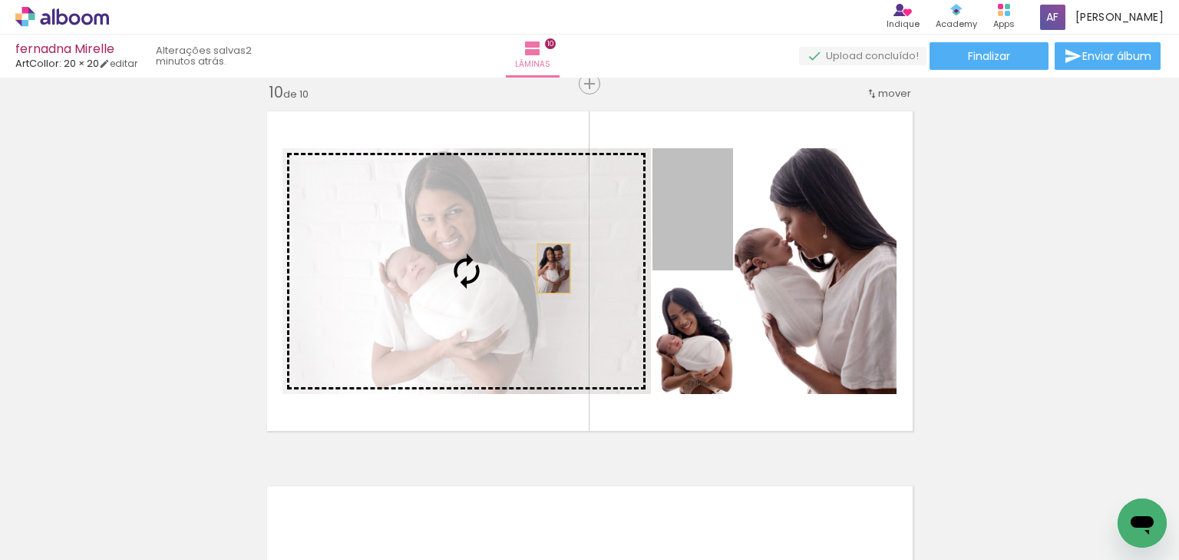
drag, startPoint x: 693, startPoint y: 234, endPoint x: 549, endPoint y: 268, distance: 148.2
click at [0, 0] on slot at bounding box center [0, 0] width 0 height 0
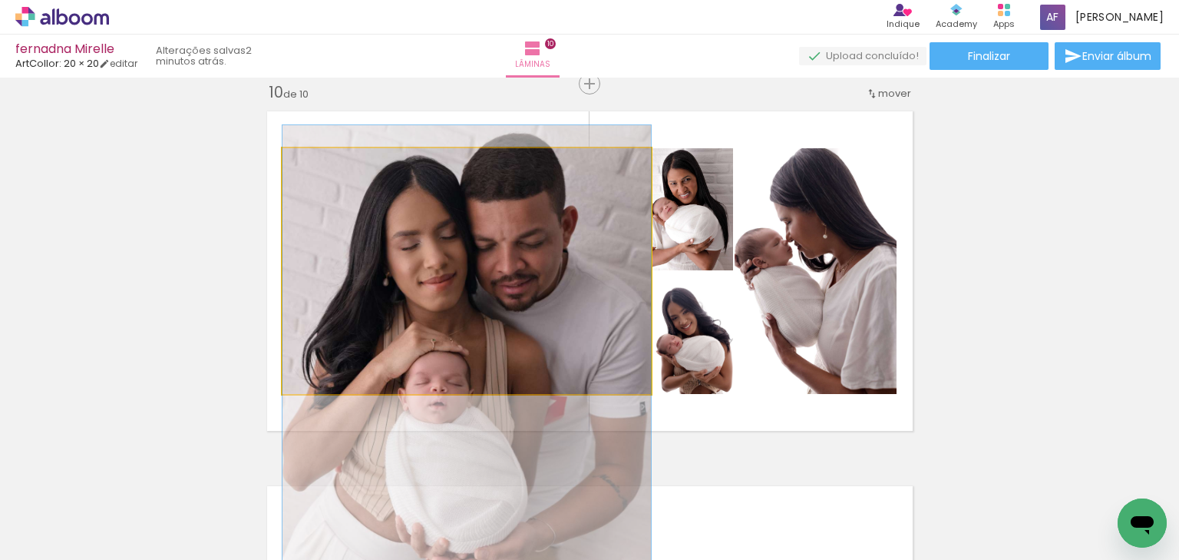
drag, startPoint x: 543, startPoint y: 233, endPoint x: 557, endPoint y: 365, distance: 132.8
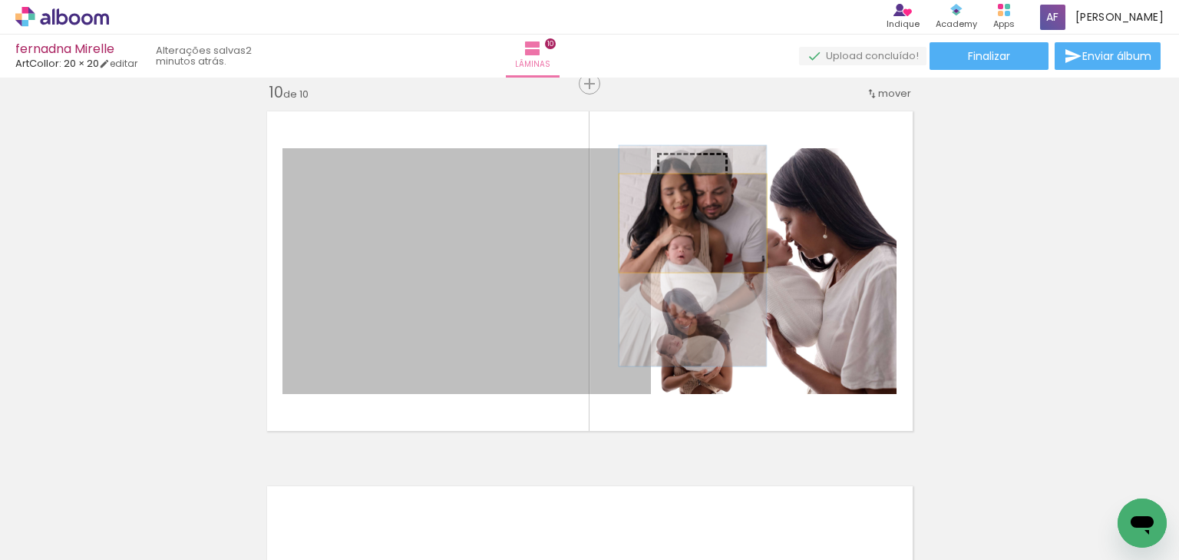
drag, startPoint x: 592, startPoint y: 298, endPoint x: 688, endPoint y: 223, distance: 121.9
click at [0, 0] on slot at bounding box center [0, 0] width 0 height 0
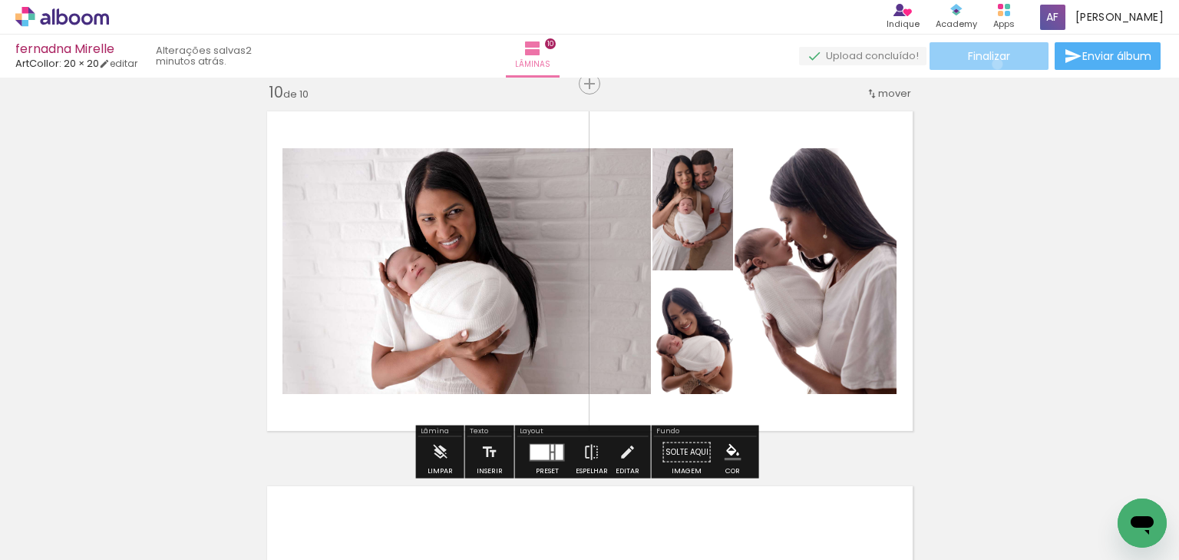
click at [992, 64] on paper-button "Finalizar" at bounding box center [989, 56] width 119 height 28
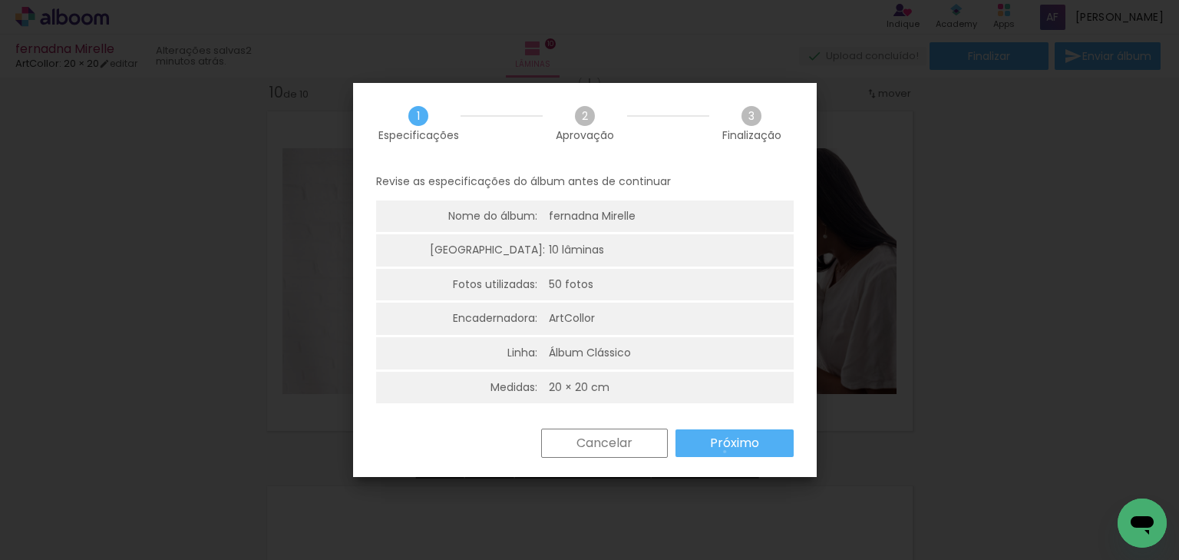
click at [725, 451] on paper-button "Próximo" at bounding box center [735, 443] width 118 height 28
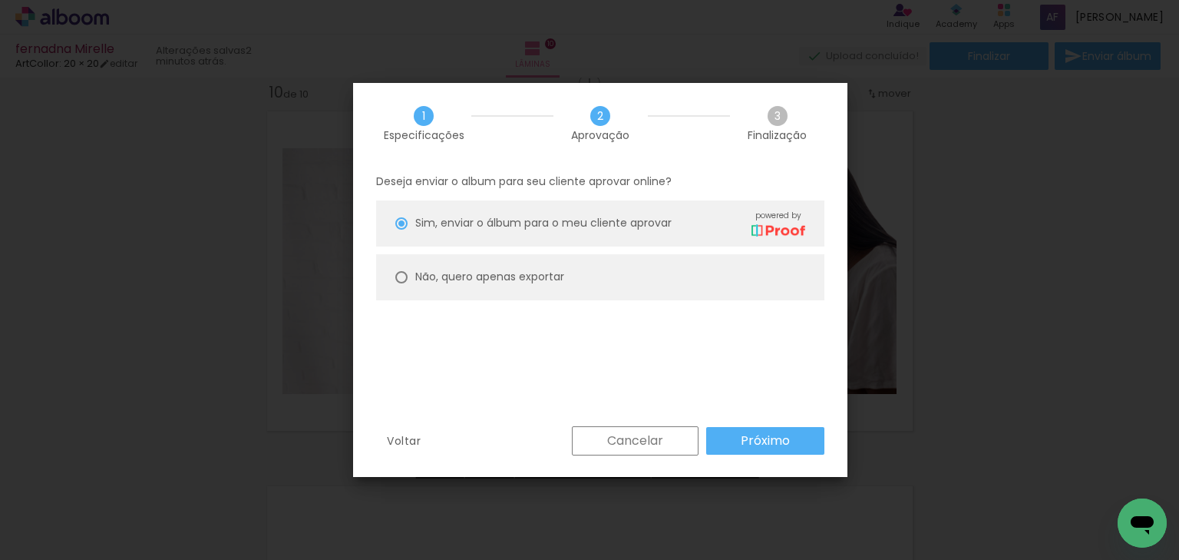
click at [442, 223] on span "Sim, enviar o álbum para o meu cliente aprovar" at bounding box center [543, 223] width 256 height 16
type paper-radio-button "on"
drag, startPoint x: 462, startPoint y: 273, endPoint x: 712, endPoint y: 389, distance: 275.8
click at [0, 0] on slot "Não, quero apenas exportar" at bounding box center [0, 0] width 0 height 0
type paper-radio-button "on"
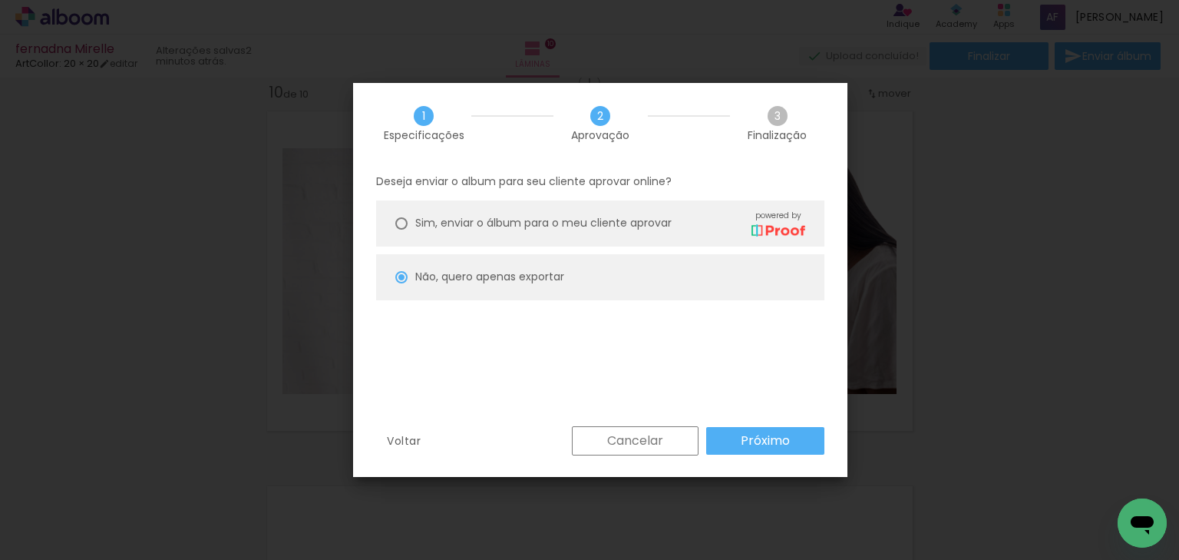
drag, startPoint x: 751, startPoint y: 405, endPoint x: 772, endPoint y: 448, distance: 47.7
click at [752, 408] on div "Deseja enviar o album para seu cliente aprovar online? Sim, enviar o álbum para…" at bounding box center [600, 295] width 494 height 263
click at [772, 448] on paper-button "Próximo" at bounding box center [765, 441] width 118 height 28
type input "Alta, 300 DPI"
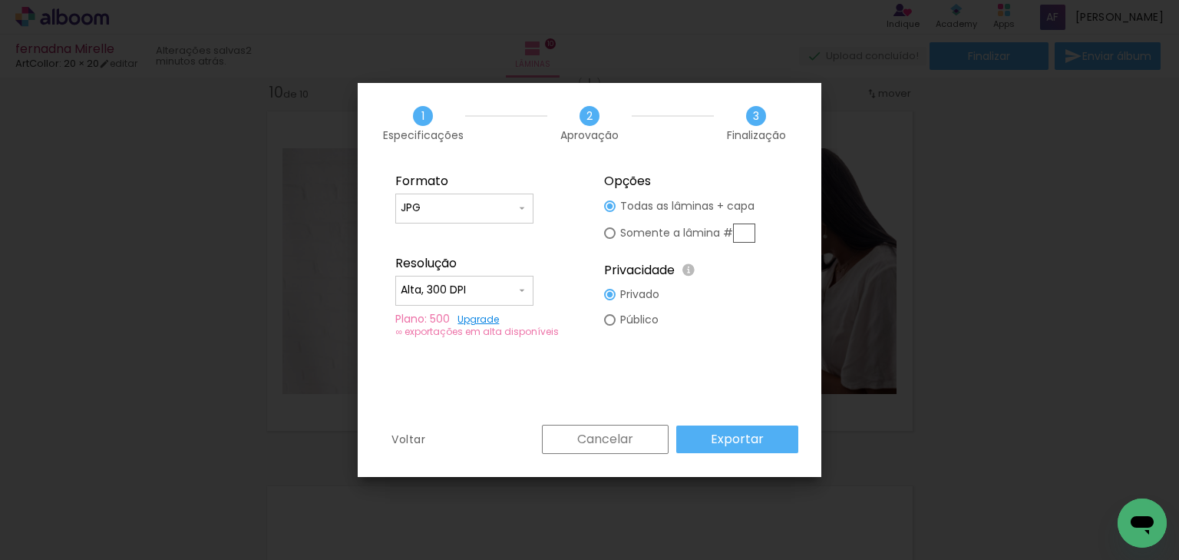
click at [768, 446] on paper-button "Exportar" at bounding box center [737, 439] width 122 height 28
